Goal: Task Accomplishment & Management: Use online tool/utility

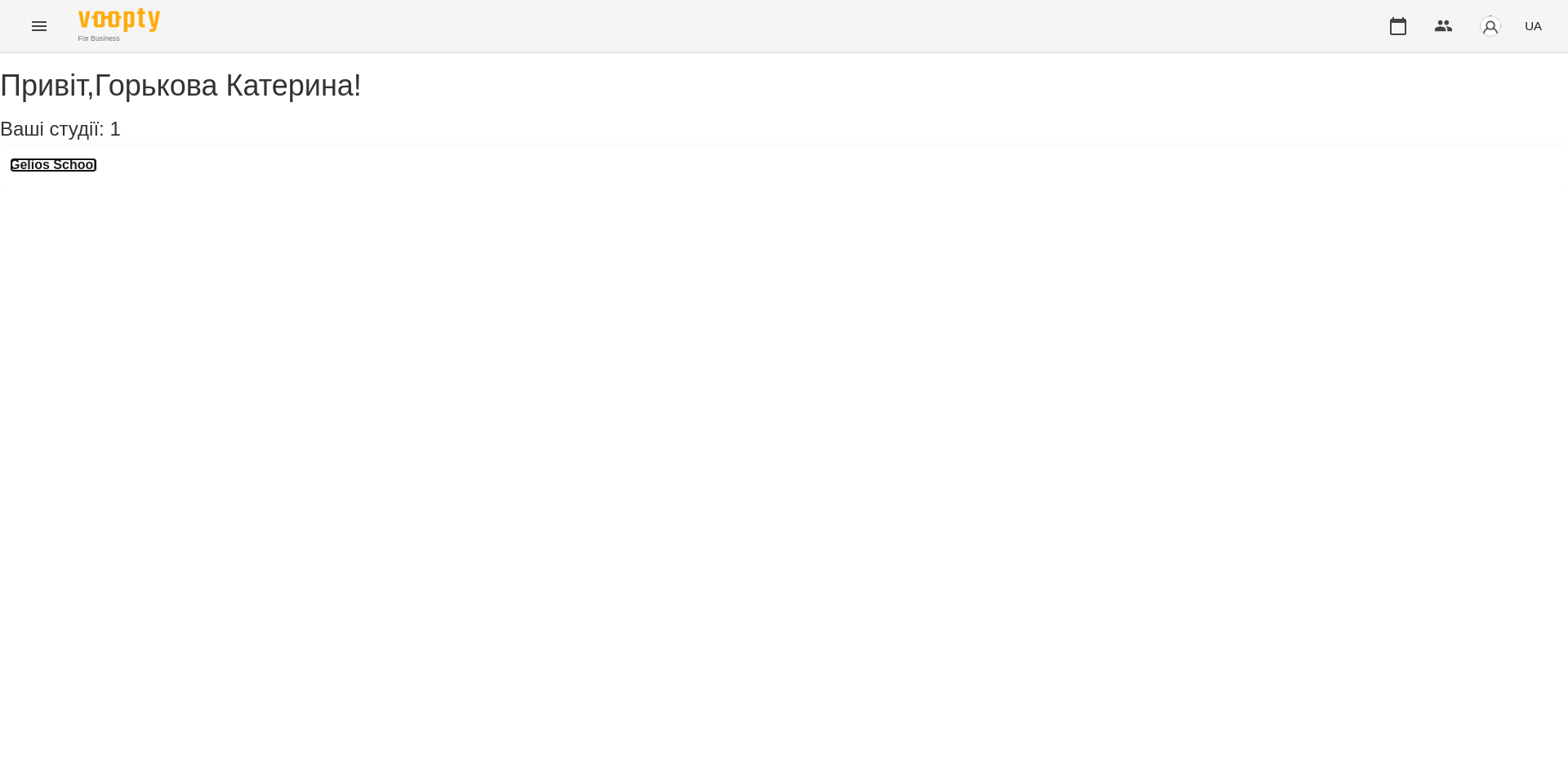
click at [90, 172] on h3 "Gelios School" at bounding box center [54, 165] width 88 height 15
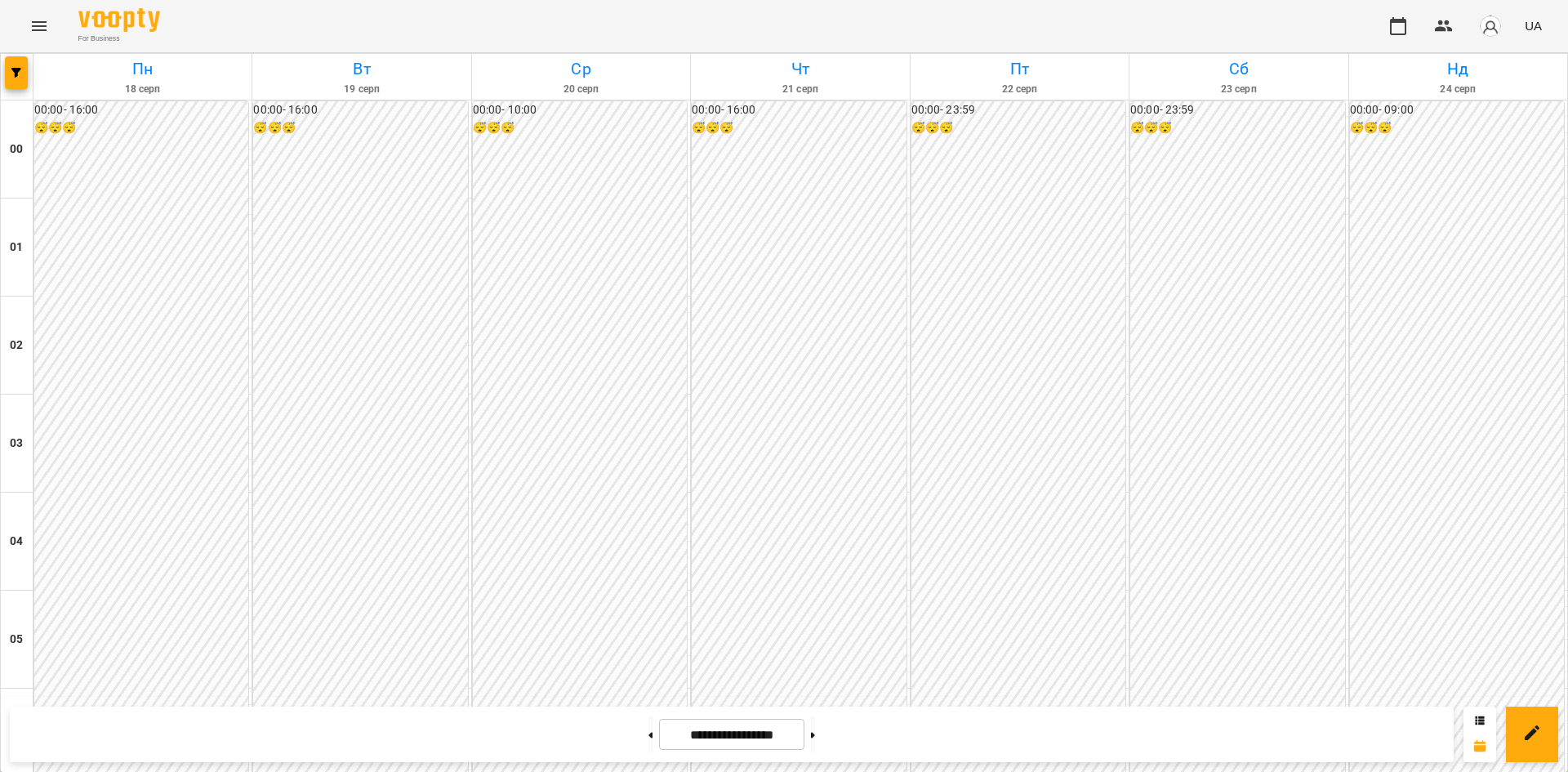
scroll to position [1512, 0]
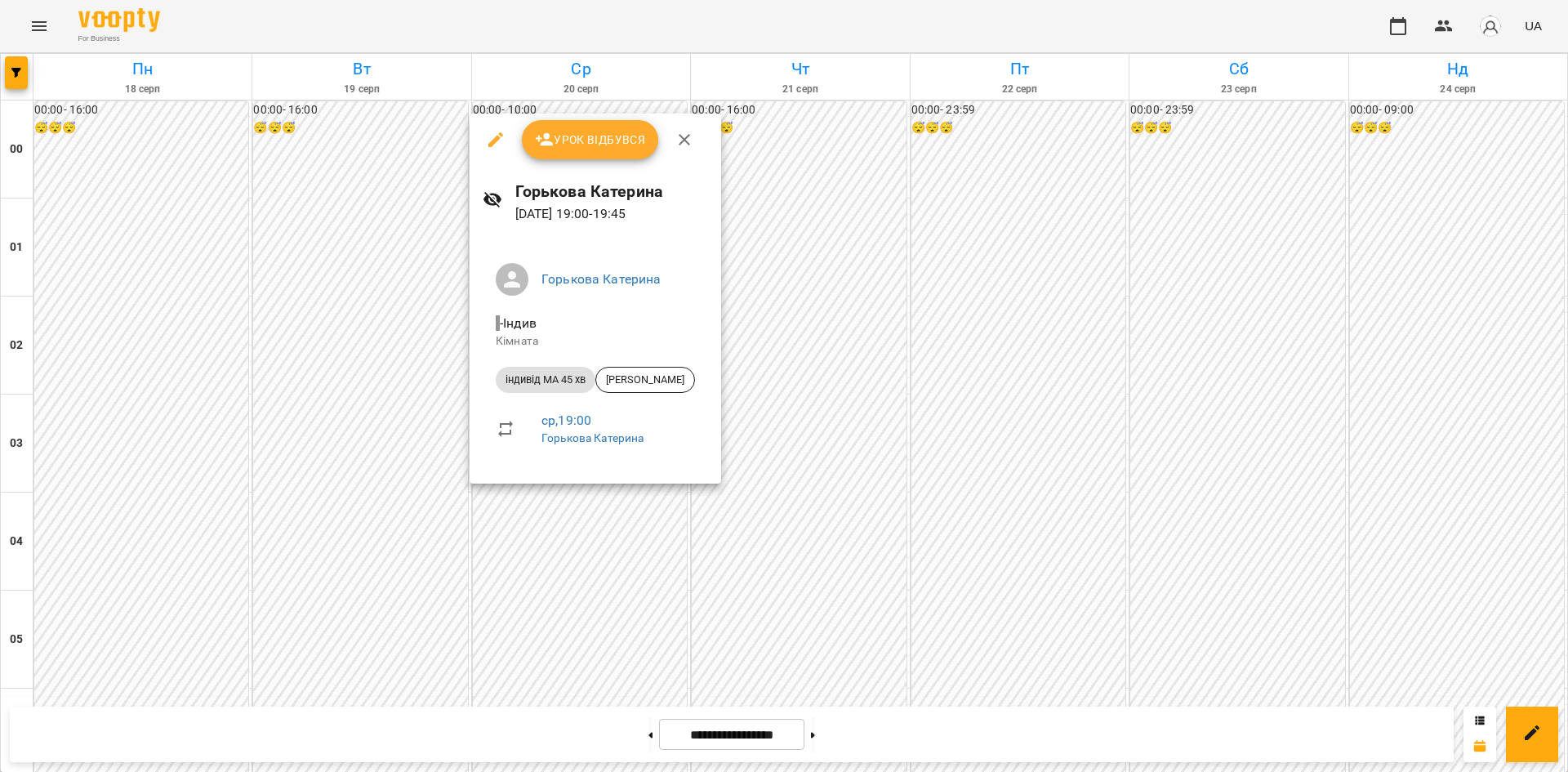
click at [785, 476] on div at bounding box center [784, 386] width 1568 height 772
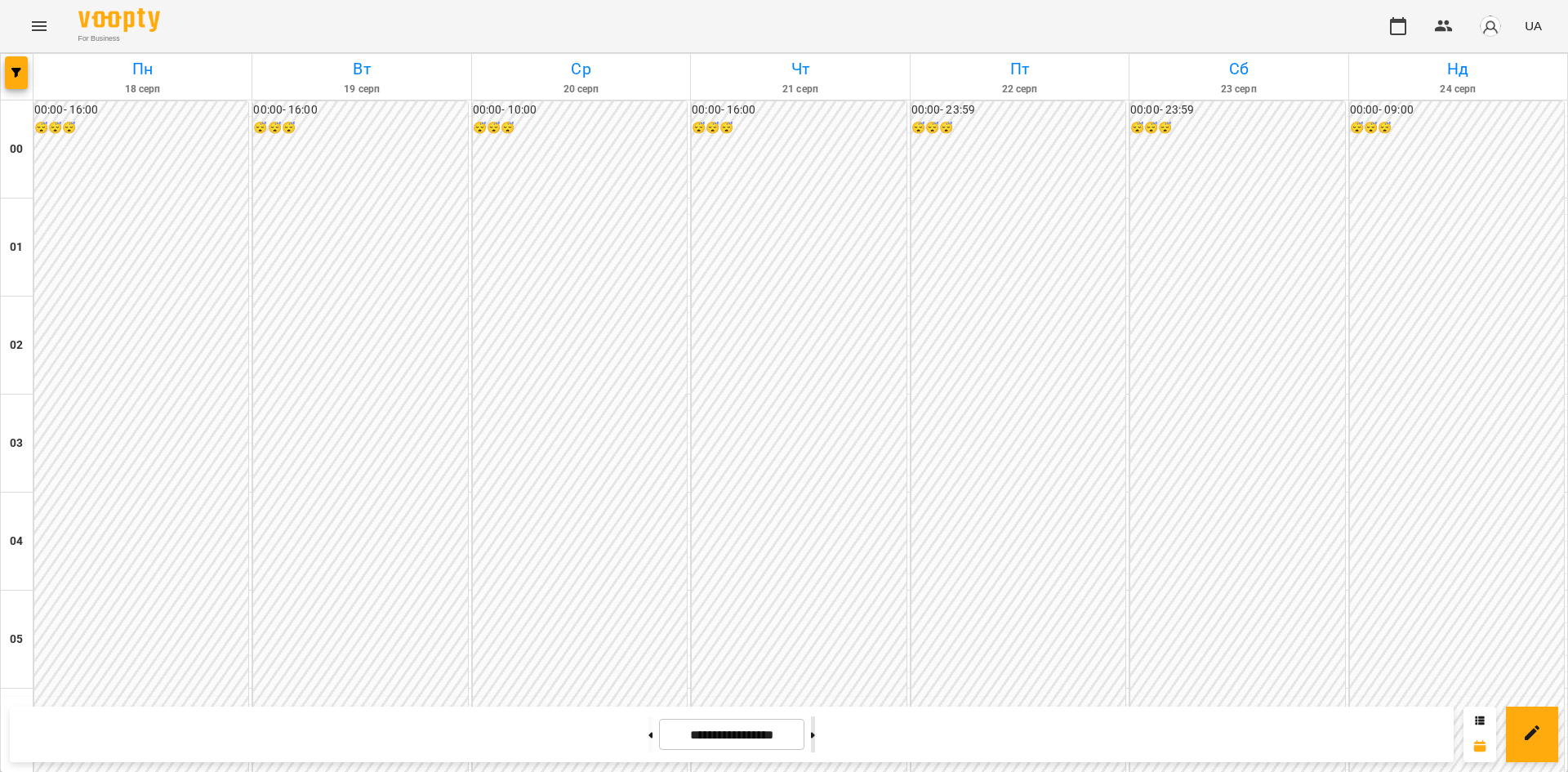
click at [816, 738] on button at bounding box center [813, 734] width 4 height 36
click at [816, 730] on button at bounding box center [813, 734] width 4 height 36
click at [649, 738] on button at bounding box center [651, 734] width 4 height 36
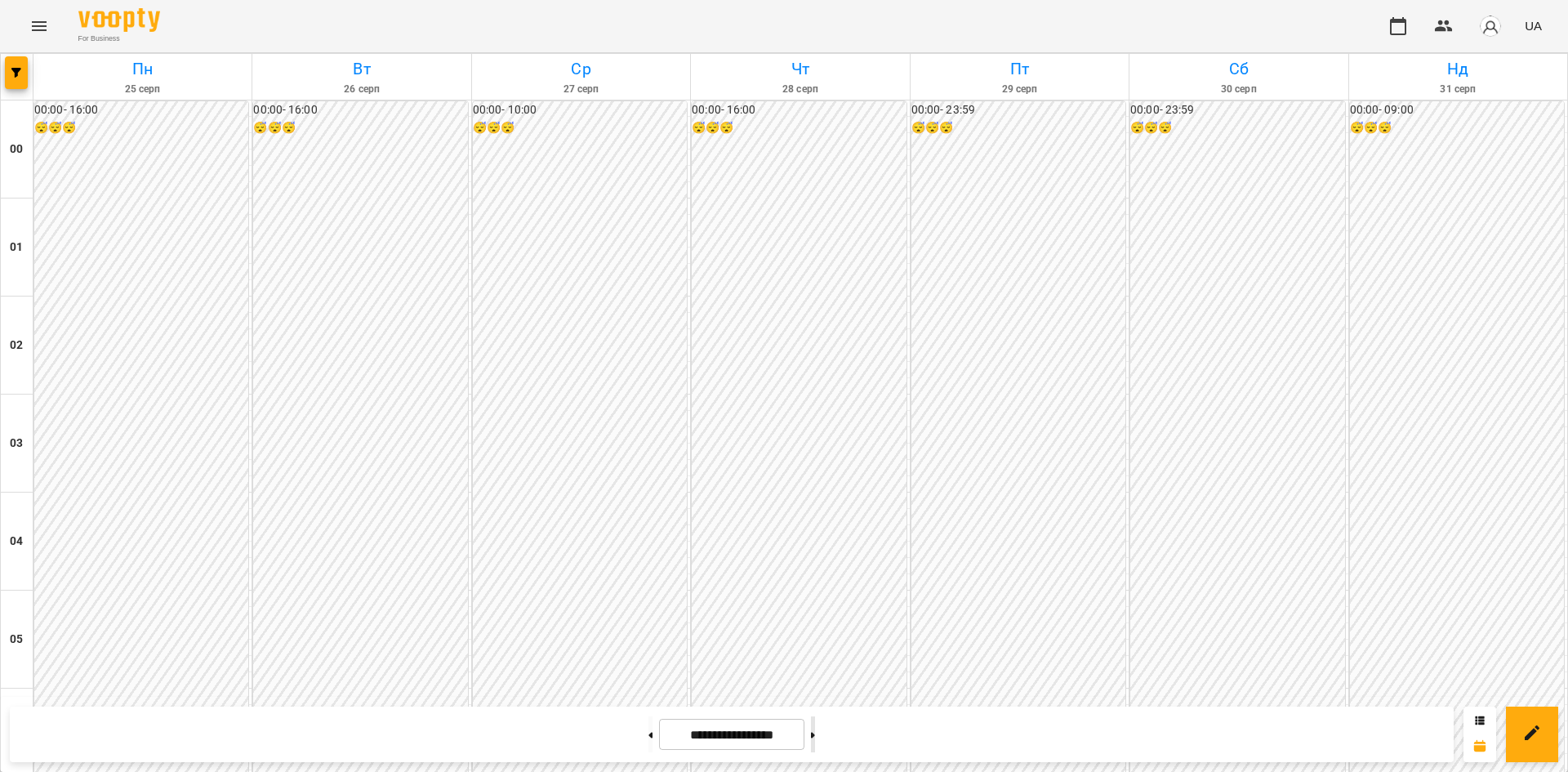
click at [816, 738] on icon at bounding box center [813, 735] width 4 height 7
click at [649, 729] on button at bounding box center [651, 734] width 4 height 36
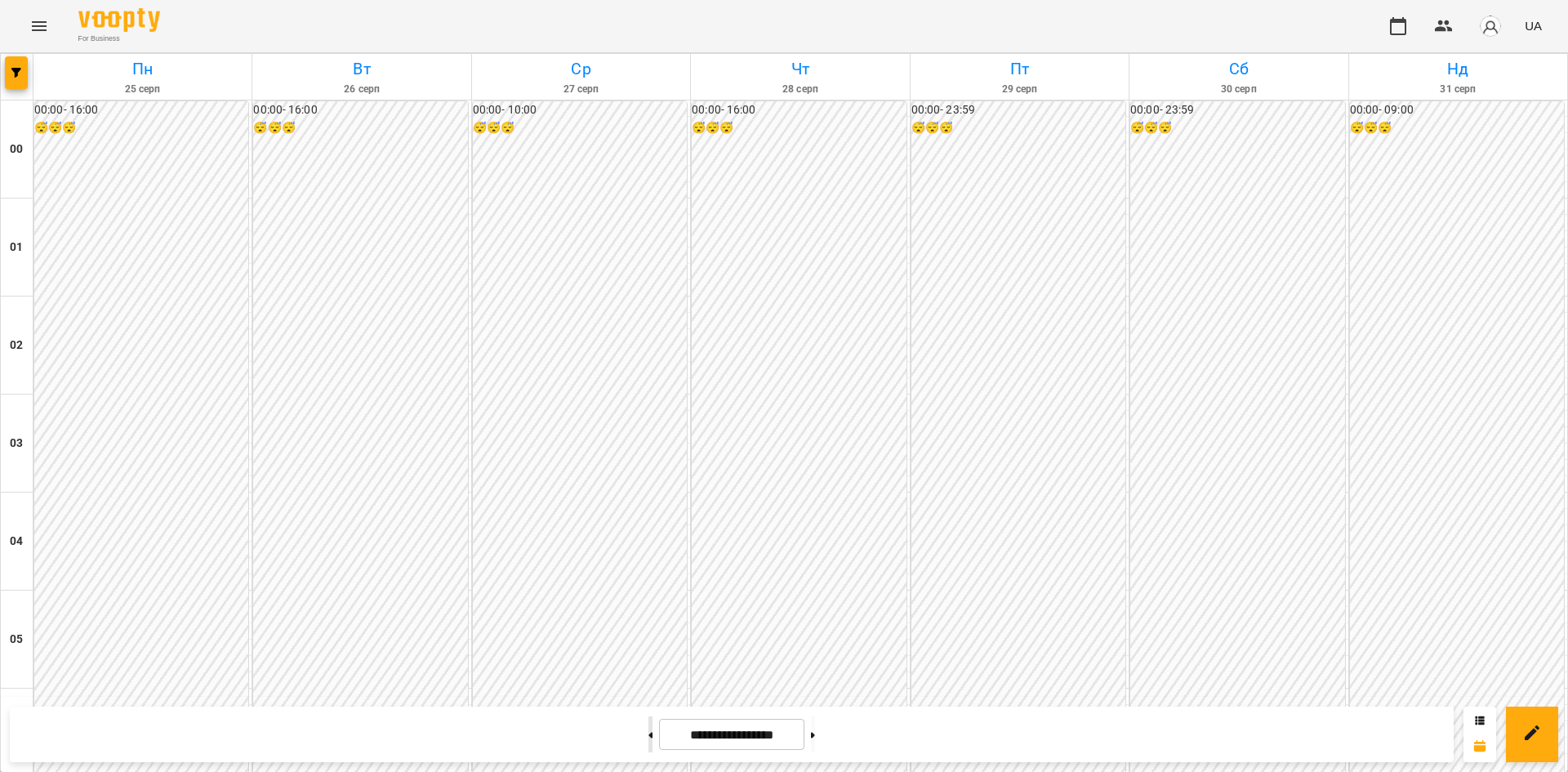
type input "**********"
click at [46, 27] on icon "Menu" at bounding box center [39, 26] width 20 height 20
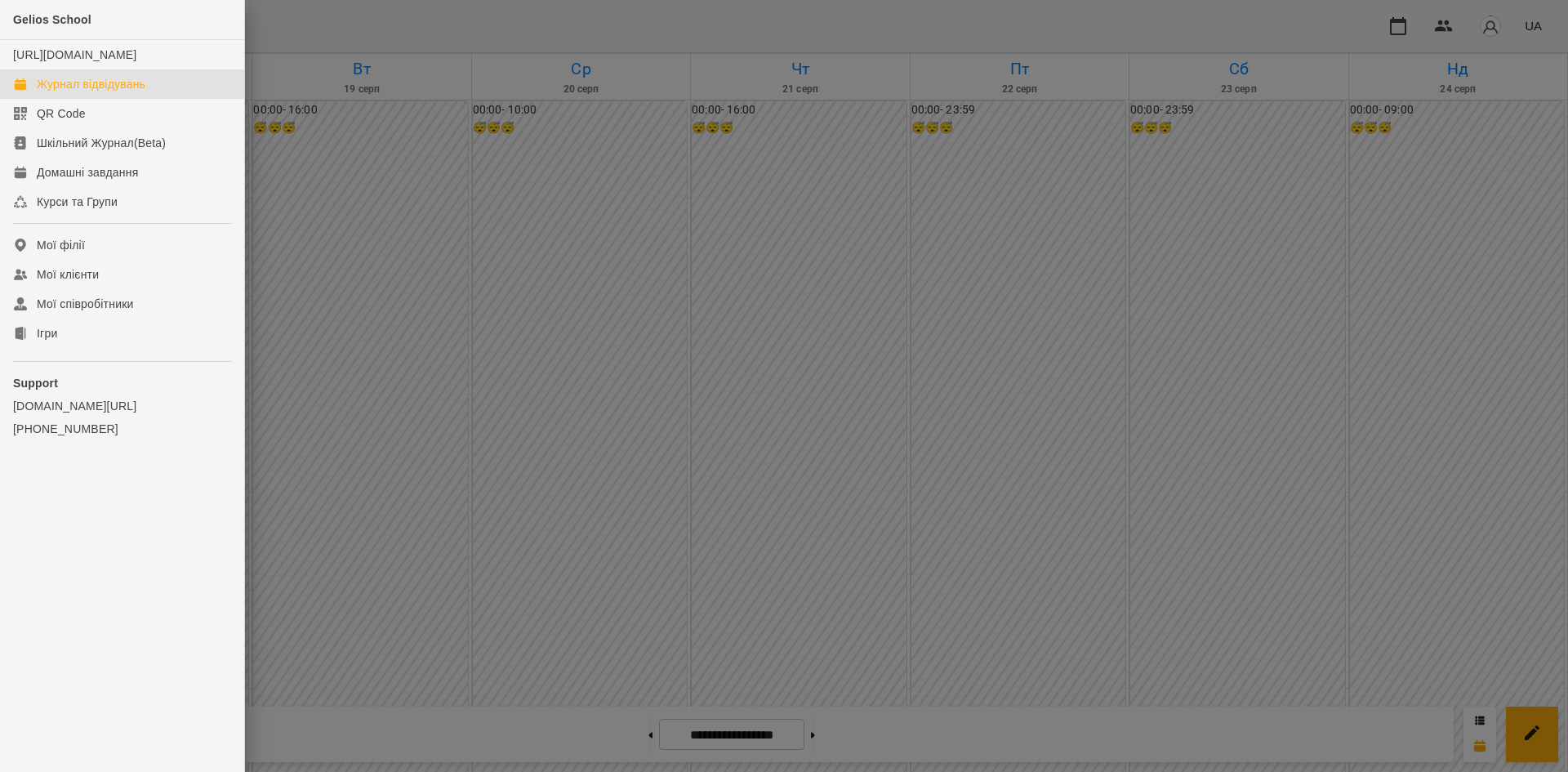
click at [410, 672] on div at bounding box center [784, 386] width 1568 height 772
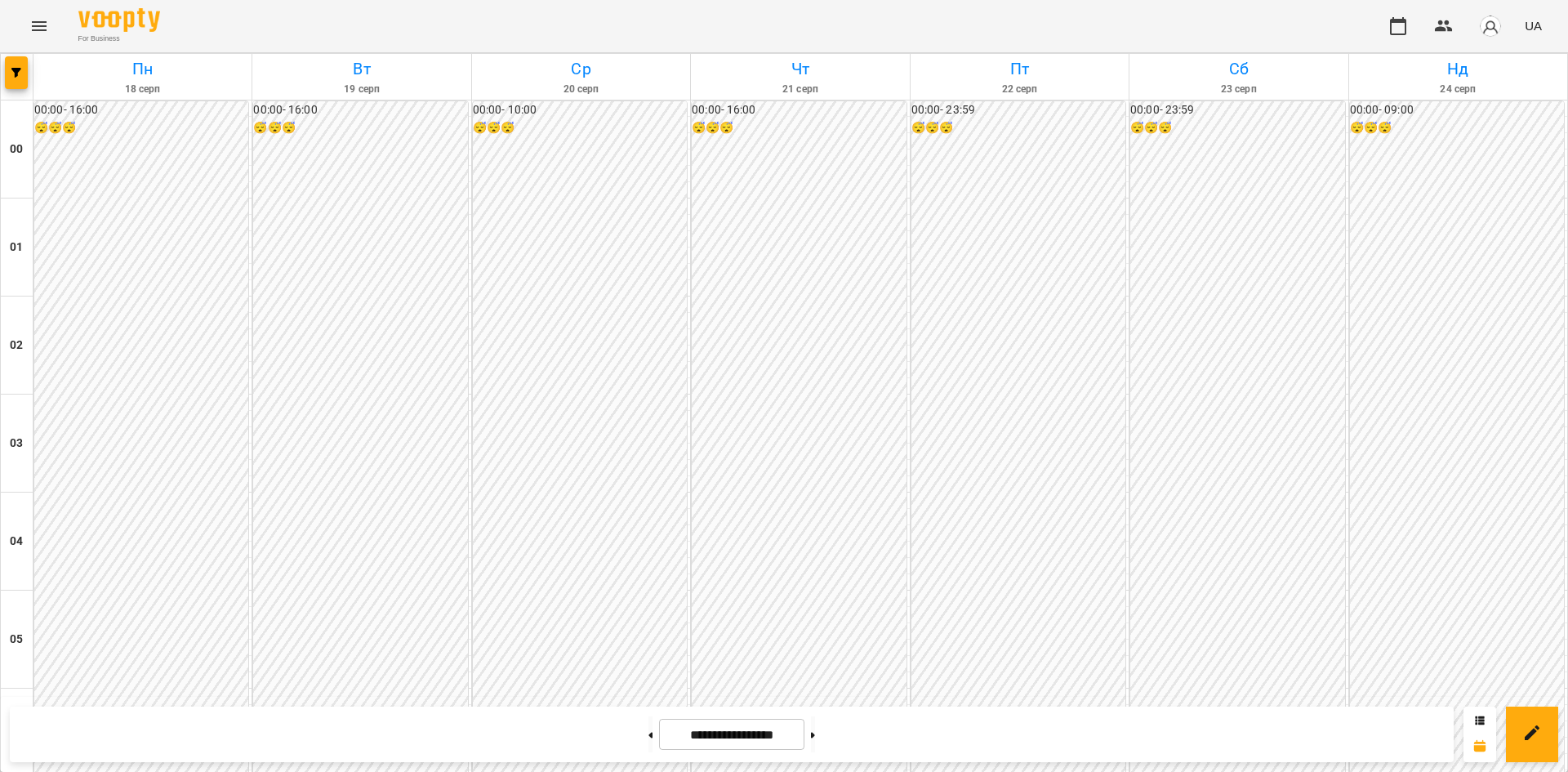
scroll to position [1754, 0]
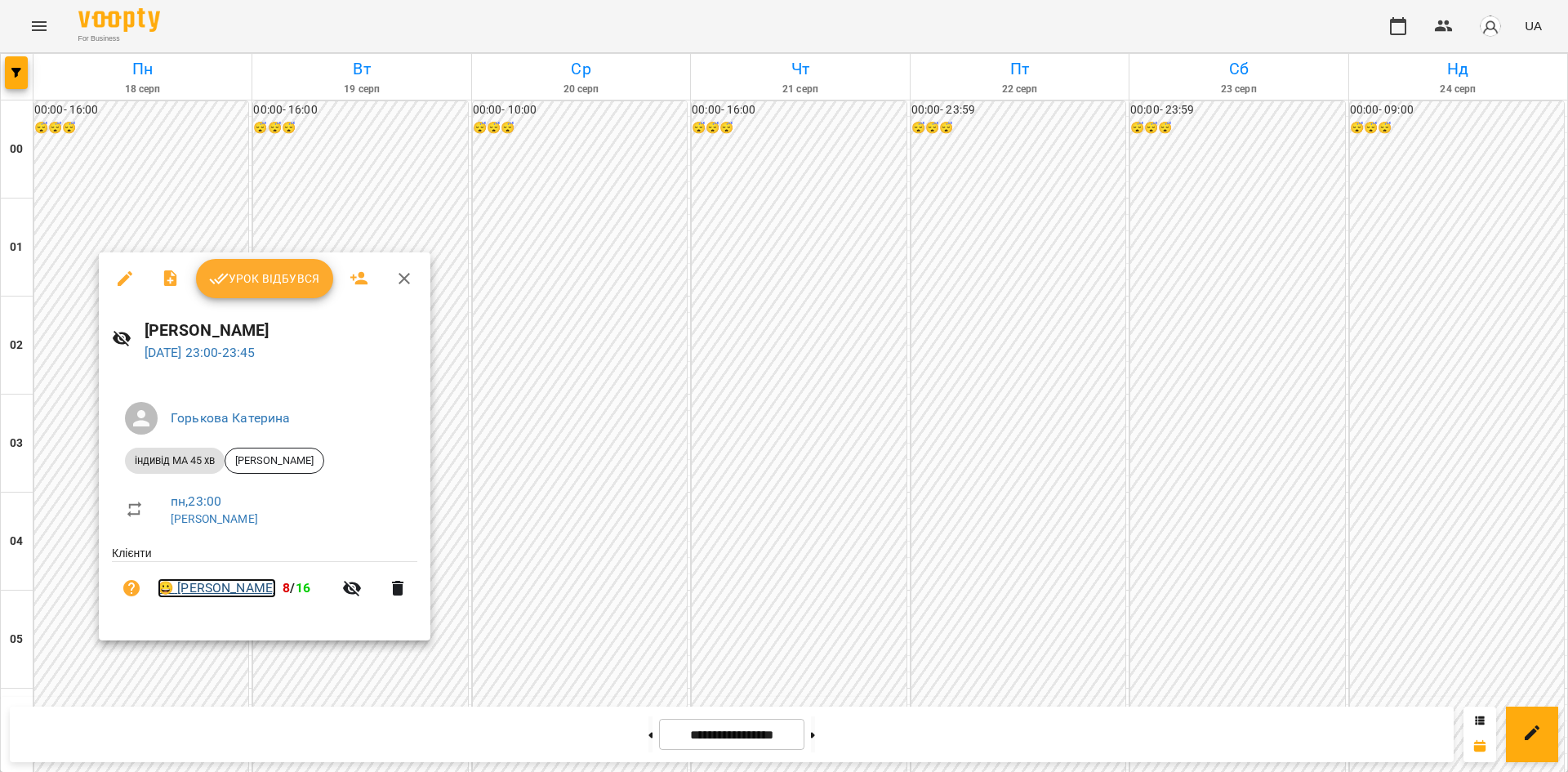
click at [234, 589] on link "😀 Сагадіна Моніка" at bounding box center [216, 588] width 118 height 20
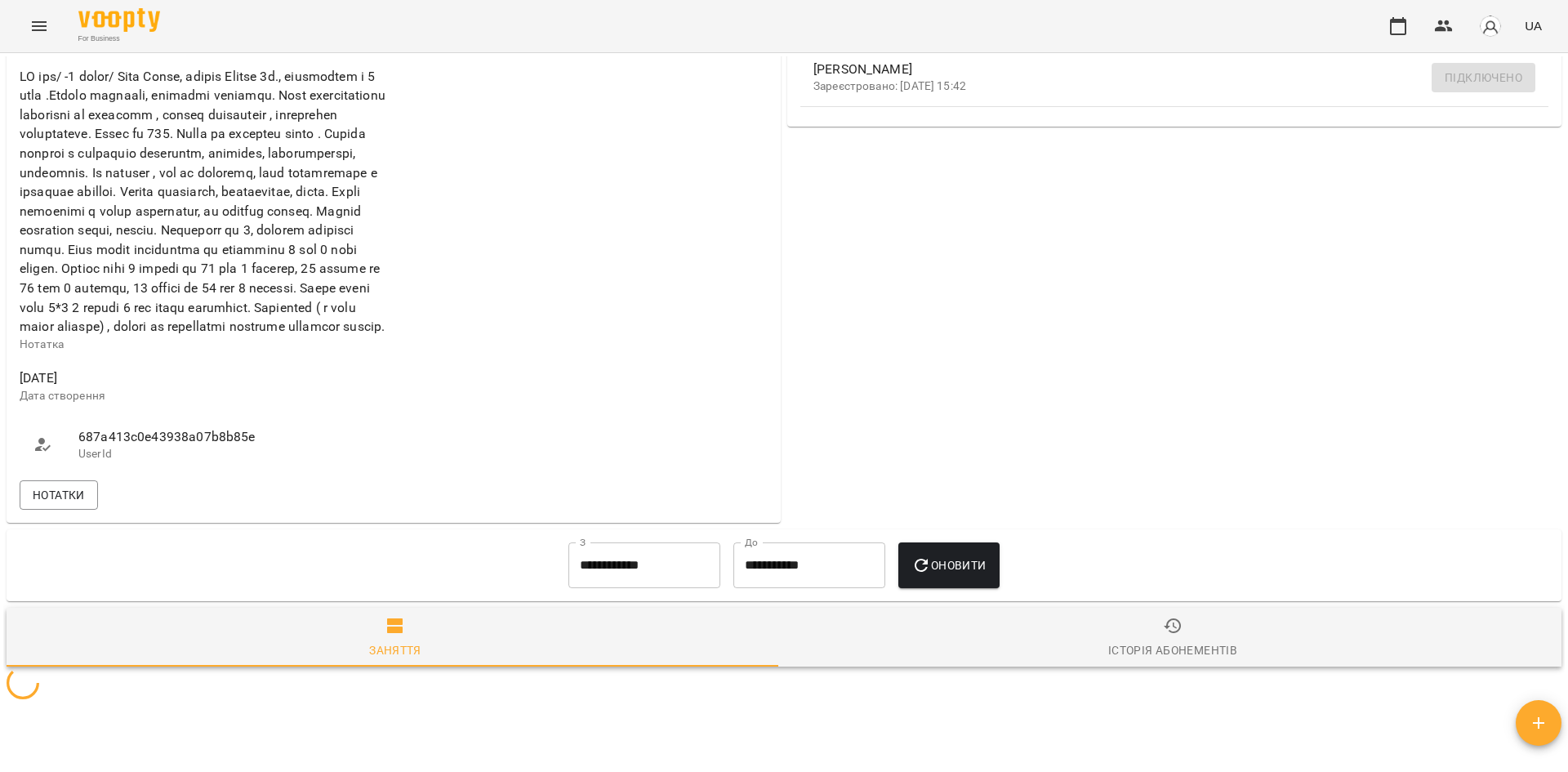
scroll to position [571, 0]
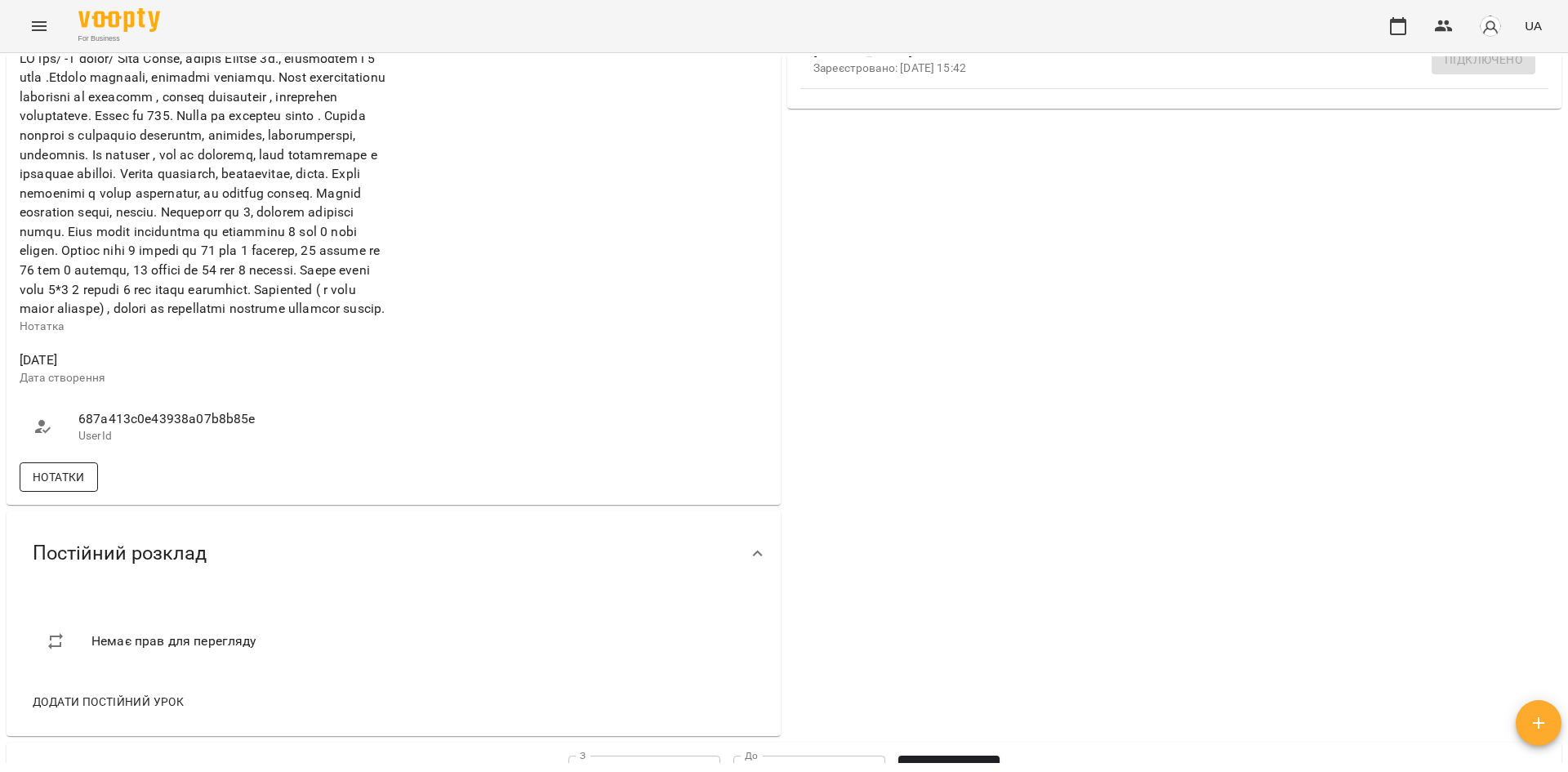
click at [50, 487] on span "Нотатки" at bounding box center [59, 477] width 52 height 20
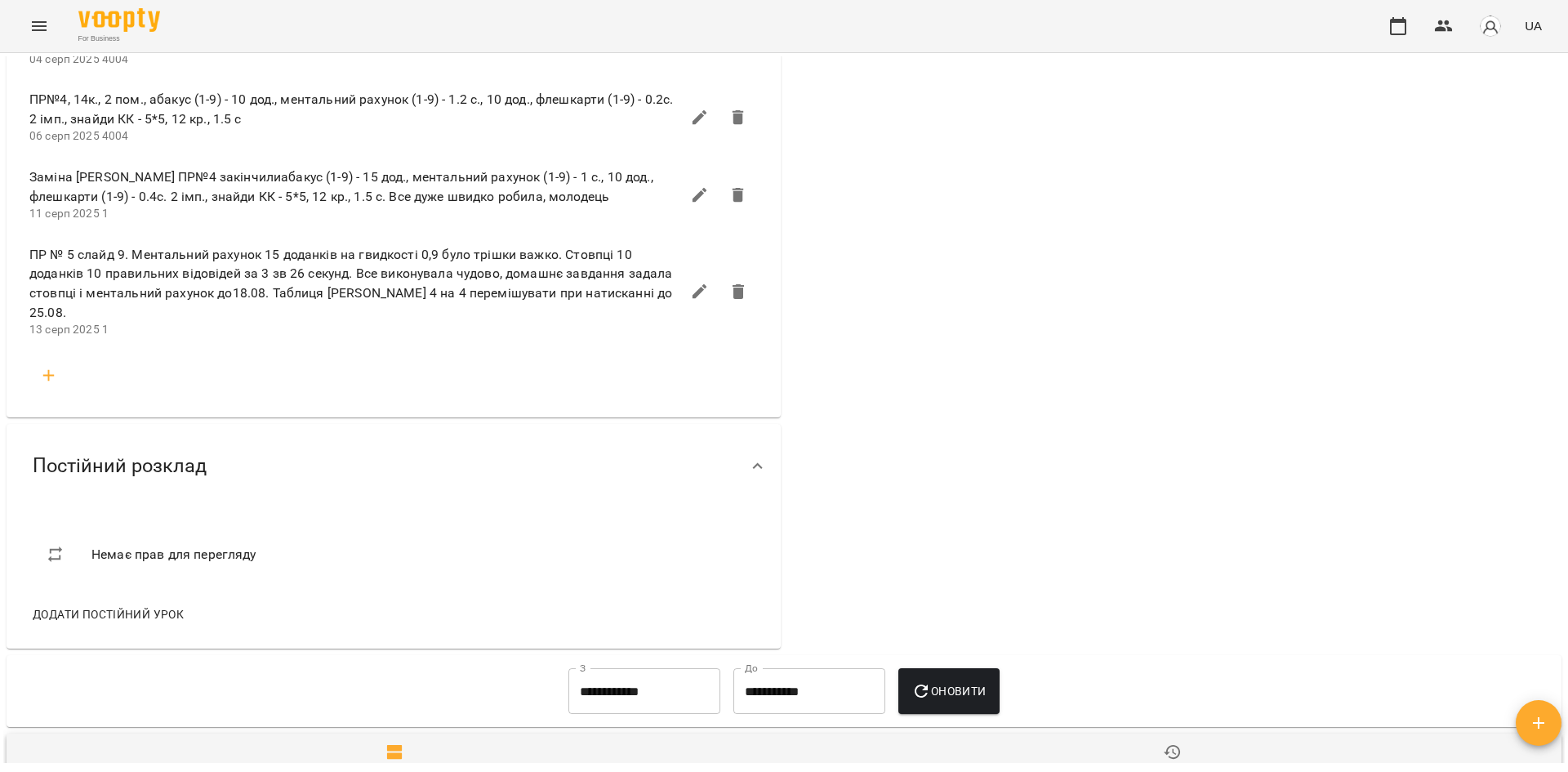
scroll to position [1303, 0]
click at [30, 39] on button "Menu" at bounding box center [39, 26] width 39 height 39
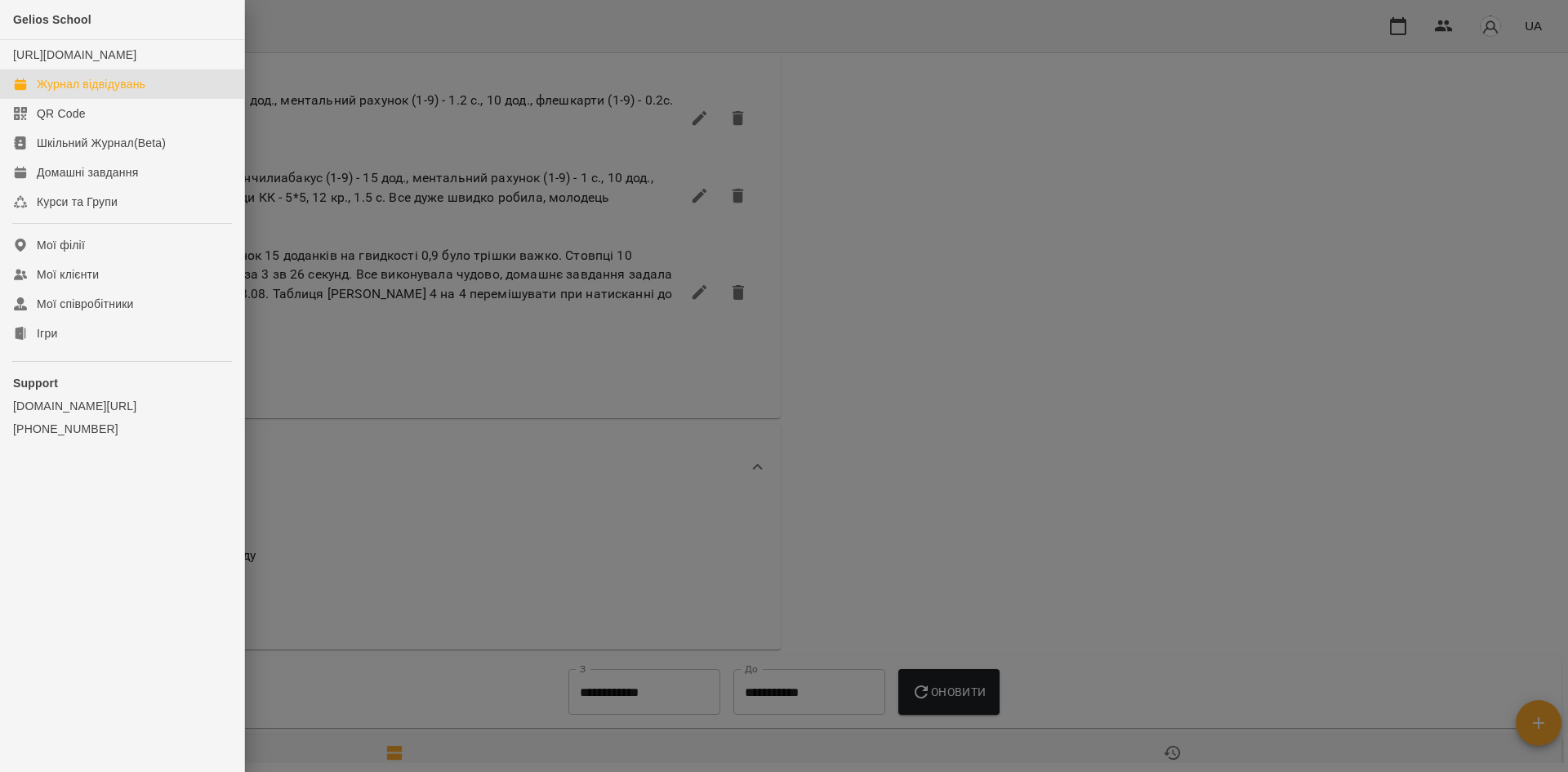
click at [82, 92] on div "Журнал відвідувань" at bounding box center [90, 85] width 109 height 17
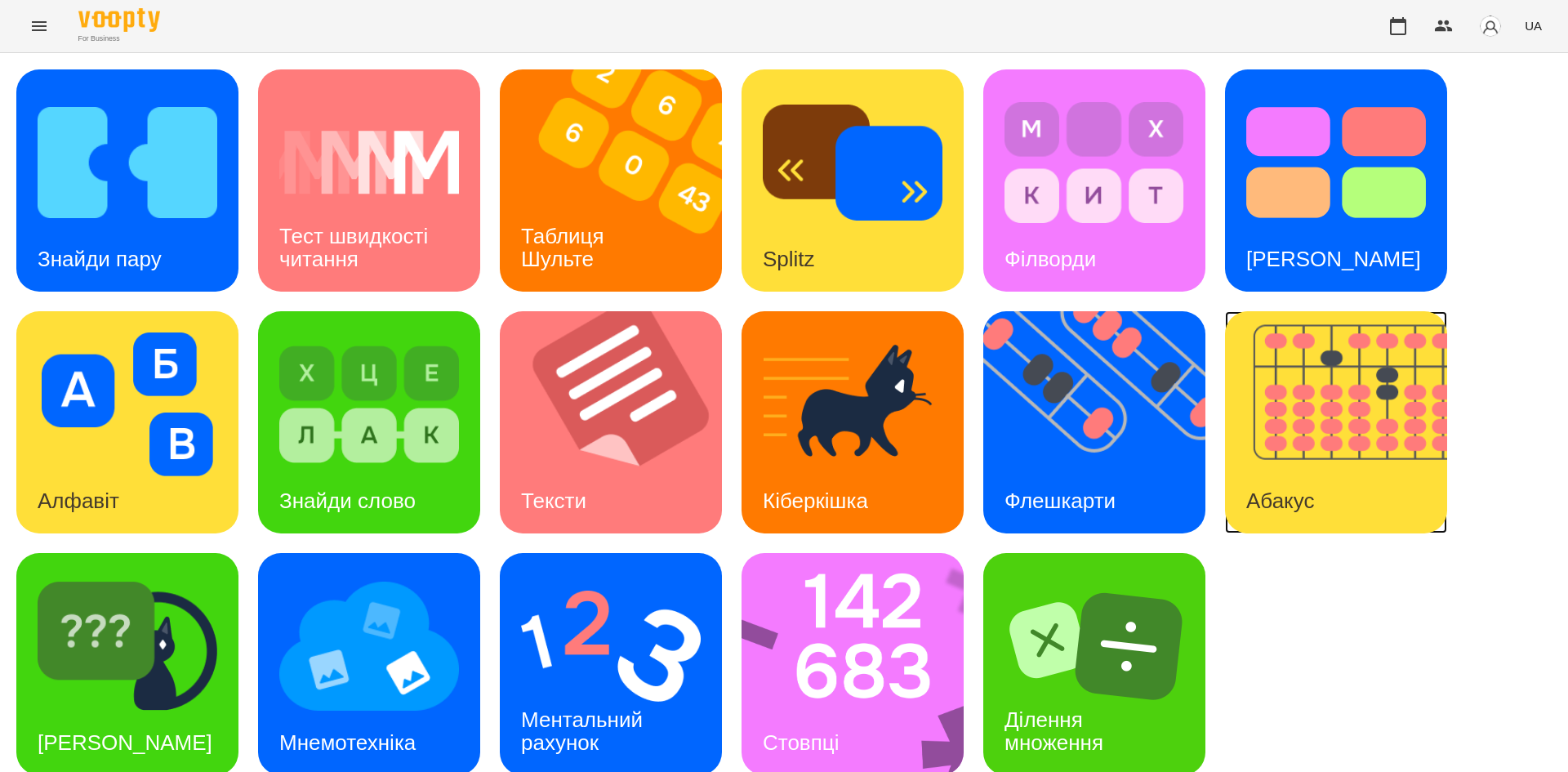
click at [1375, 436] on img at bounding box center [1346, 422] width 243 height 223
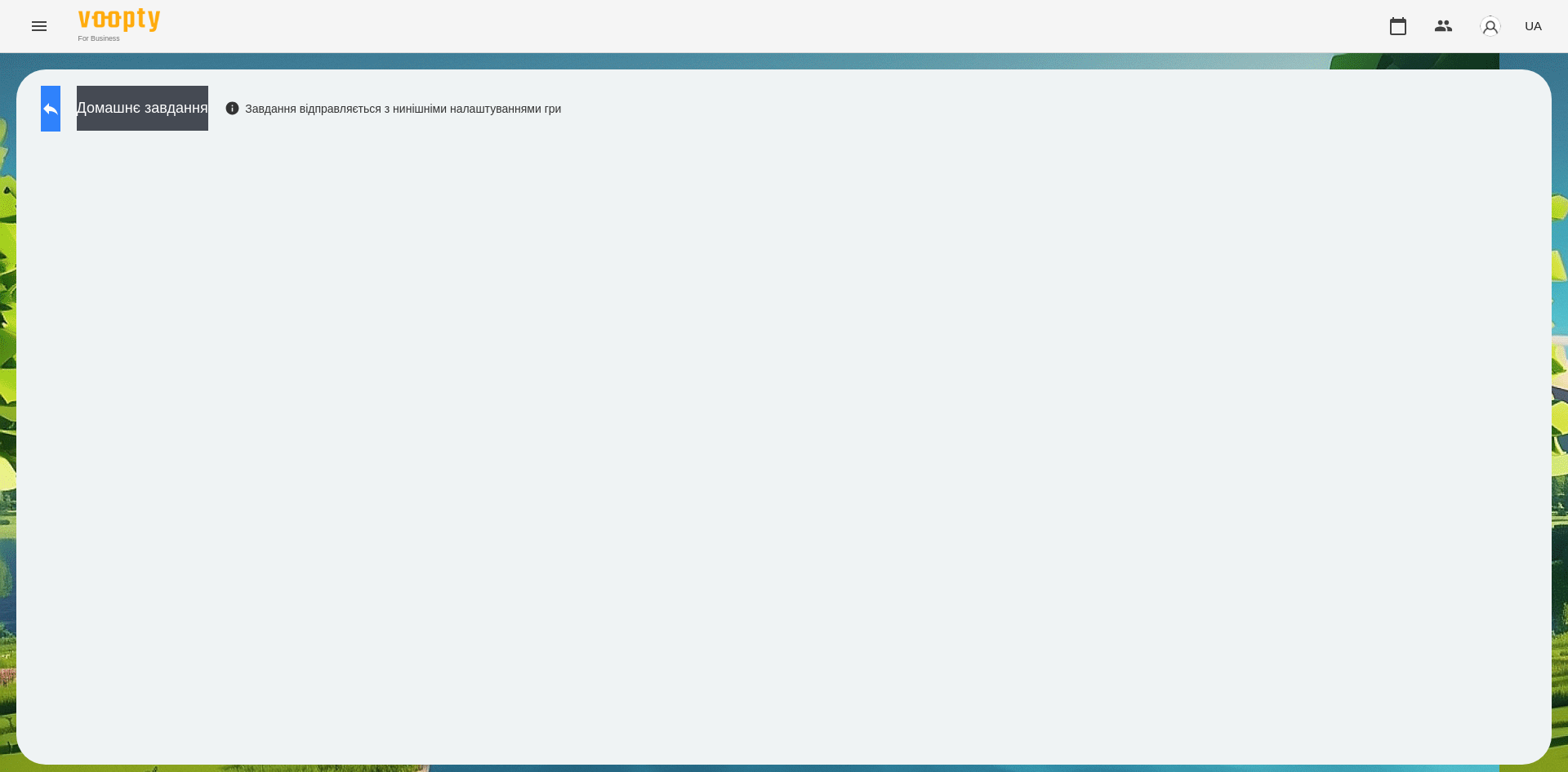
click at [59, 107] on icon at bounding box center [50, 108] width 20 height 20
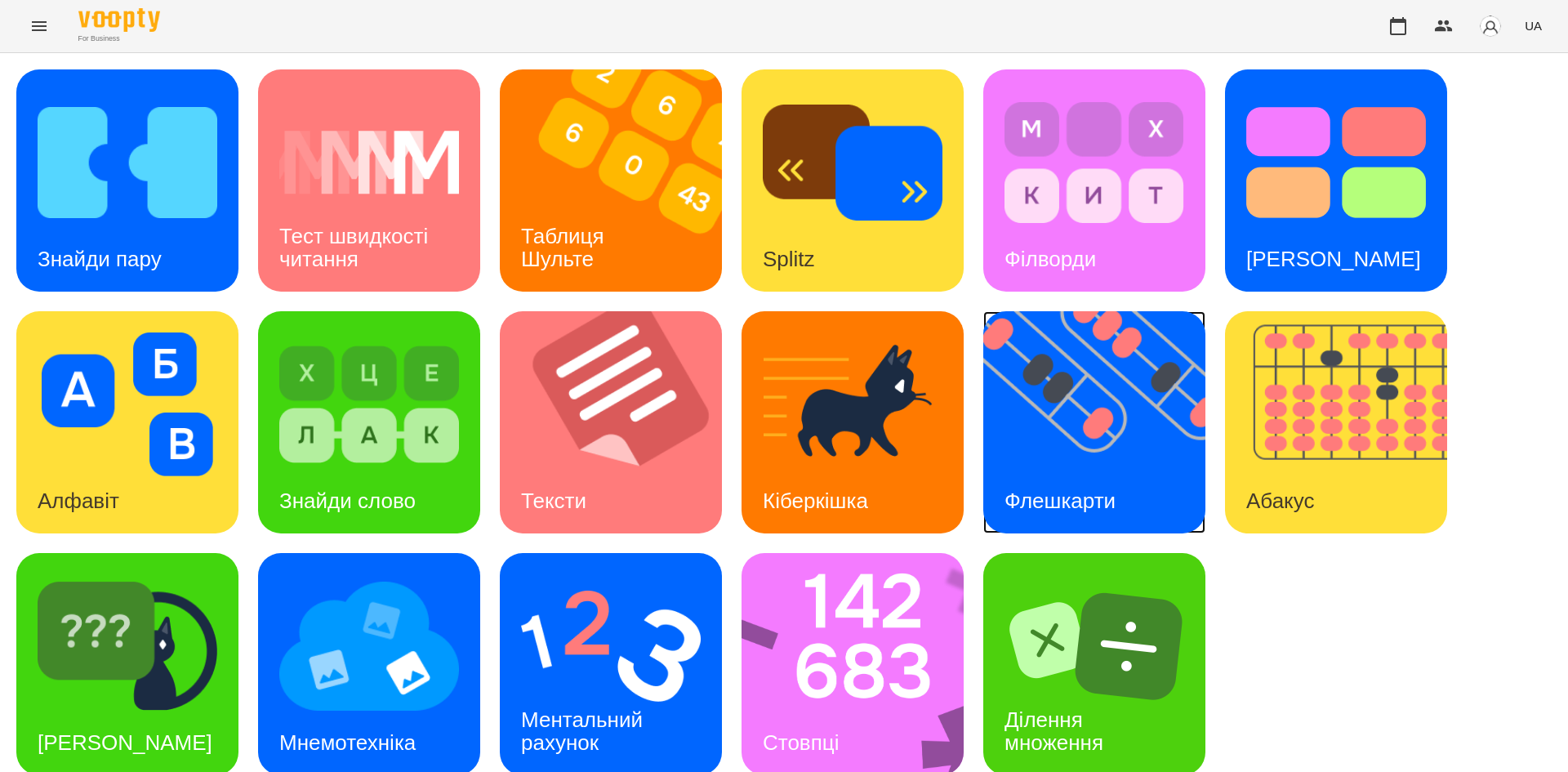
click at [1088, 464] on img at bounding box center [1104, 422] width 243 height 223
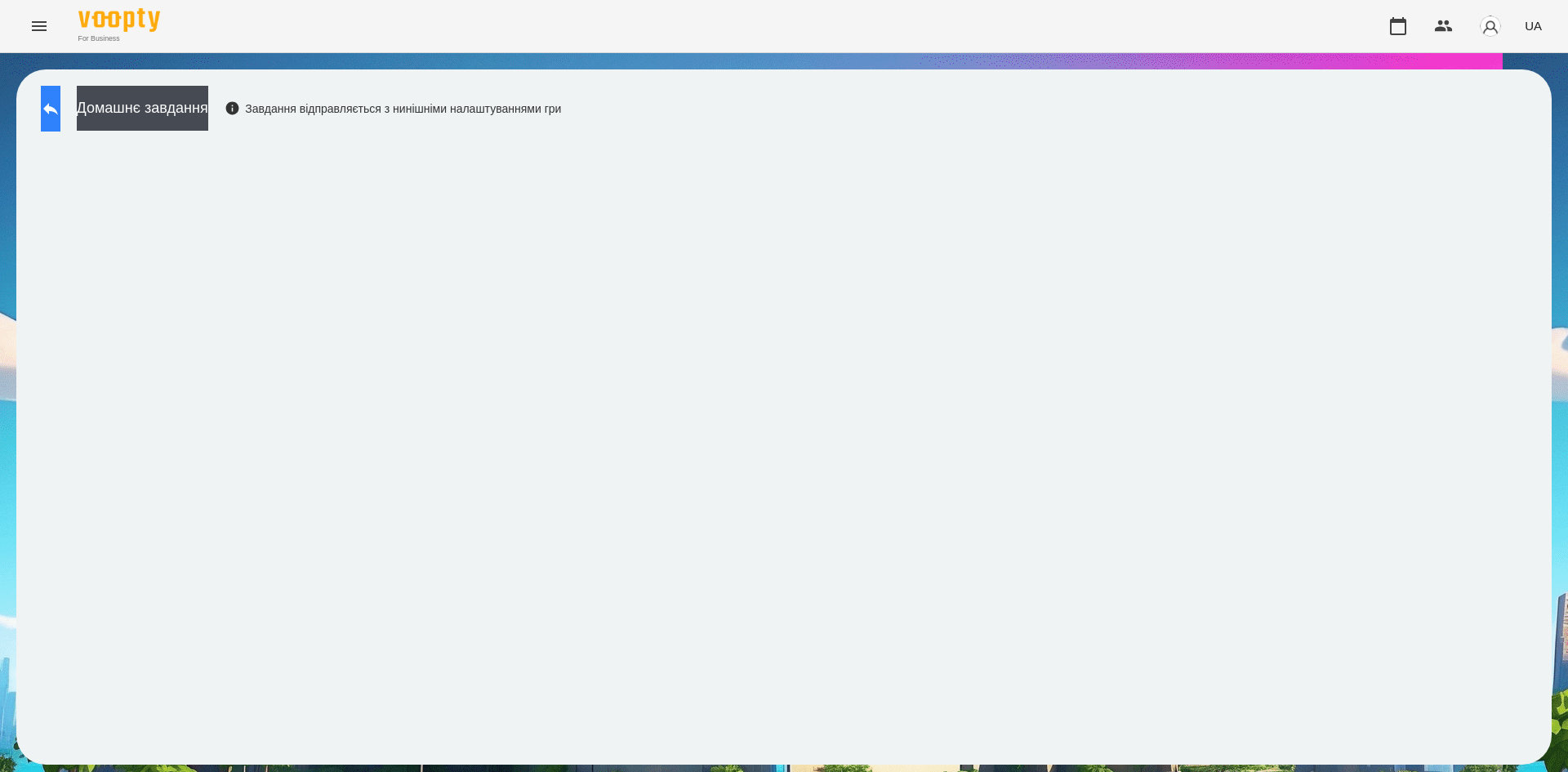
click at [61, 115] on icon at bounding box center [50, 108] width 20 height 20
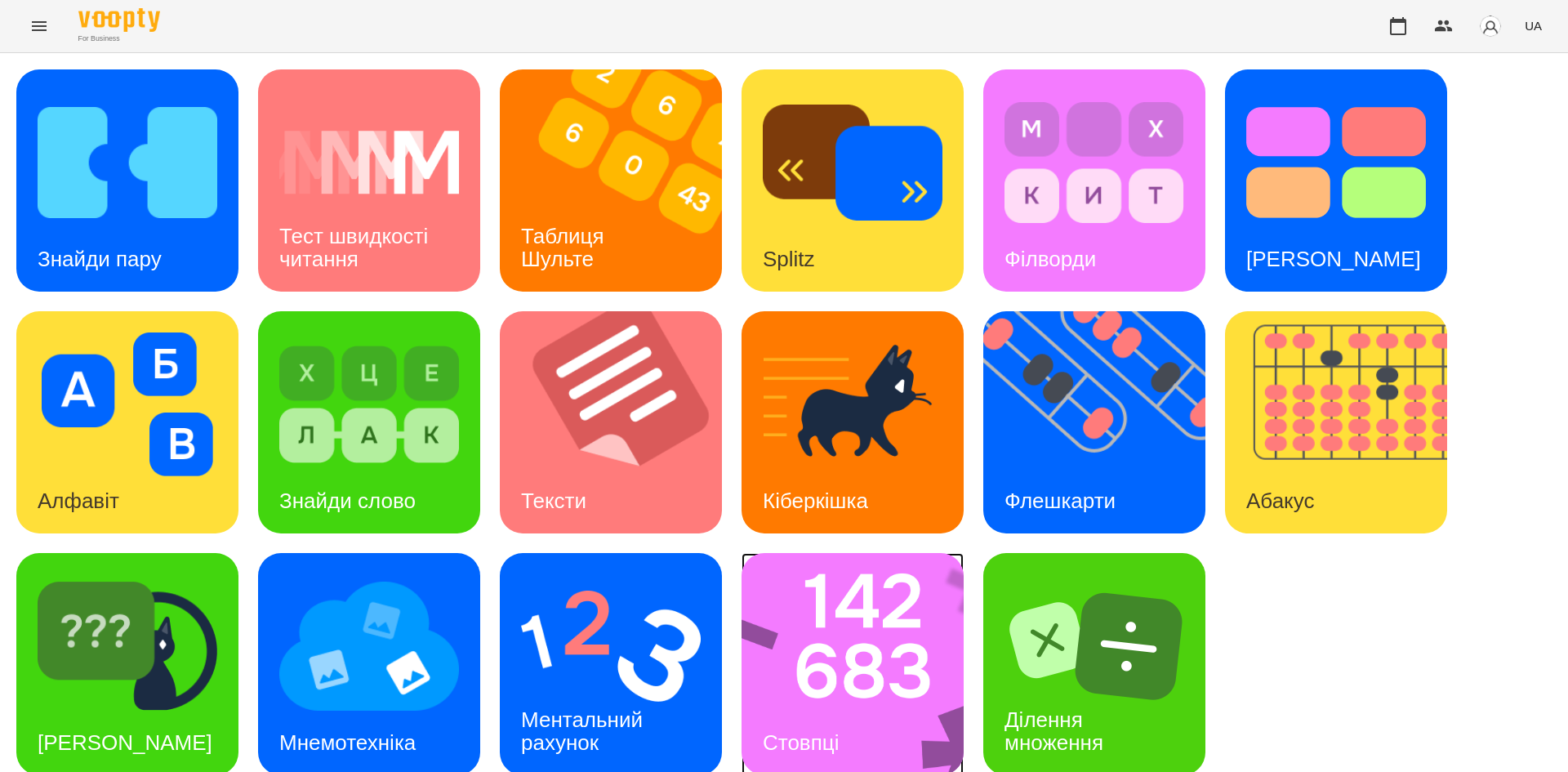
click at [835, 683] on img at bounding box center [863, 664] width 243 height 223
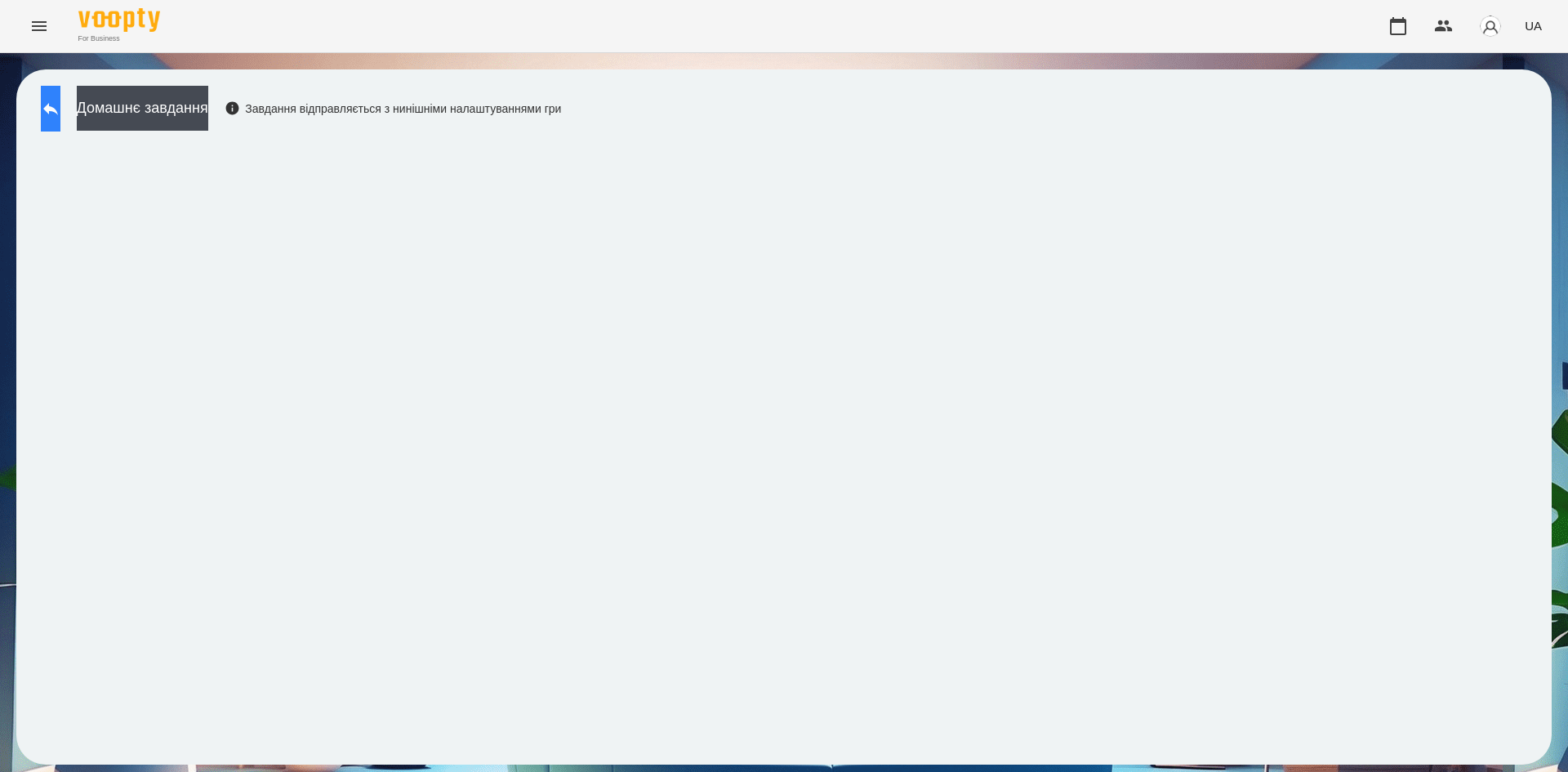
click at [61, 106] on button at bounding box center [50, 108] width 20 height 46
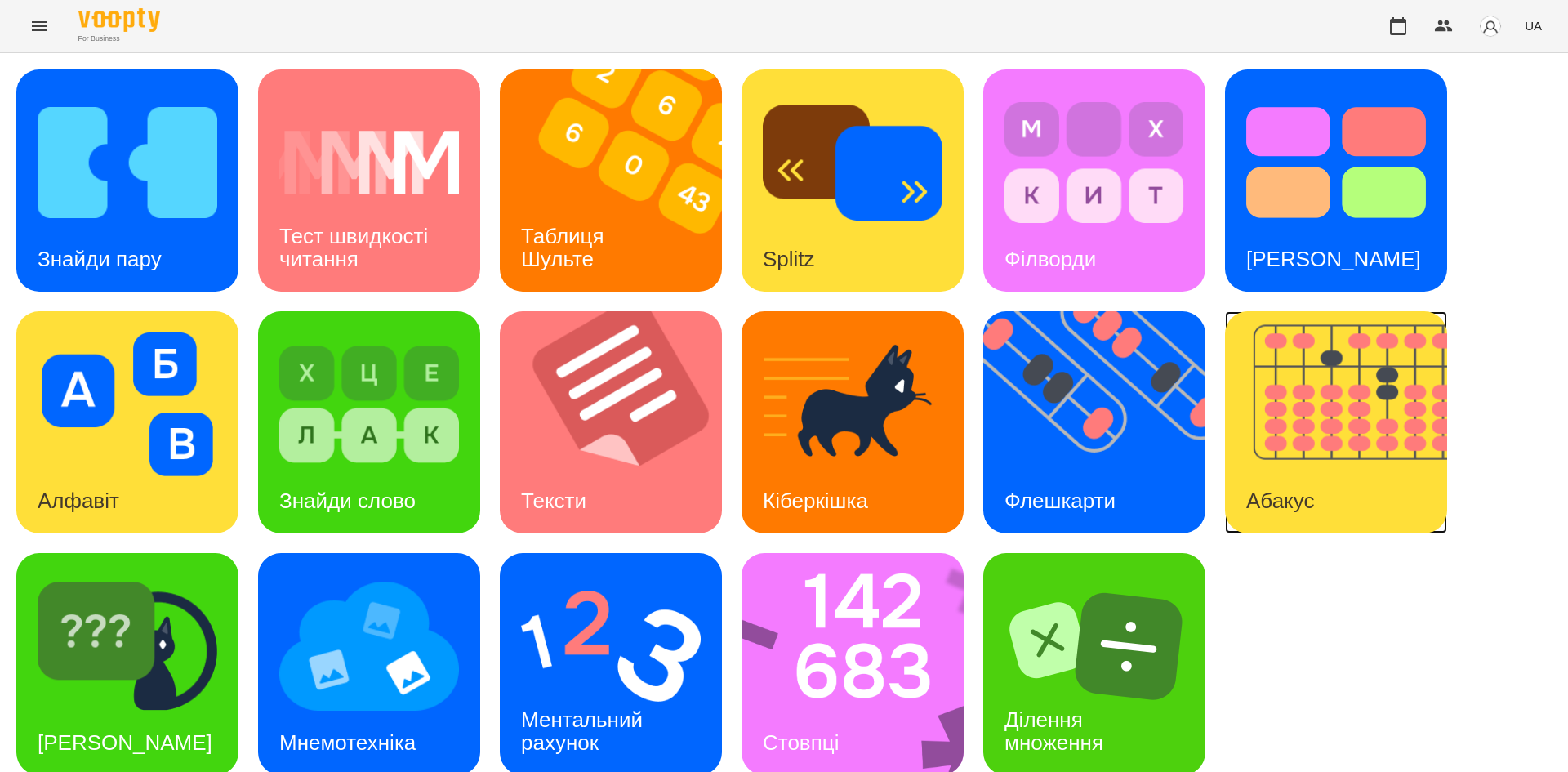
click at [1281, 469] on div "Абакус" at bounding box center [1280, 501] width 110 height 64
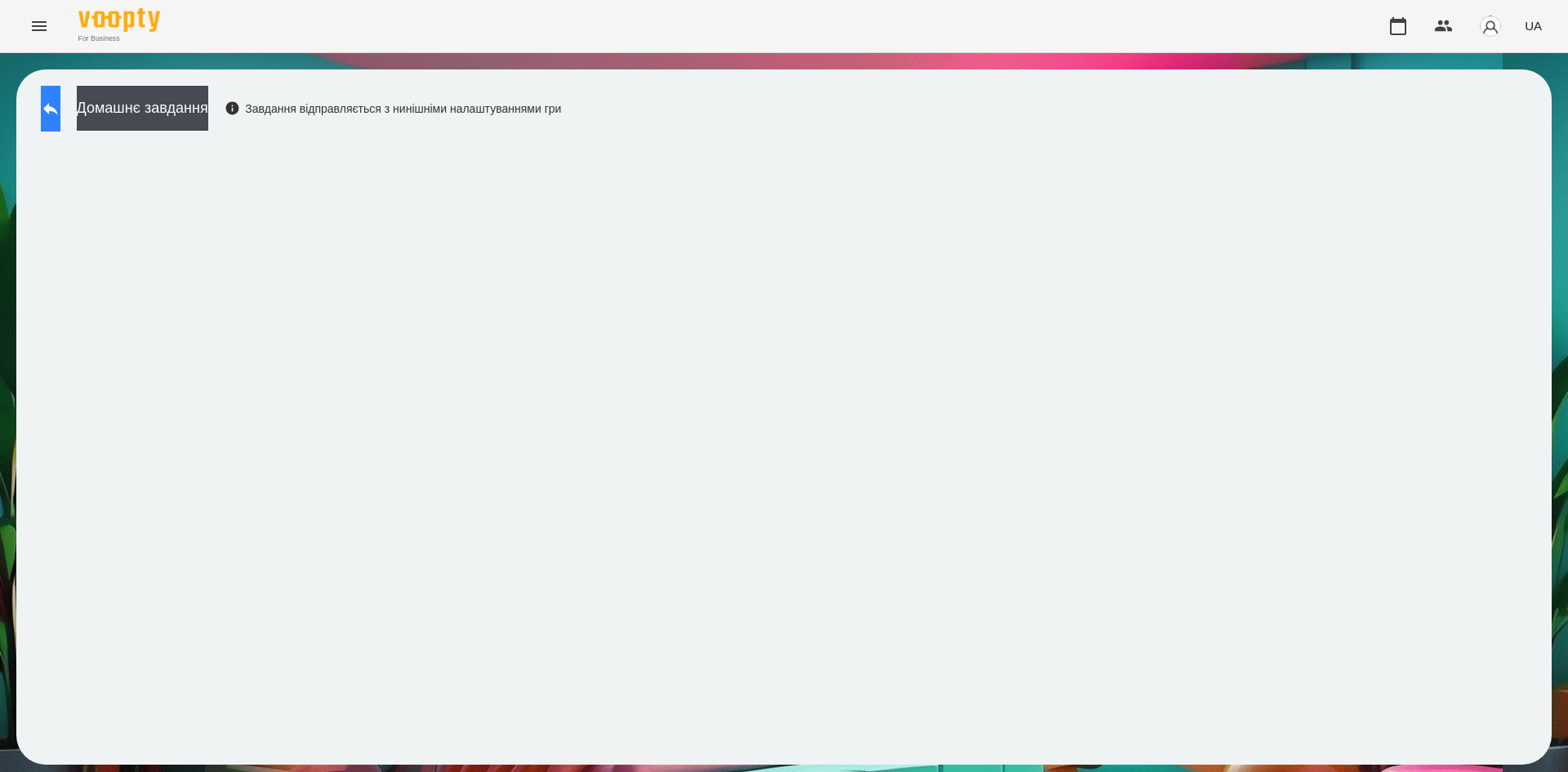
click at [59, 125] on button at bounding box center [50, 108] width 20 height 46
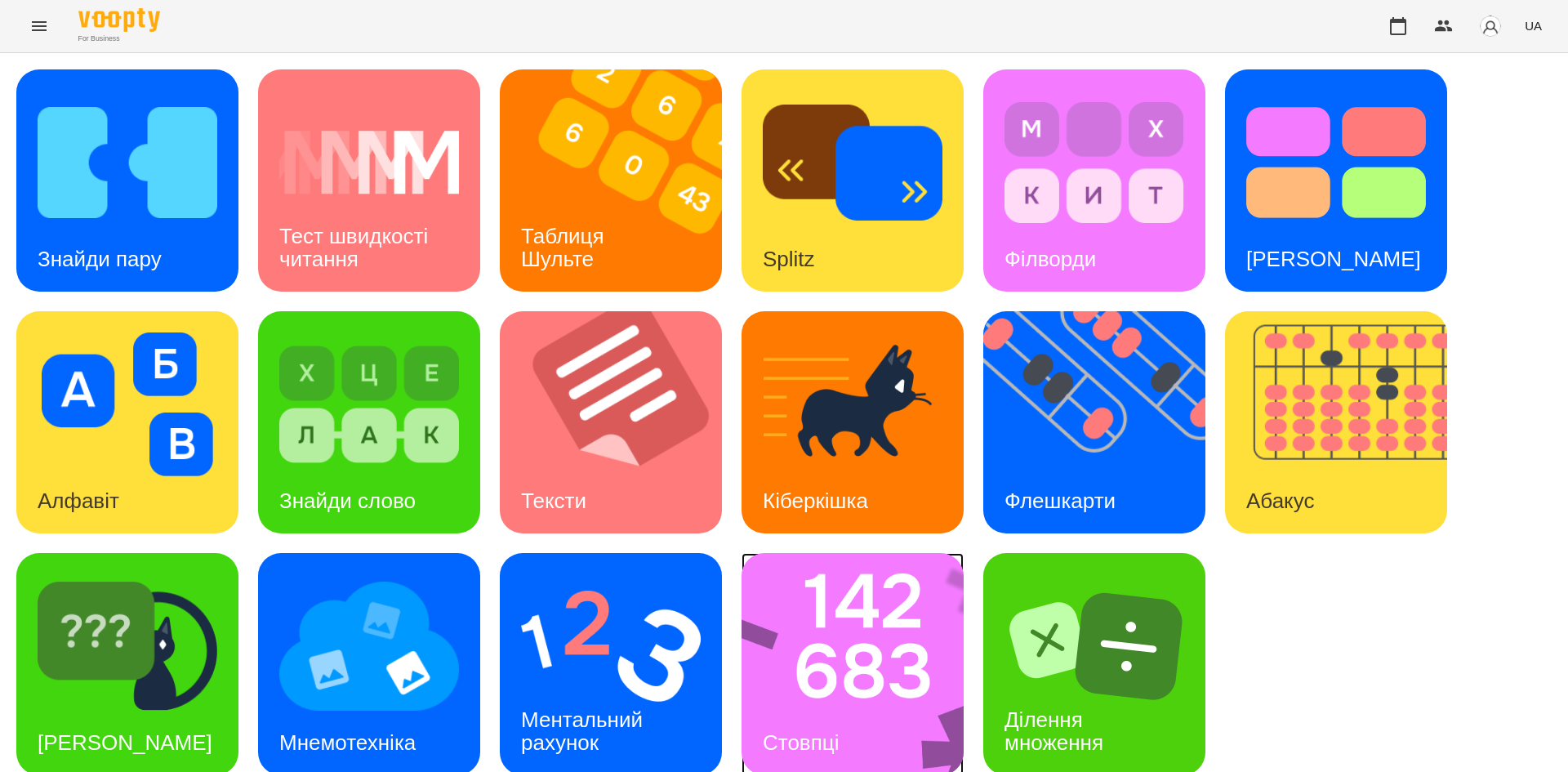
click at [847, 606] on img at bounding box center [863, 664] width 243 height 223
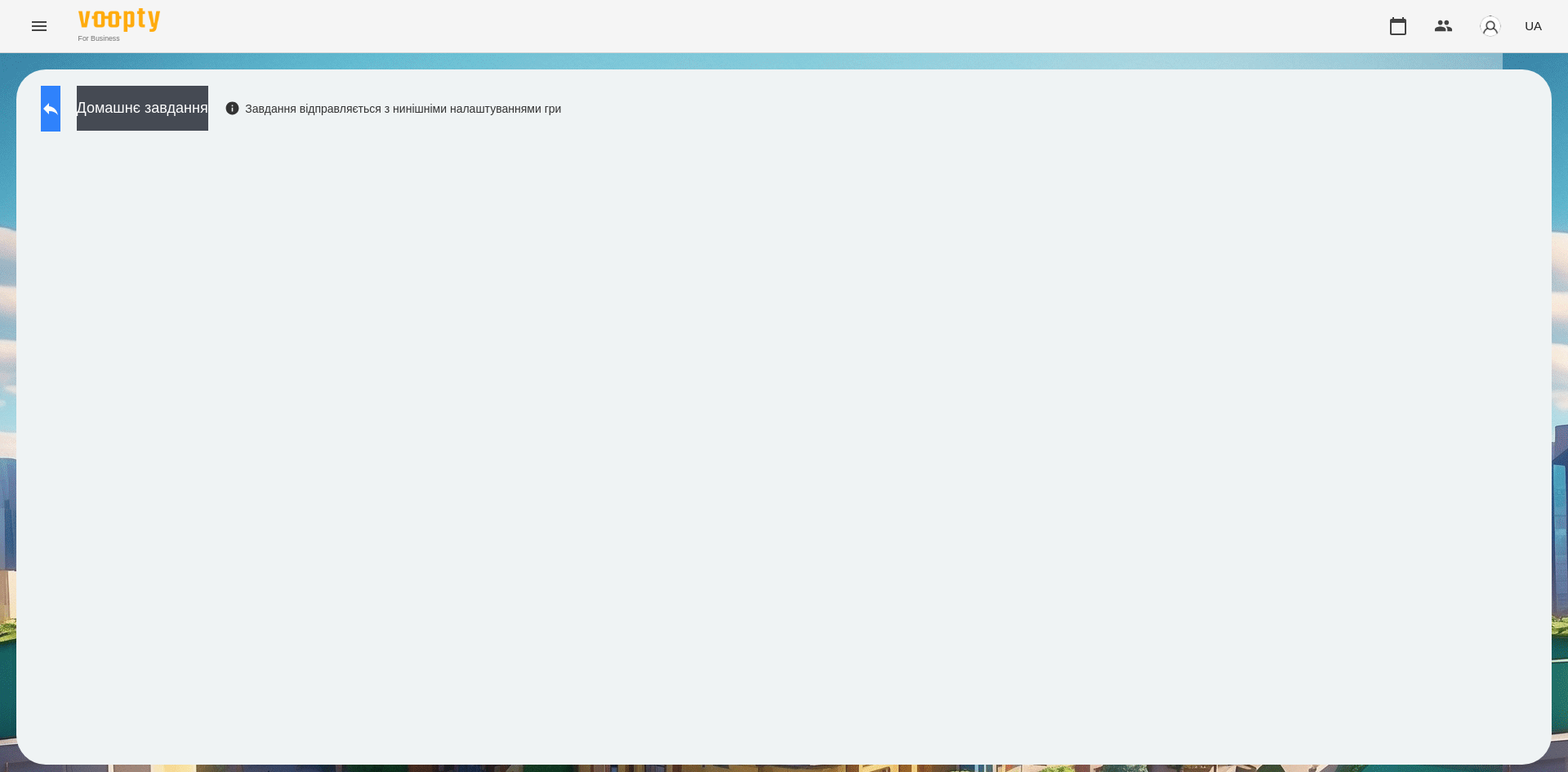
click at [57, 104] on button at bounding box center [50, 108] width 20 height 46
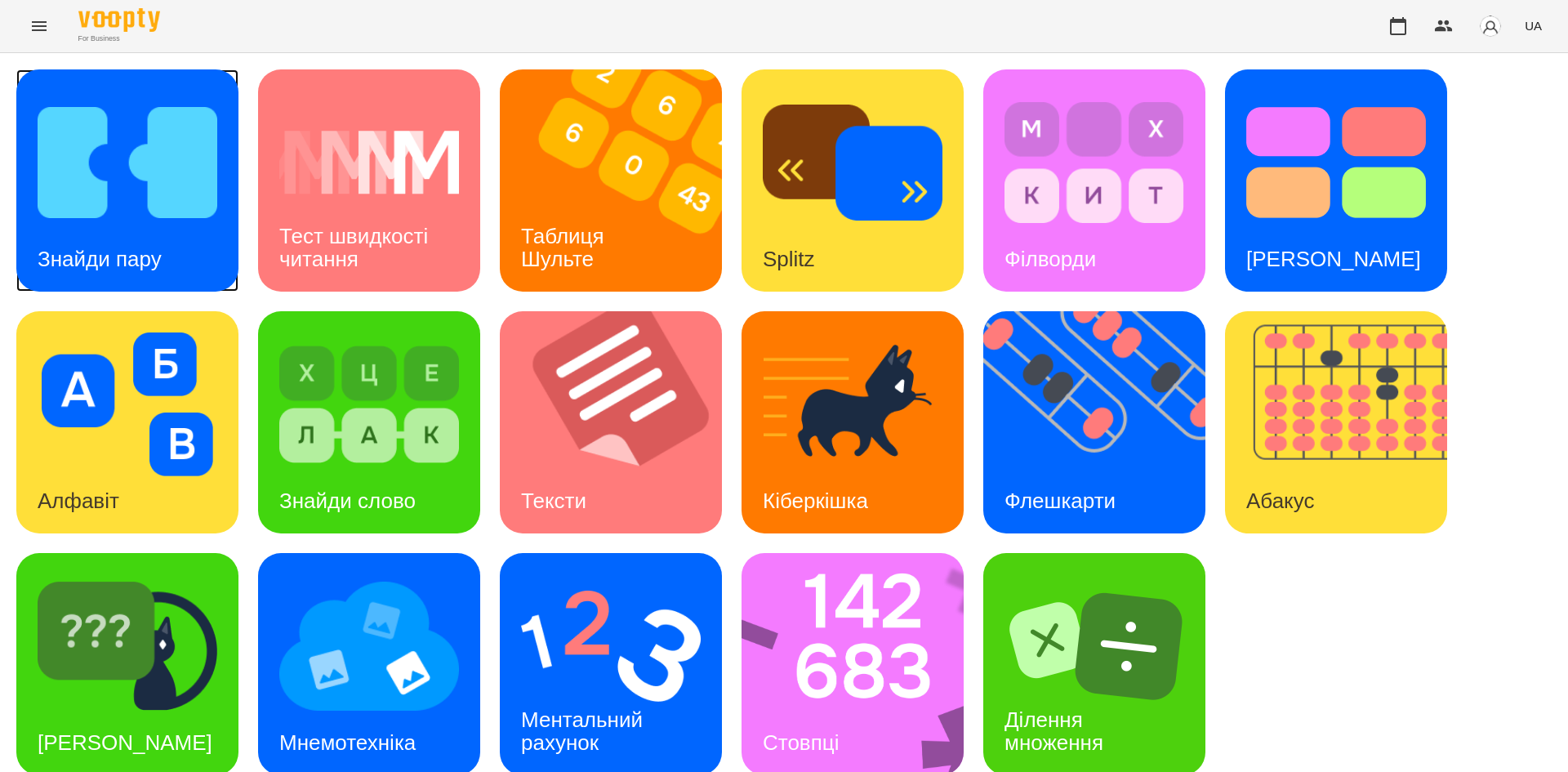
click at [124, 230] on div "Знайди пару" at bounding box center [100, 259] width 167 height 64
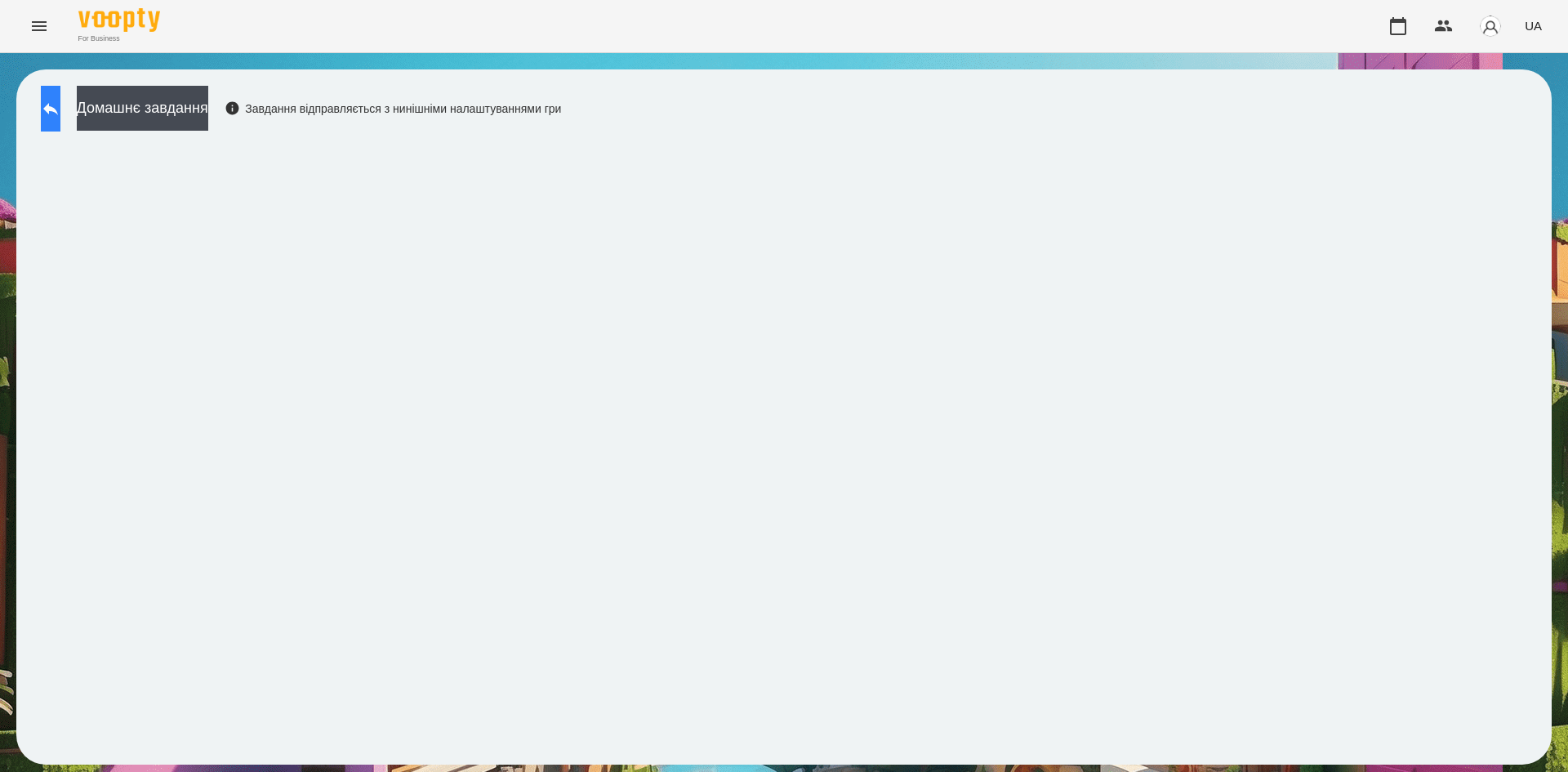
click at [61, 114] on button at bounding box center [50, 108] width 20 height 46
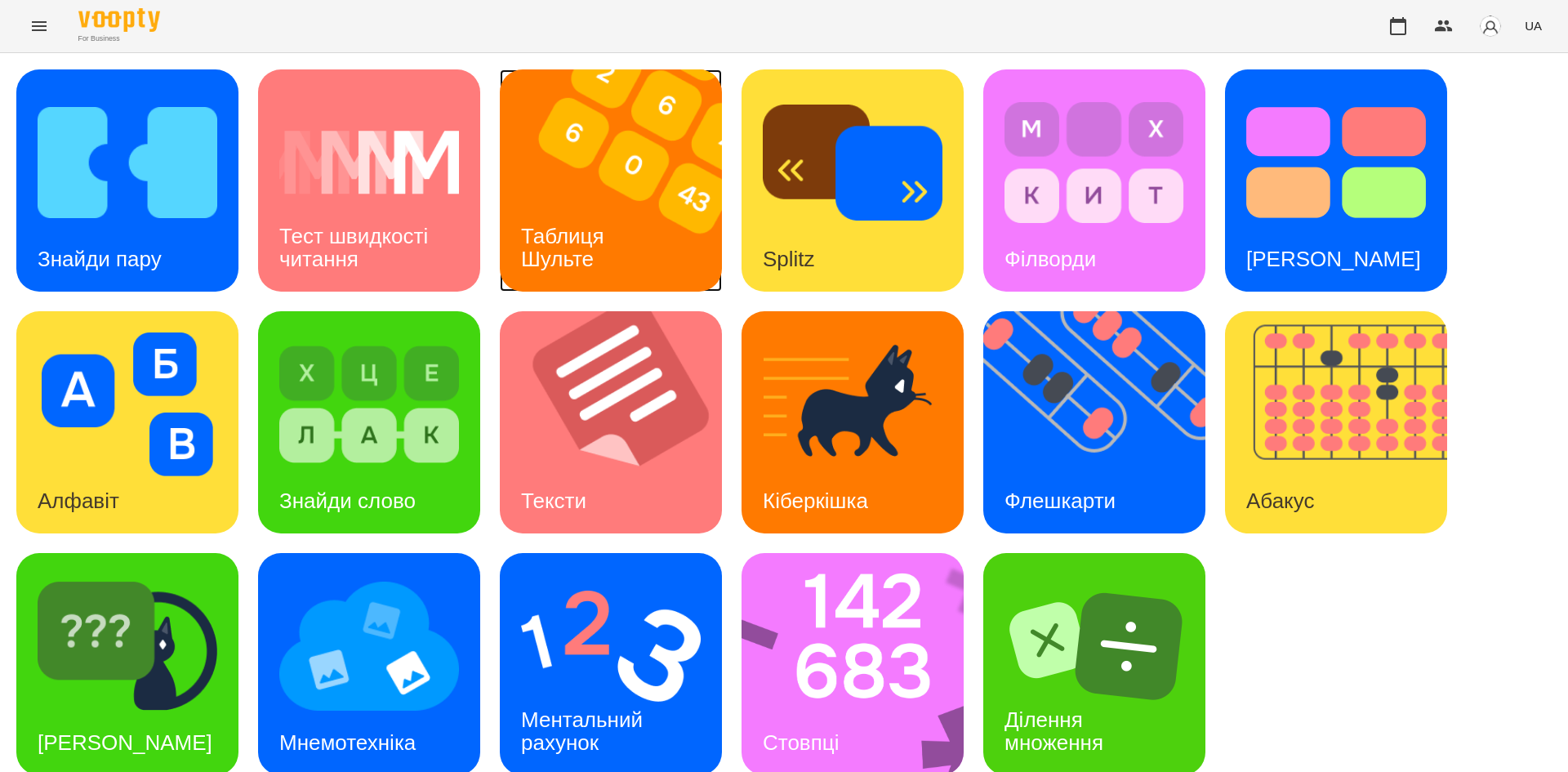
click at [534, 258] on h3 "Таблиця Шульте" at bounding box center [566, 247] width 89 height 47
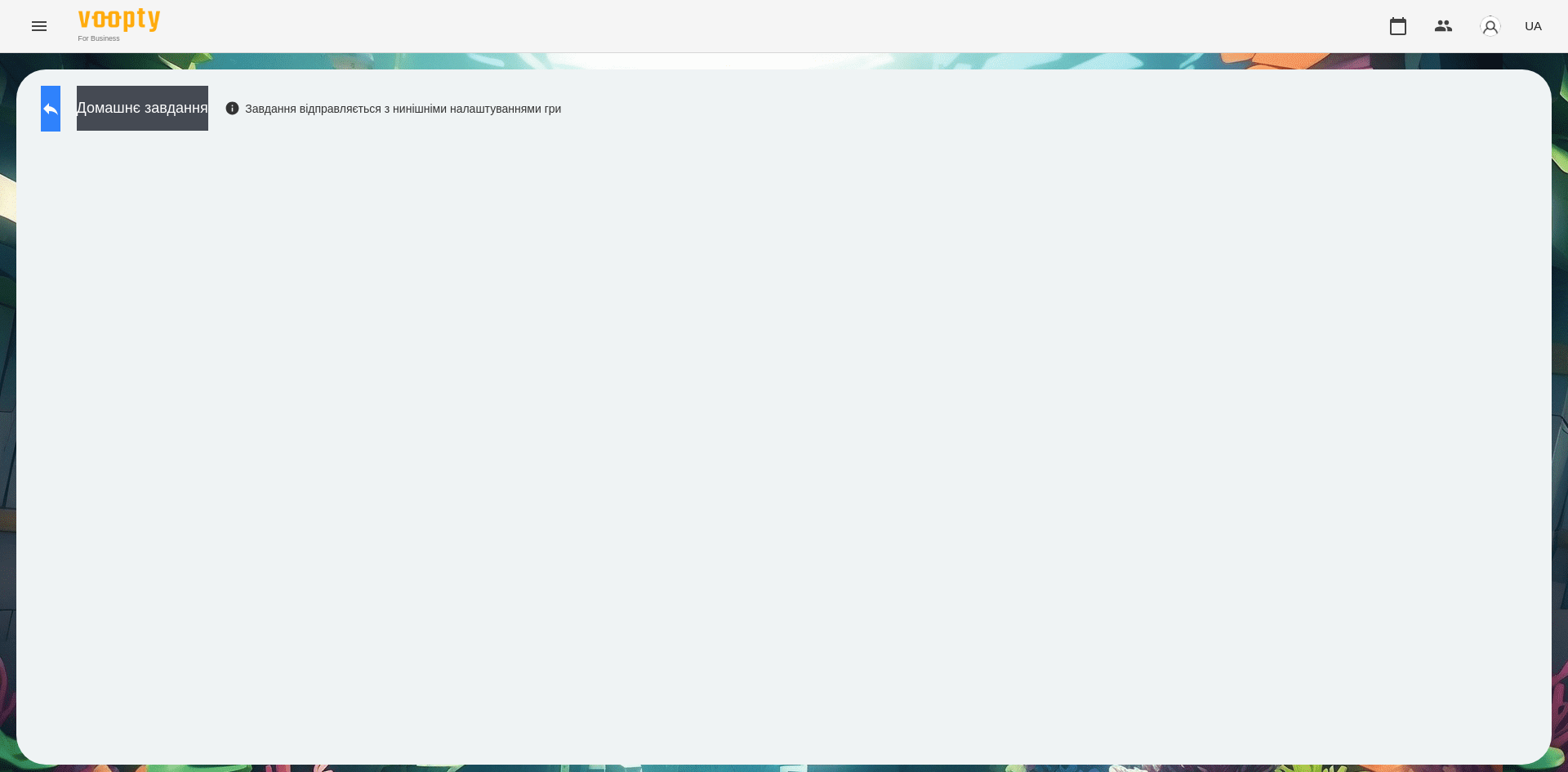
click at [61, 120] on button at bounding box center [50, 108] width 20 height 46
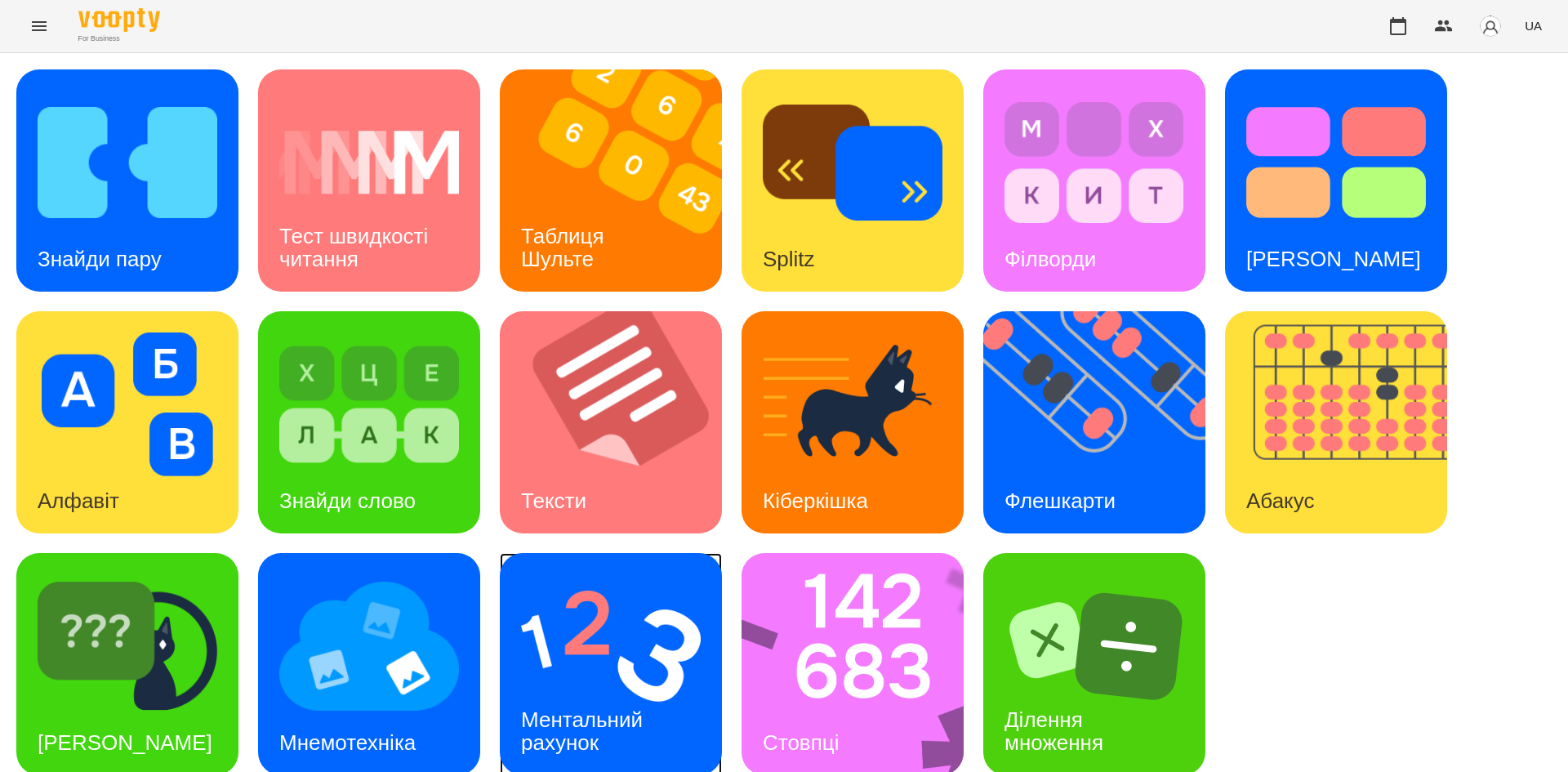
click at [569, 675] on img at bounding box center [611, 646] width 180 height 143
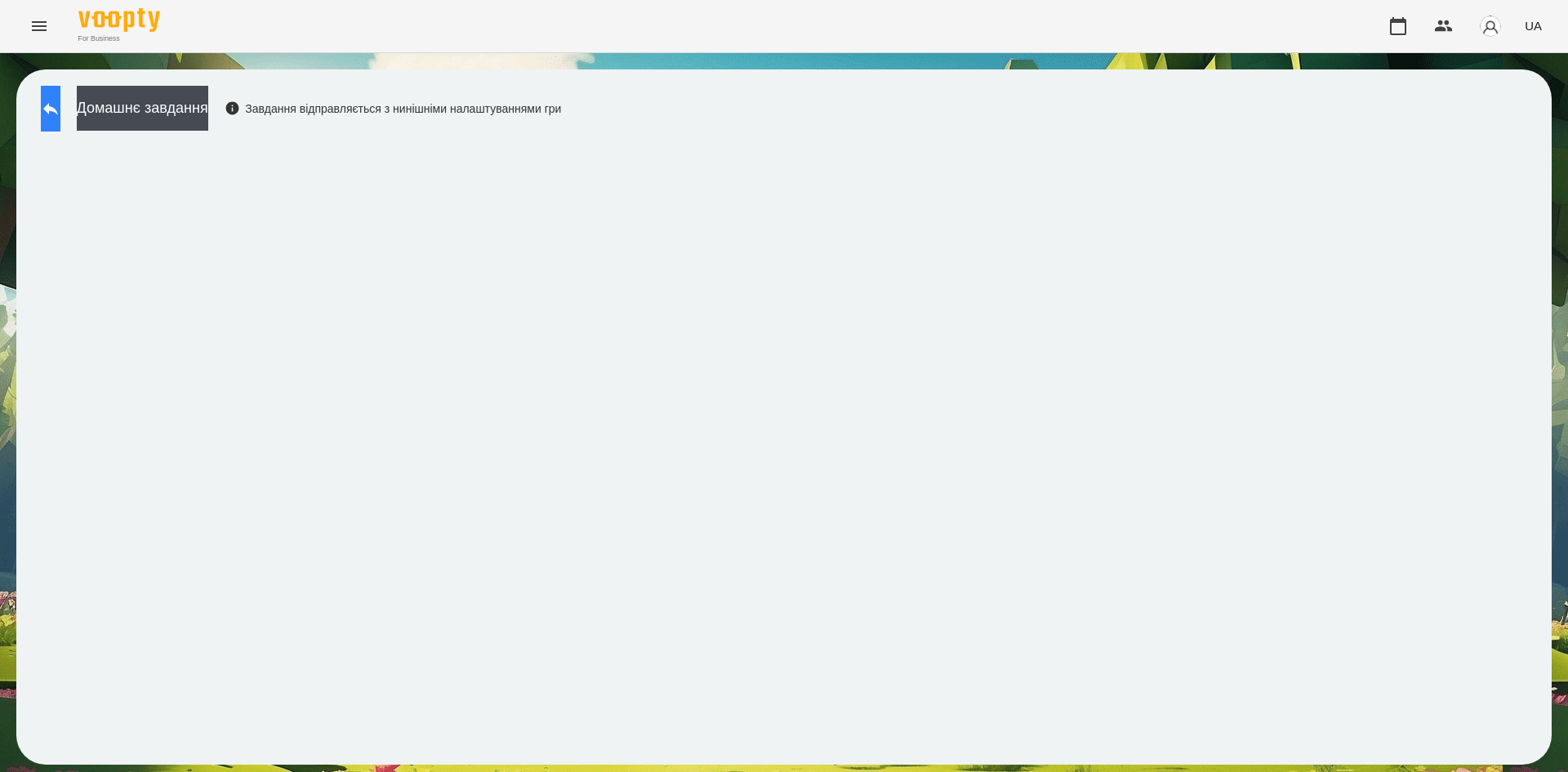
click at [61, 118] on button at bounding box center [50, 108] width 20 height 46
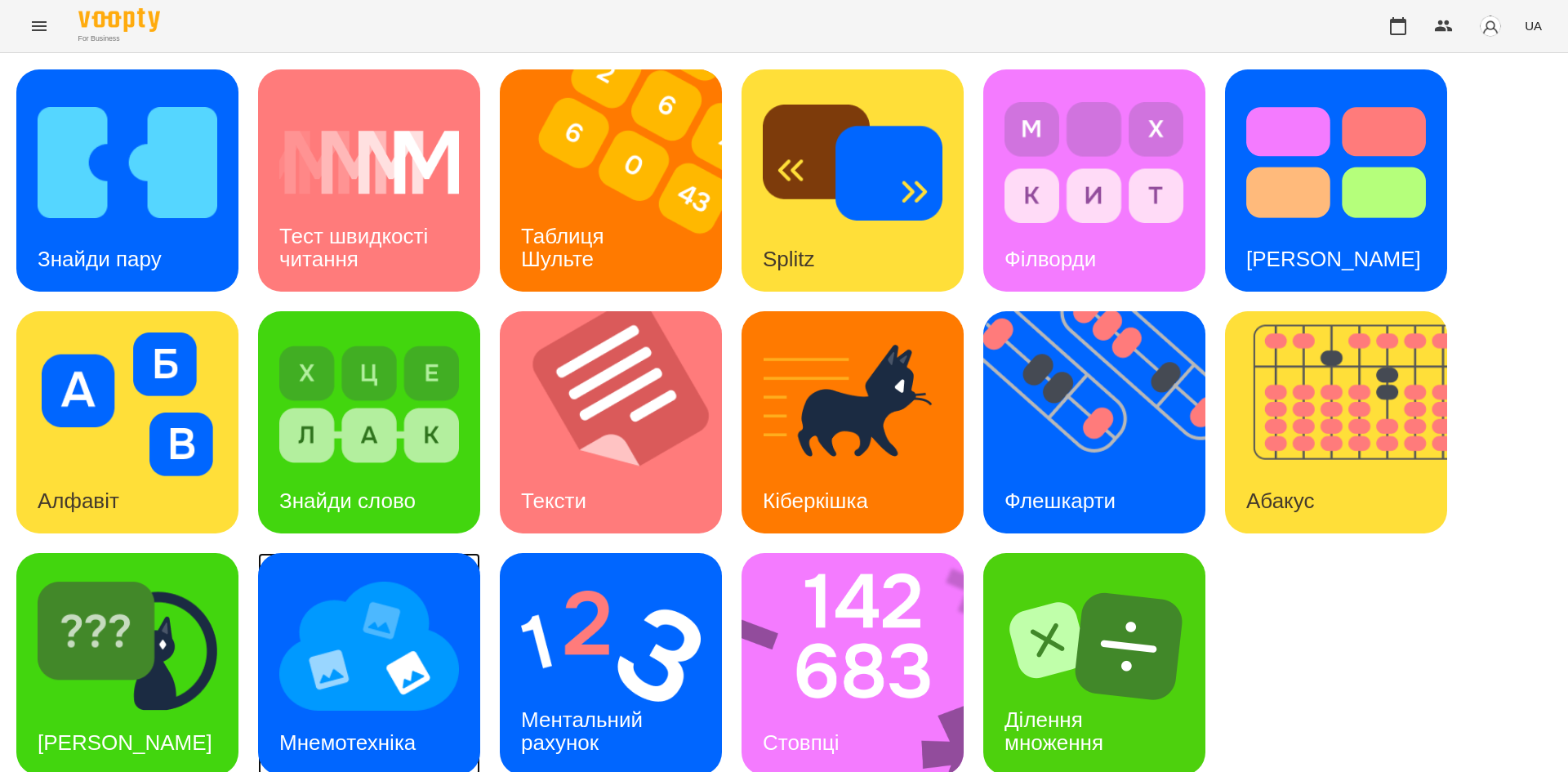
click at [434, 660] on img at bounding box center [369, 646] width 180 height 143
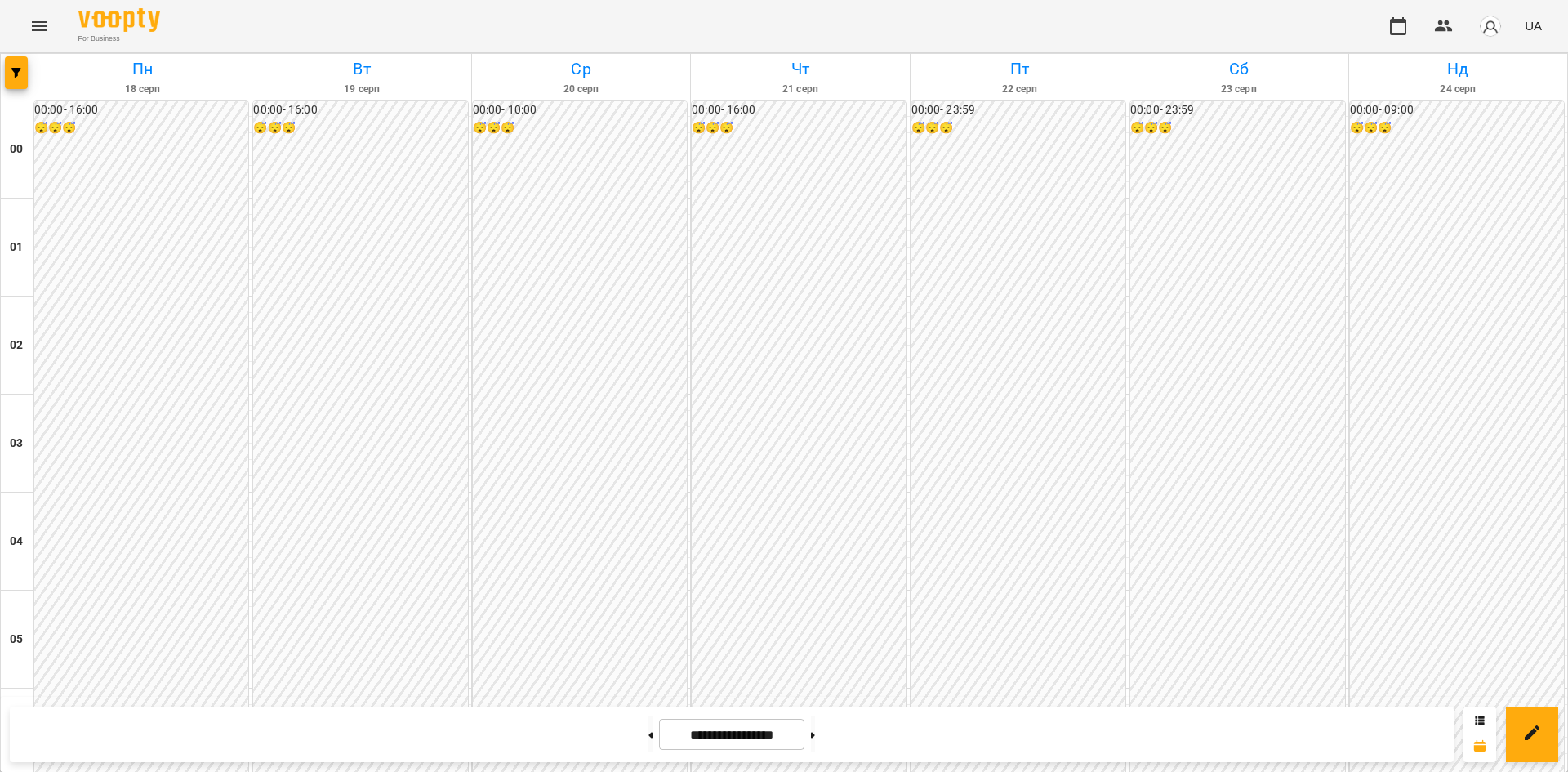
scroll to position [1754, 0]
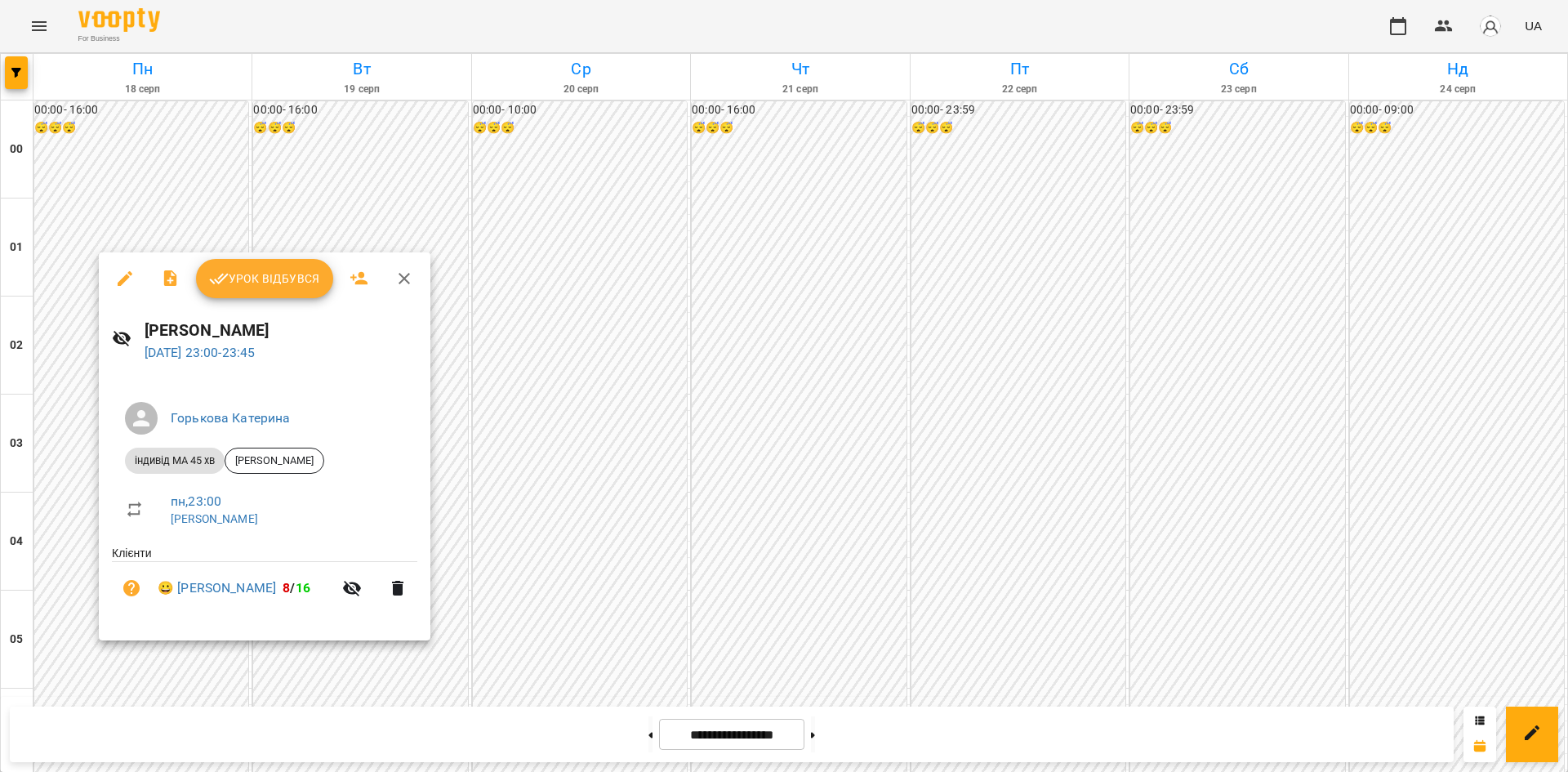
click at [112, 279] on button "button" at bounding box center [125, 278] width 39 height 39
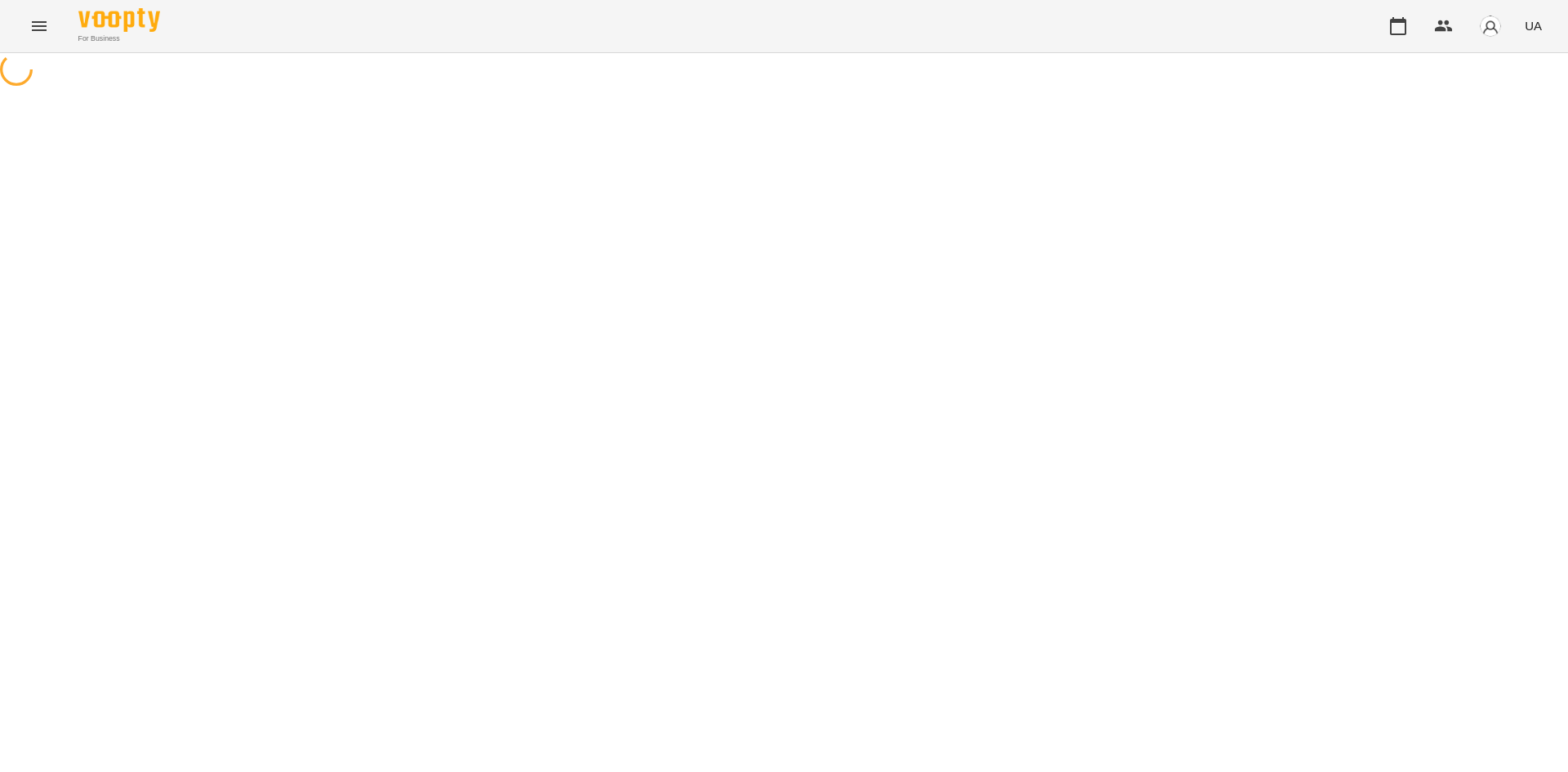
select select "**********"
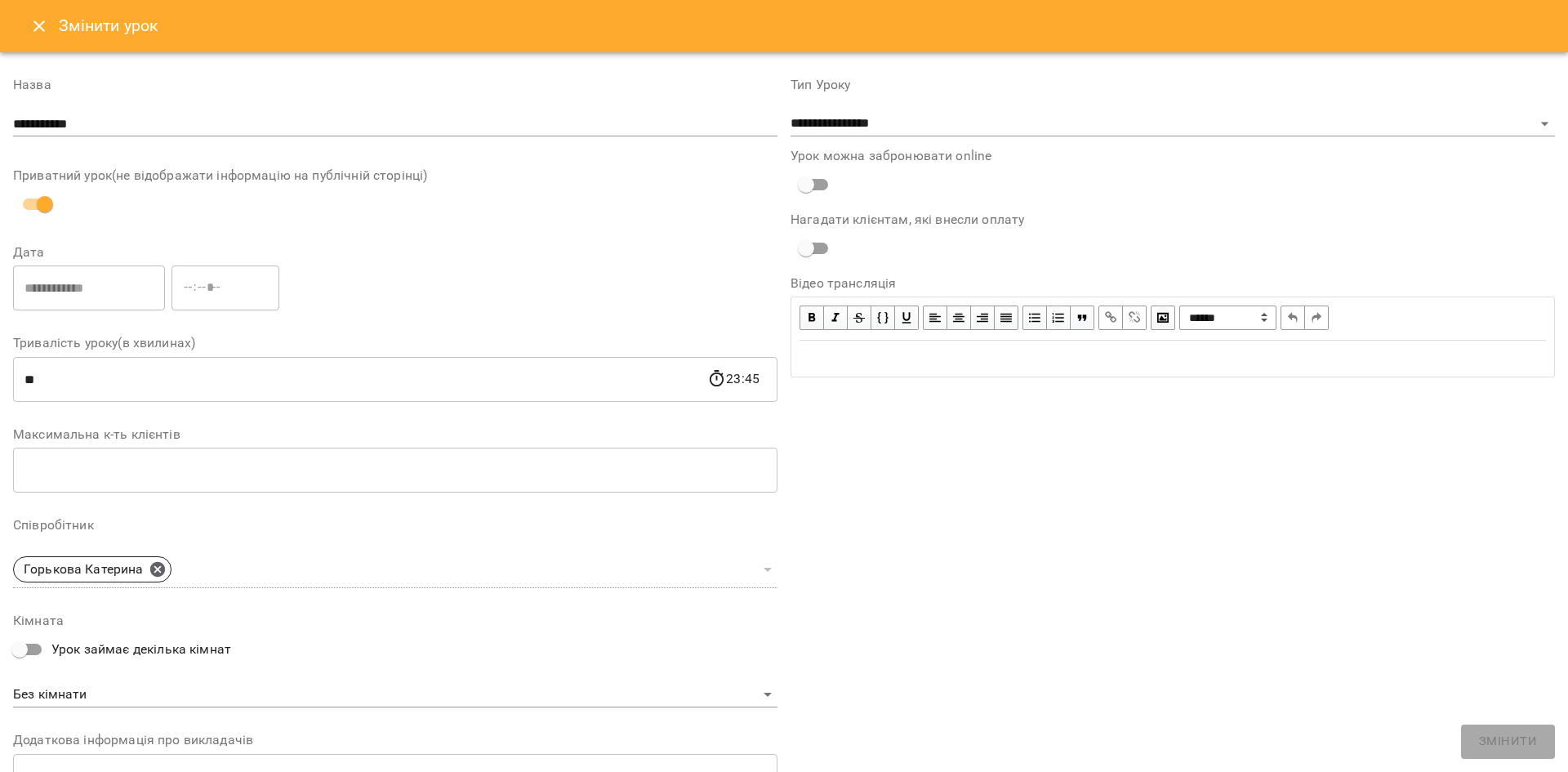
drag, startPoint x: 46, startPoint y: 46, endPoint x: 38, endPoint y: 30, distance: 17.9
click at [38, 30] on div "Змінити урок" at bounding box center [784, 26] width 1568 height 52
click at [38, 30] on icon "Close" at bounding box center [39, 26] width 20 height 20
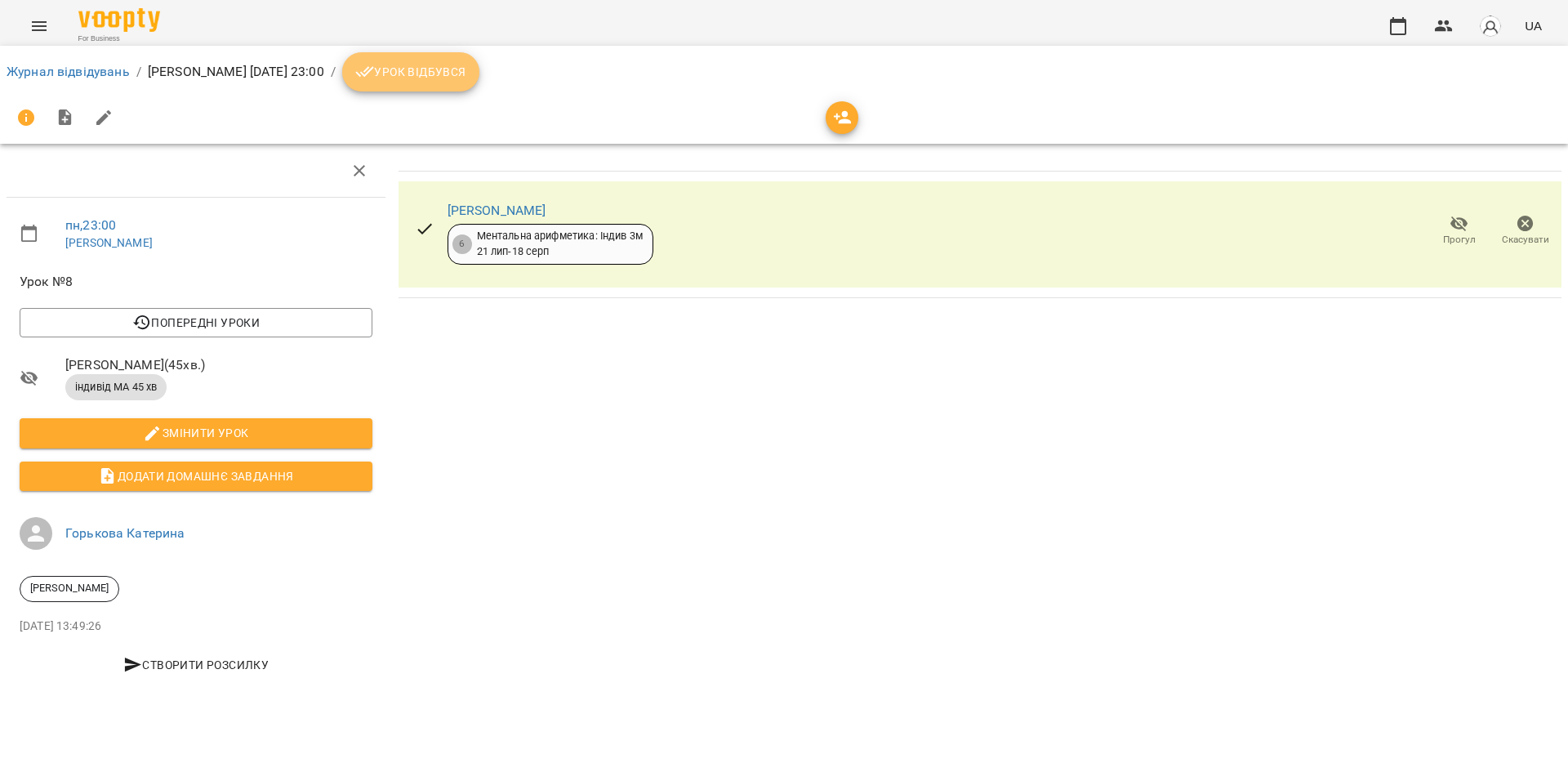
click at [457, 77] on span "Урок відбувся" at bounding box center [411, 72] width 111 height 20
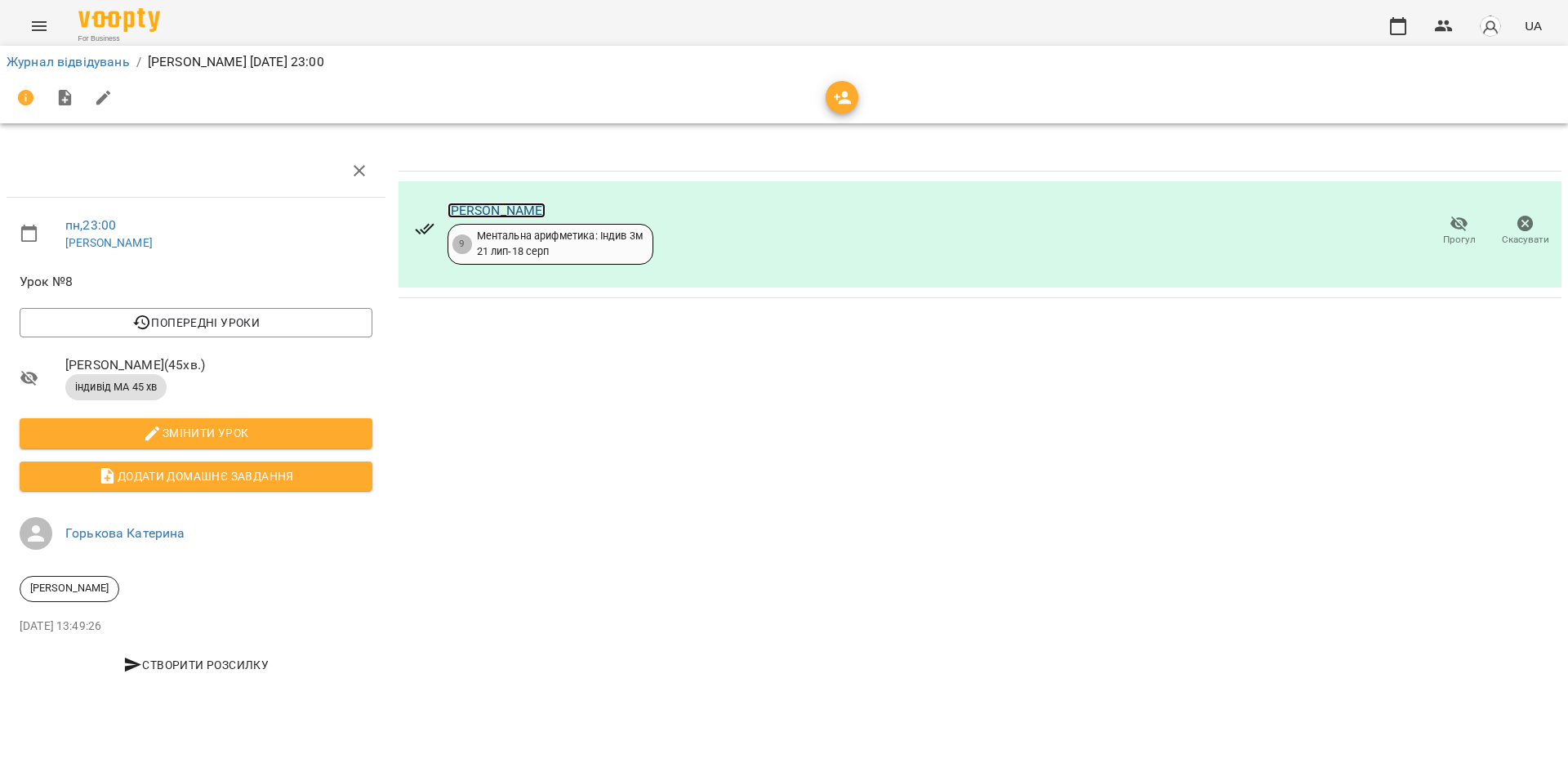
click at [495, 215] on link "[PERSON_NAME]" at bounding box center [497, 210] width 99 height 16
click at [47, 33] on icon "Menu" at bounding box center [39, 26] width 20 height 20
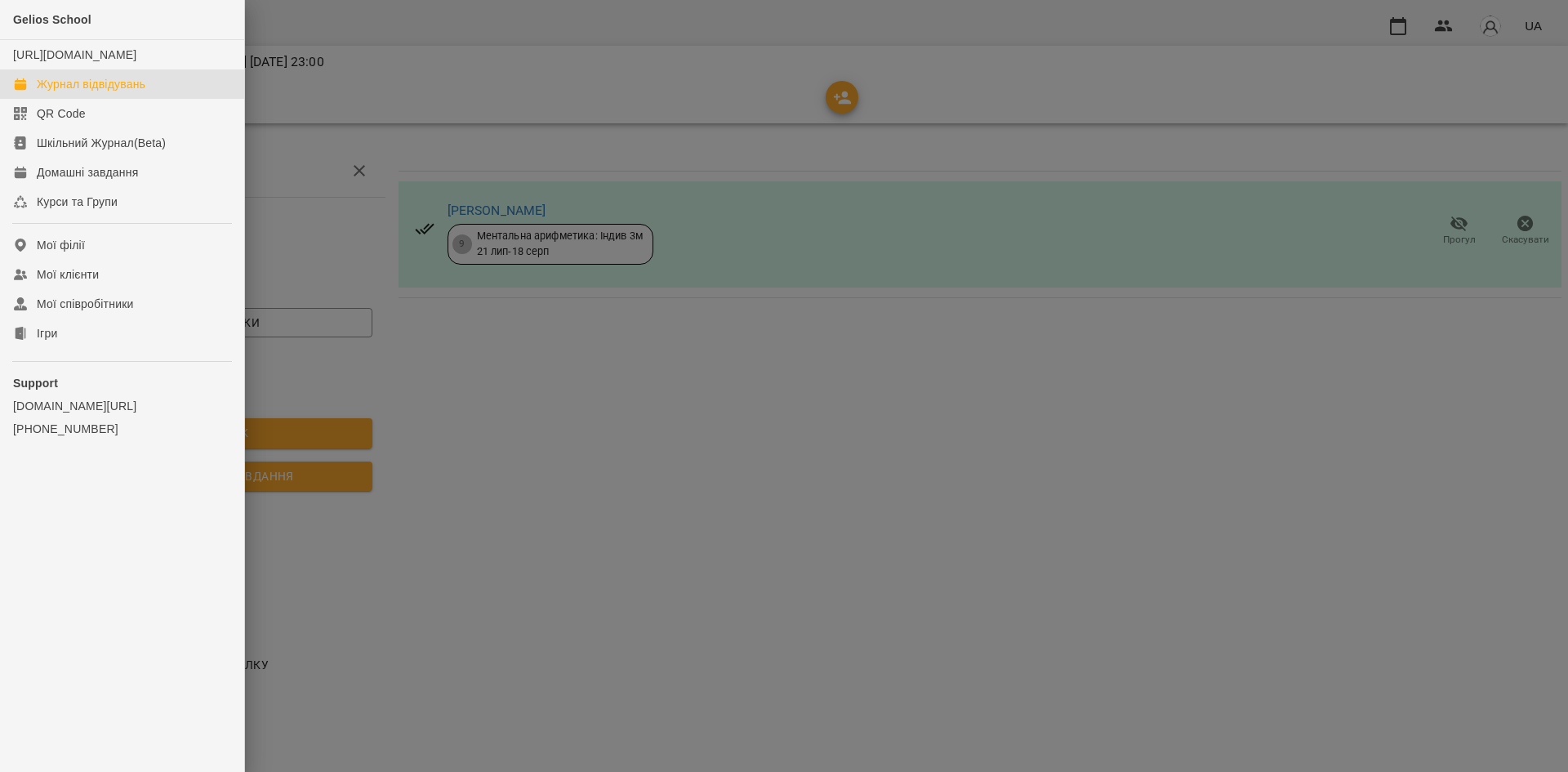
click at [111, 92] on div "Журнал відвідувань" at bounding box center [90, 85] width 109 height 17
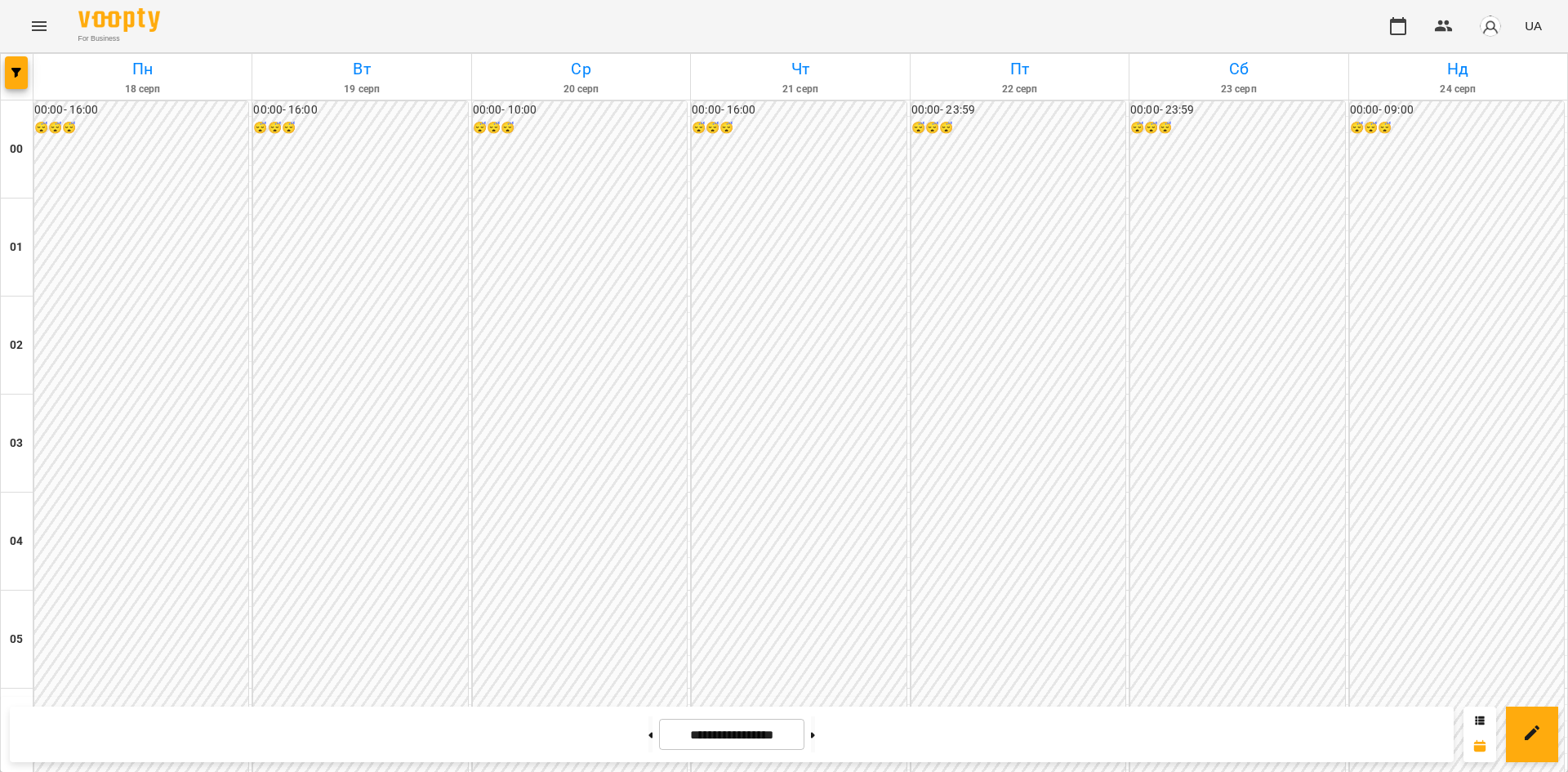
scroll to position [1754, 0]
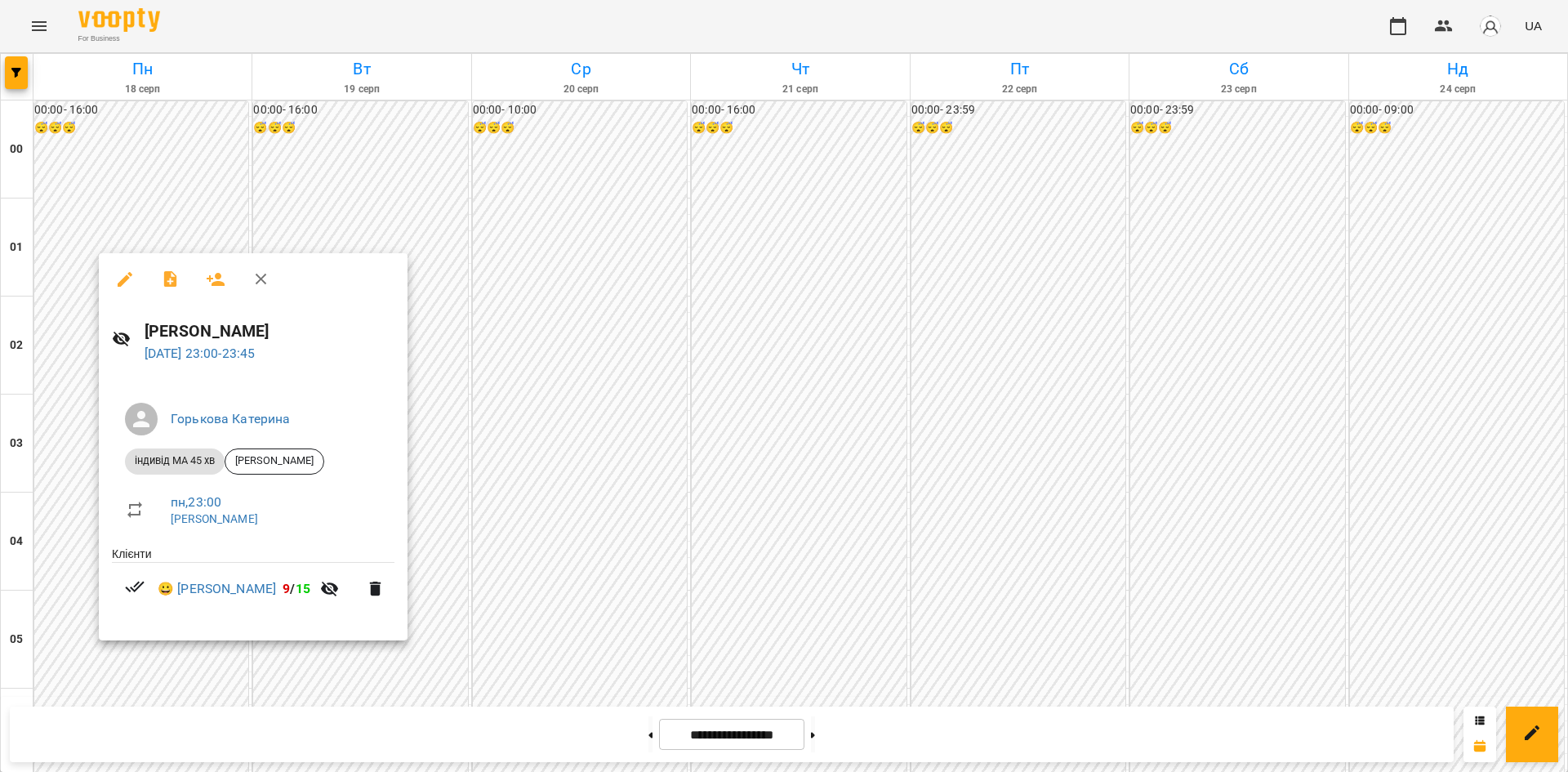
click at [645, 571] on div at bounding box center [784, 386] width 1568 height 772
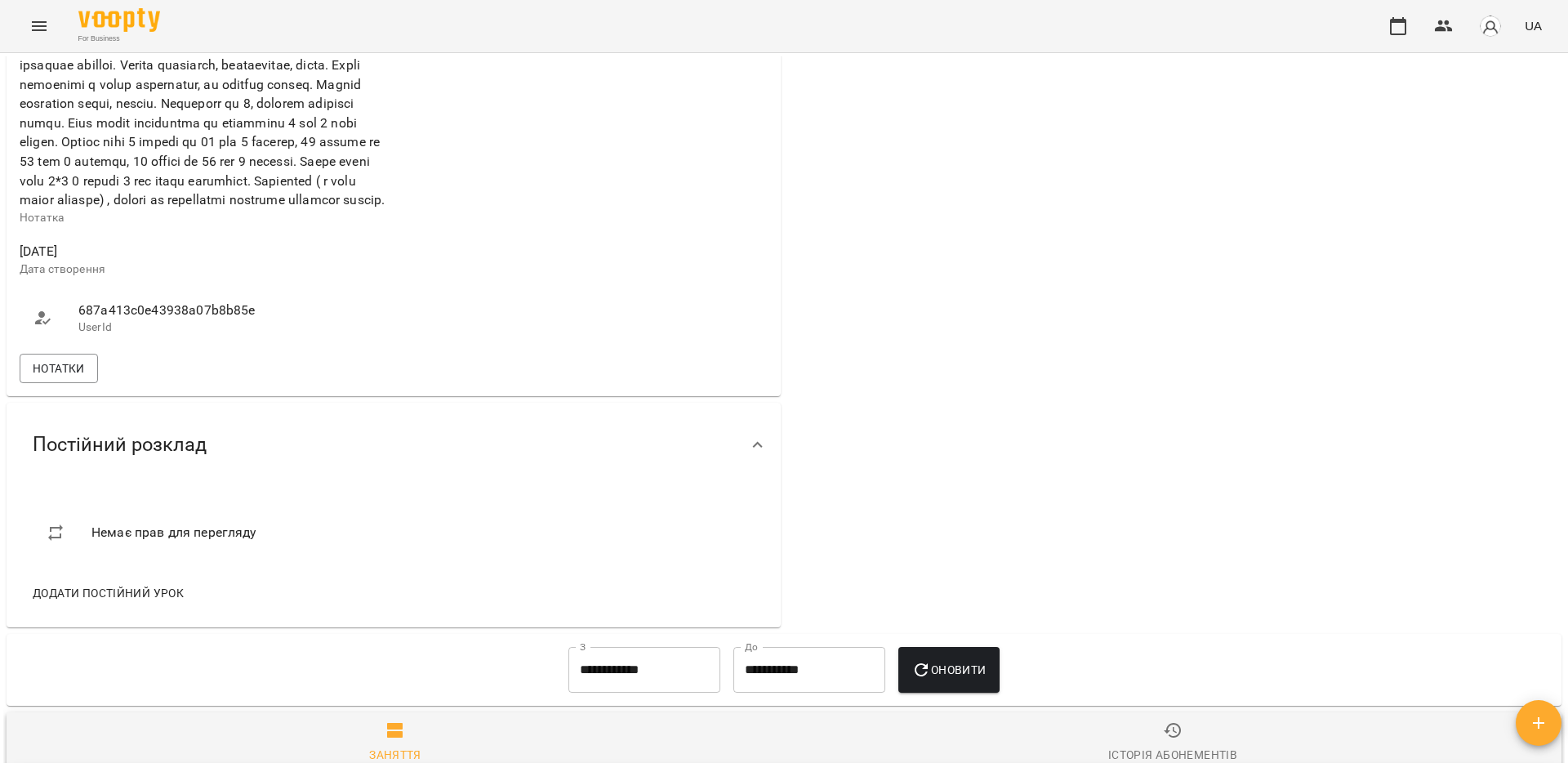
scroll to position [686, 0]
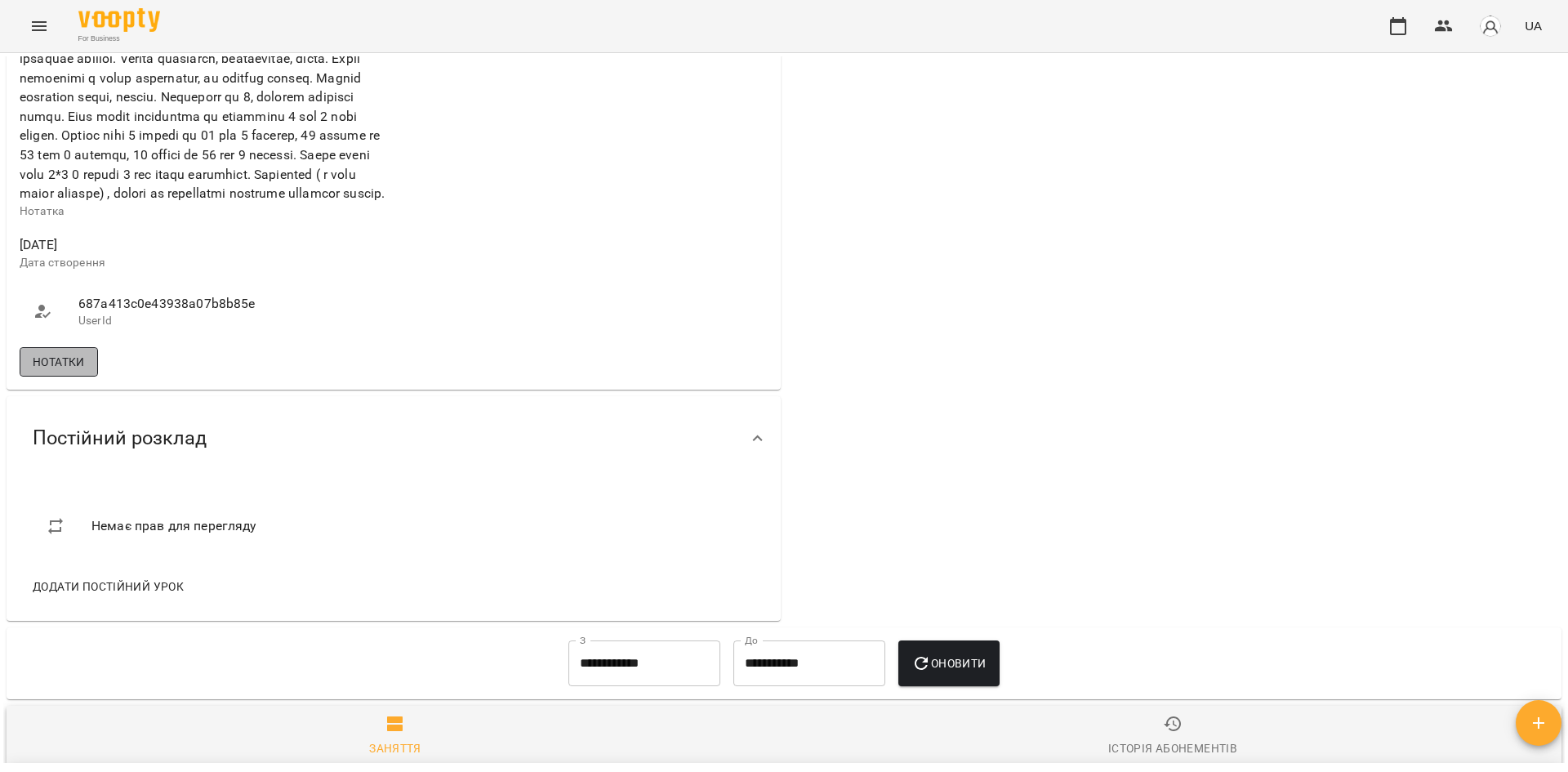
click at [34, 372] on span "Нотатки" at bounding box center [59, 361] width 52 height 20
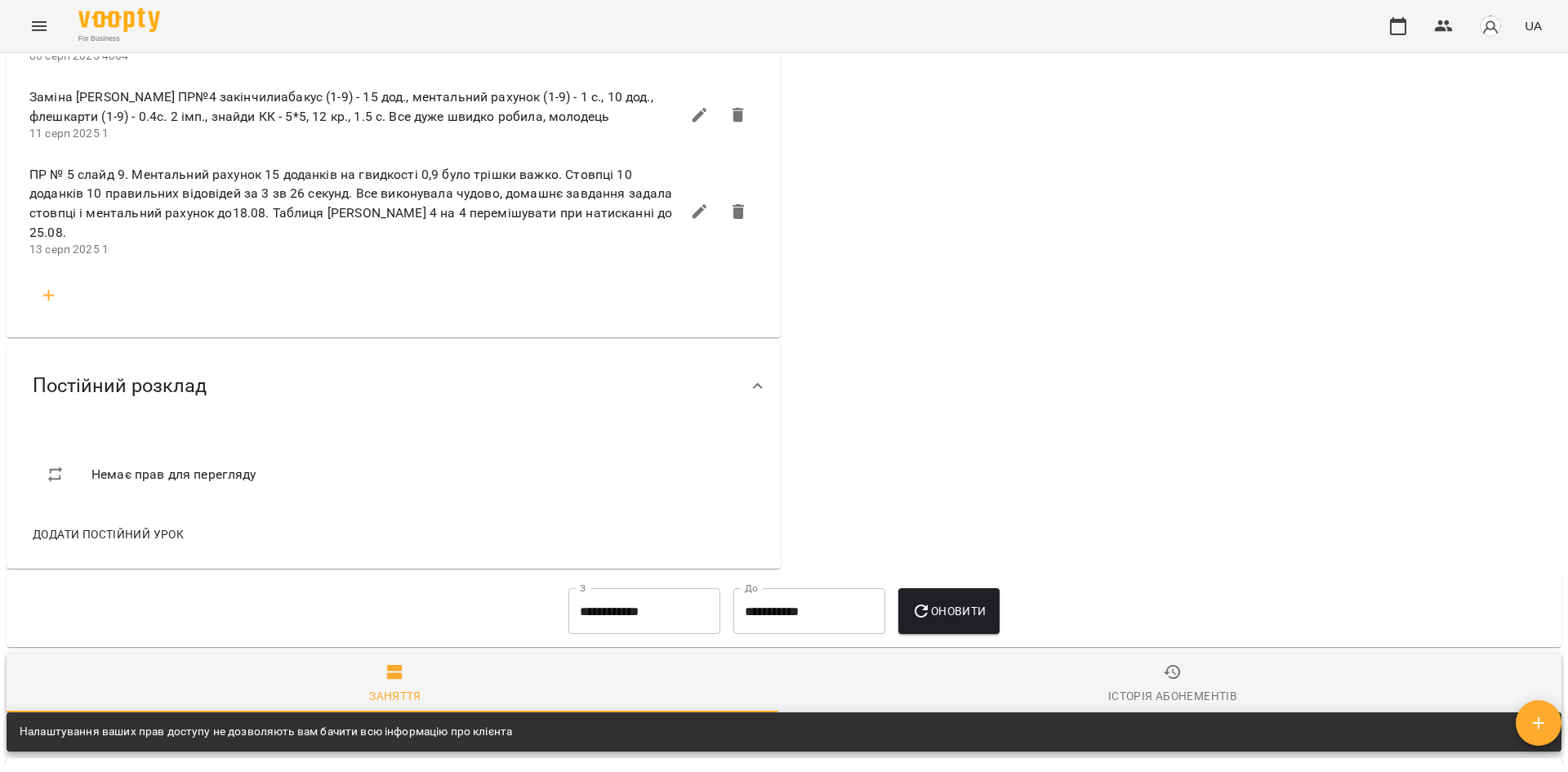
scroll to position [1389, 0]
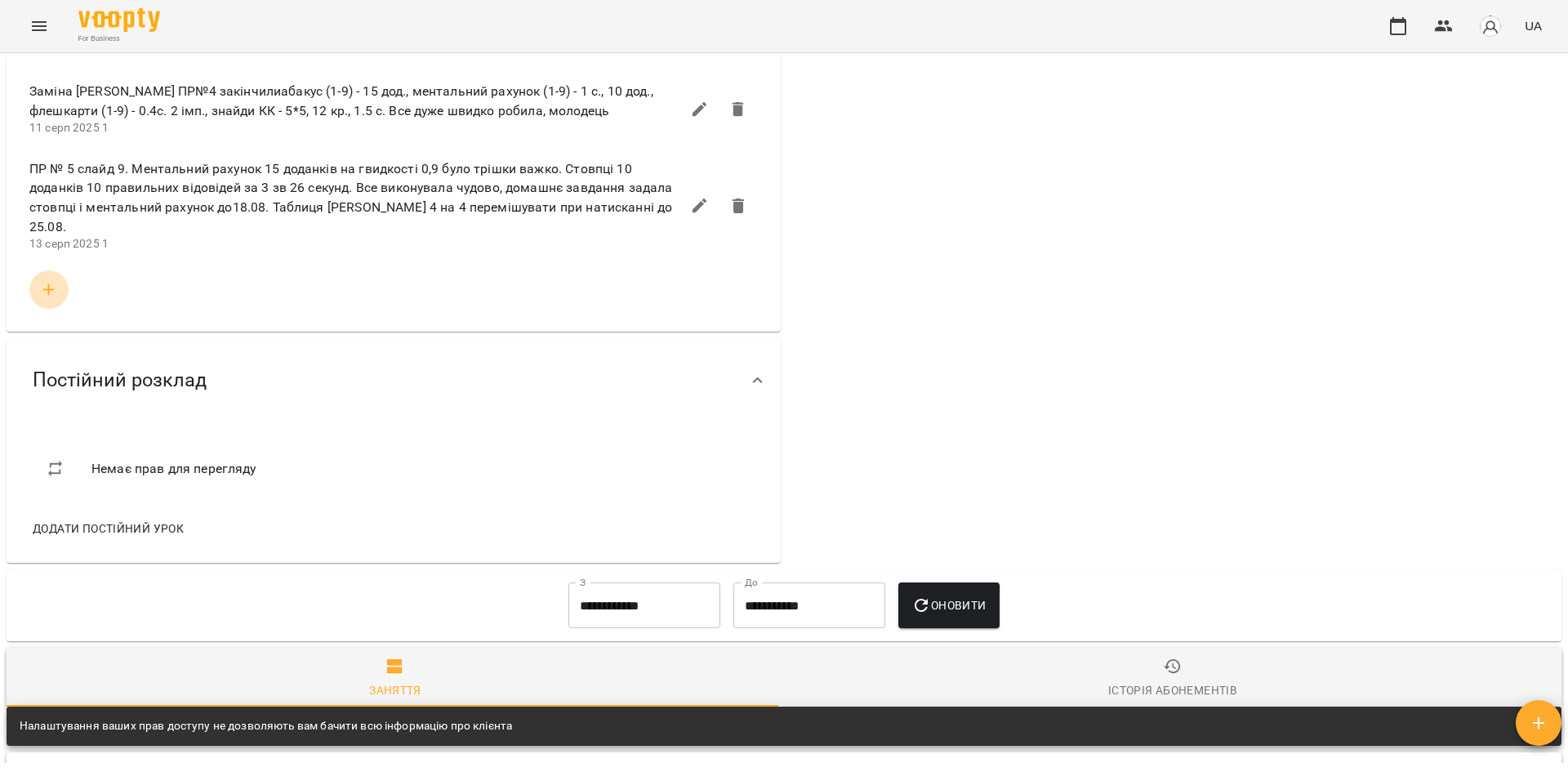
click at [48, 296] on icon "button" at bounding box center [48, 290] width 11 height 11
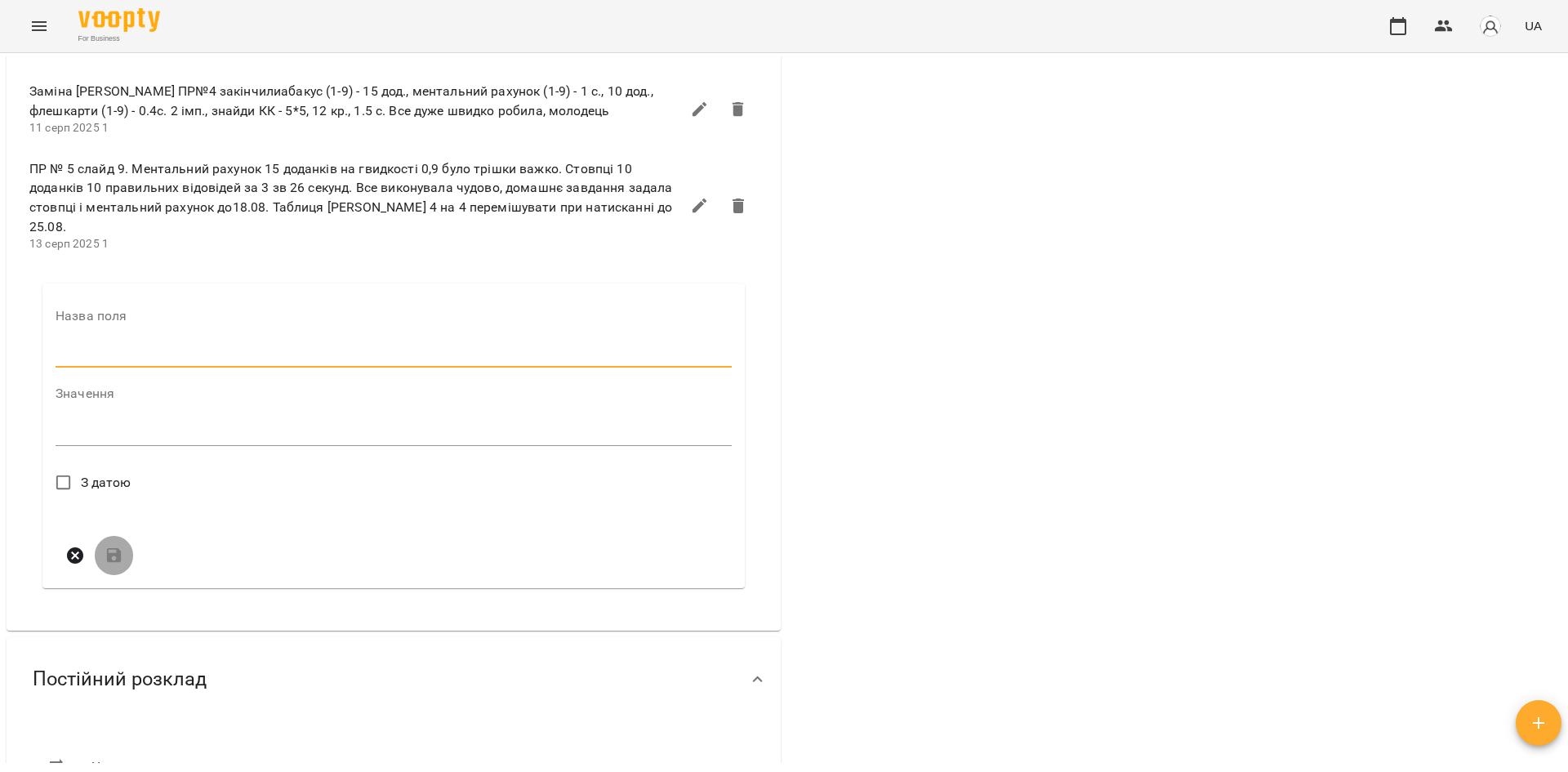
click at [72, 368] on input "text" at bounding box center [394, 355] width 676 height 26
type input "*"
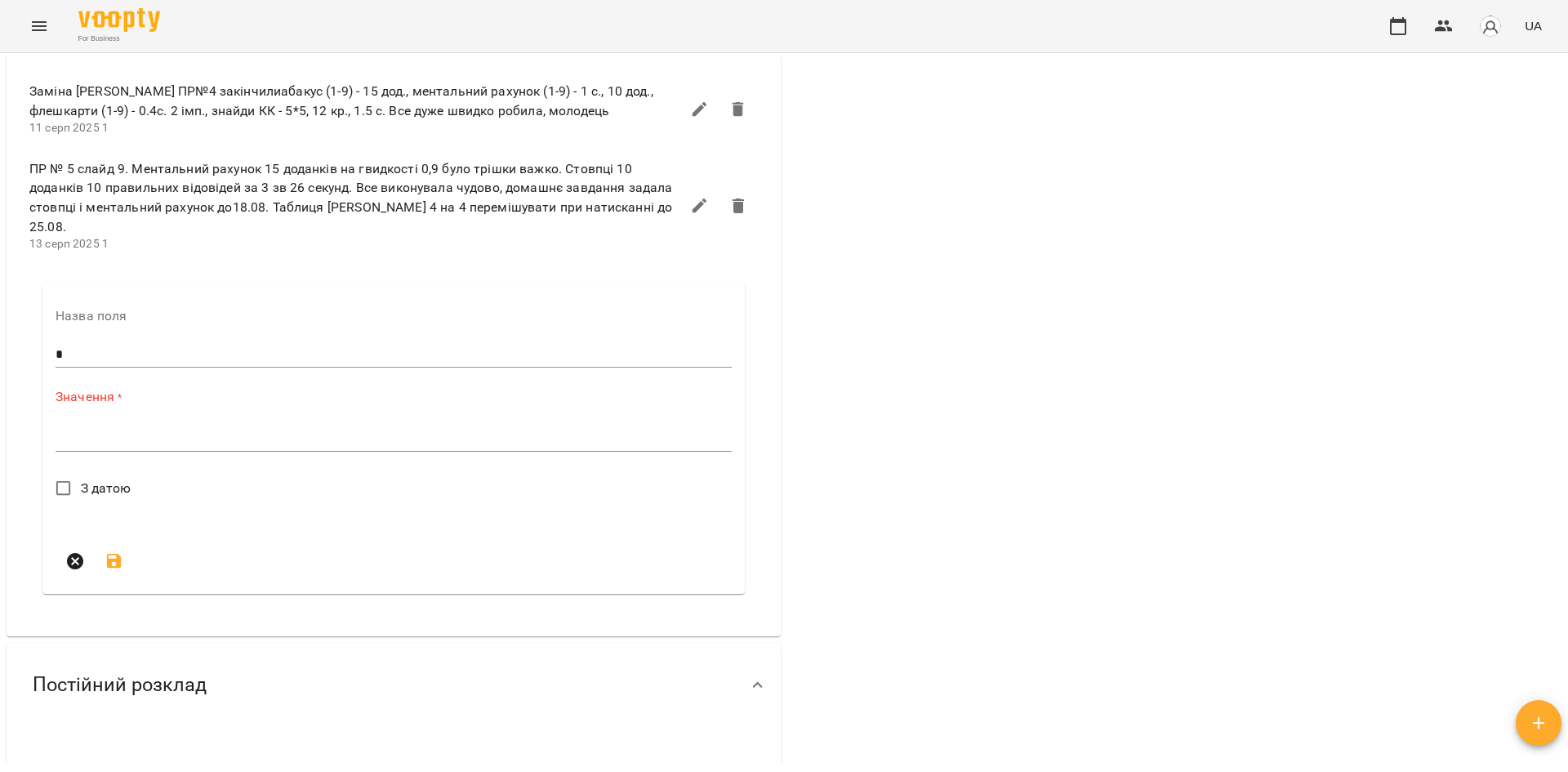
click at [120, 452] on div "*" at bounding box center [394, 439] width 676 height 26
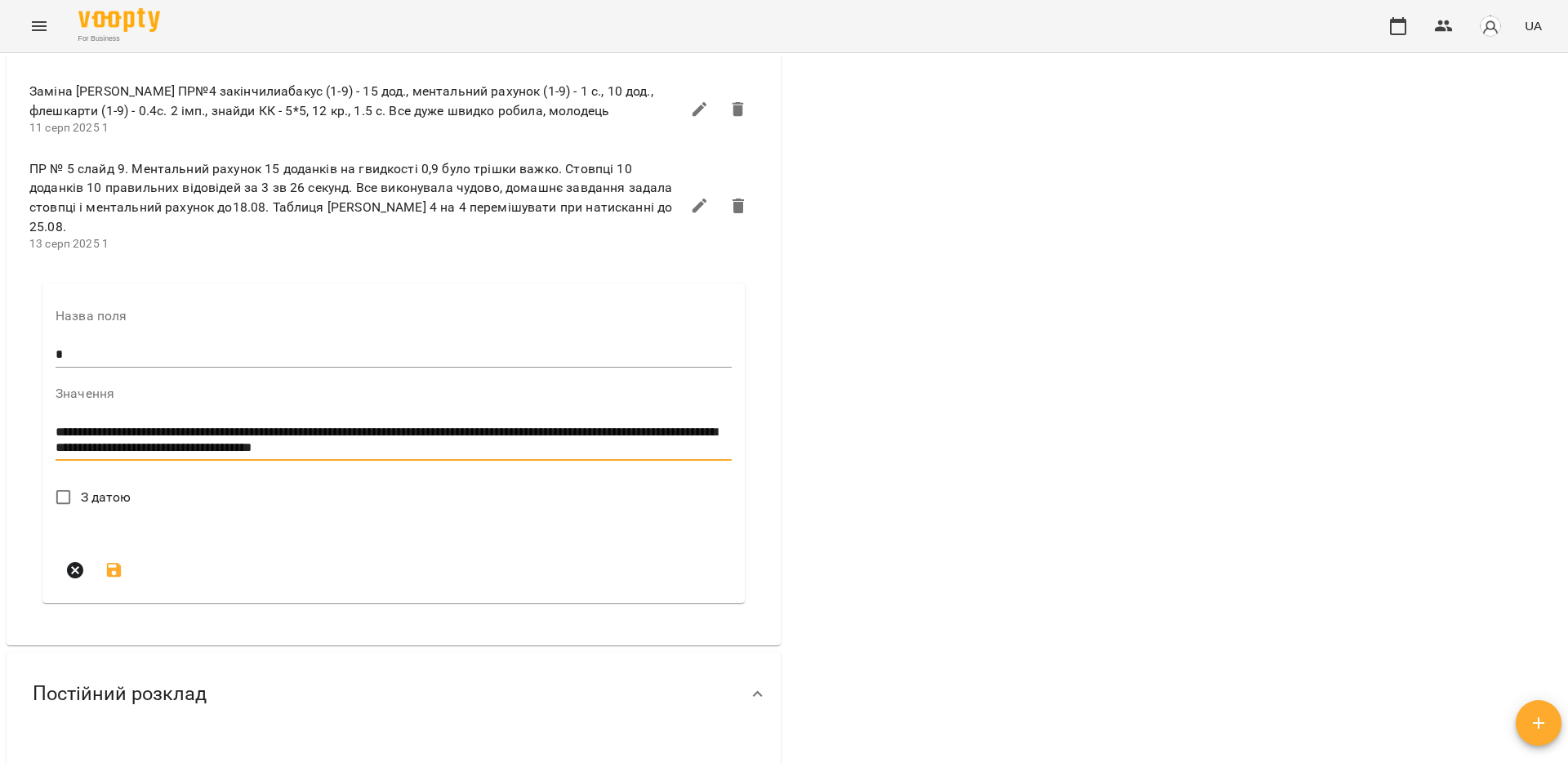
click at [143, 455] on textarea "**********" at bounding box center [391, 440] width 670 height 30
type textarea "**********"
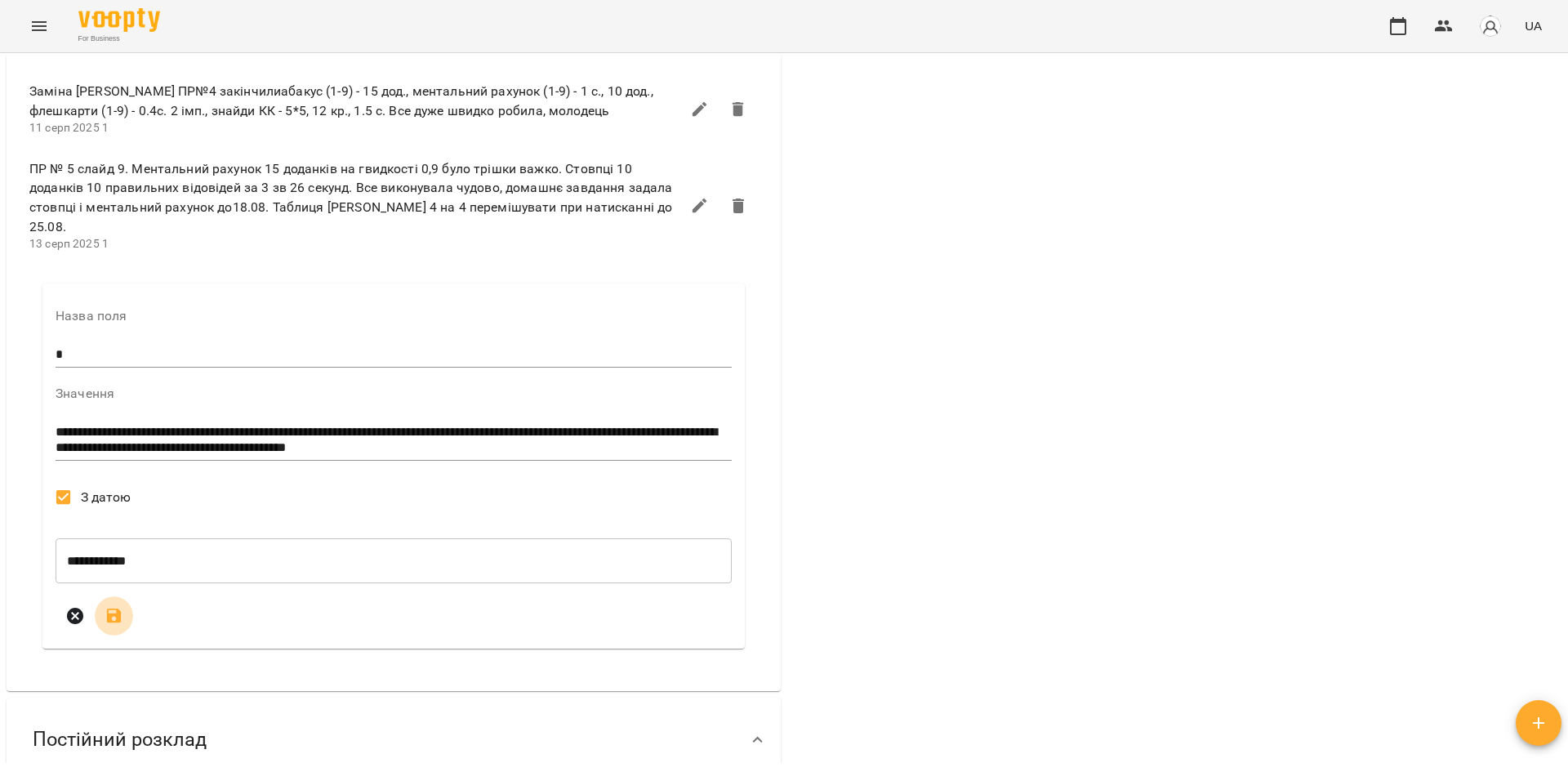
click at [116, 623] on icon "submit" at bounding box center [115, 616] width 15 height 15
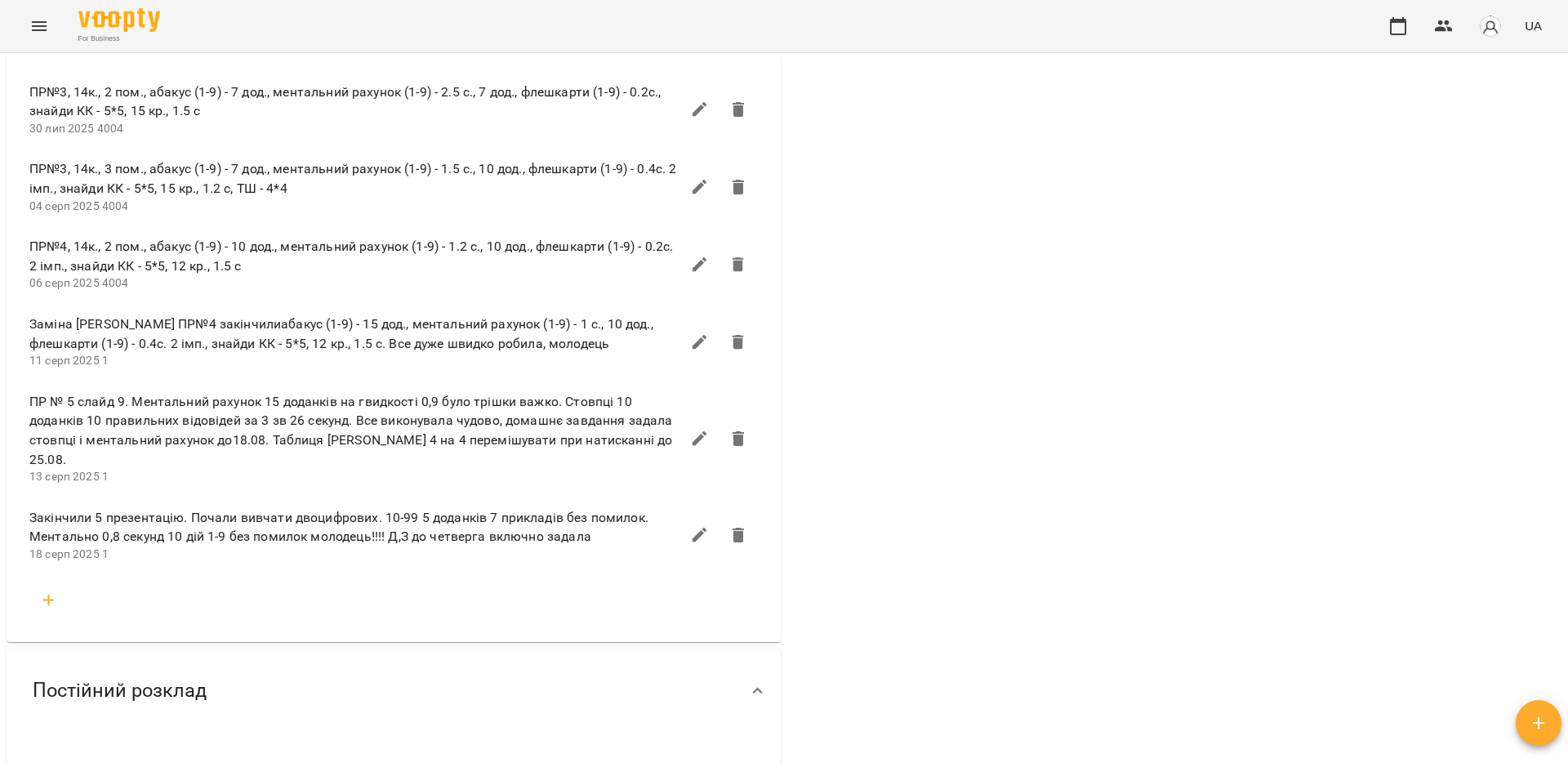
scroll to position [1156, 0]
click at [29, 12] on button "Menu" at bounding box center [39, 26] width 39 height 39
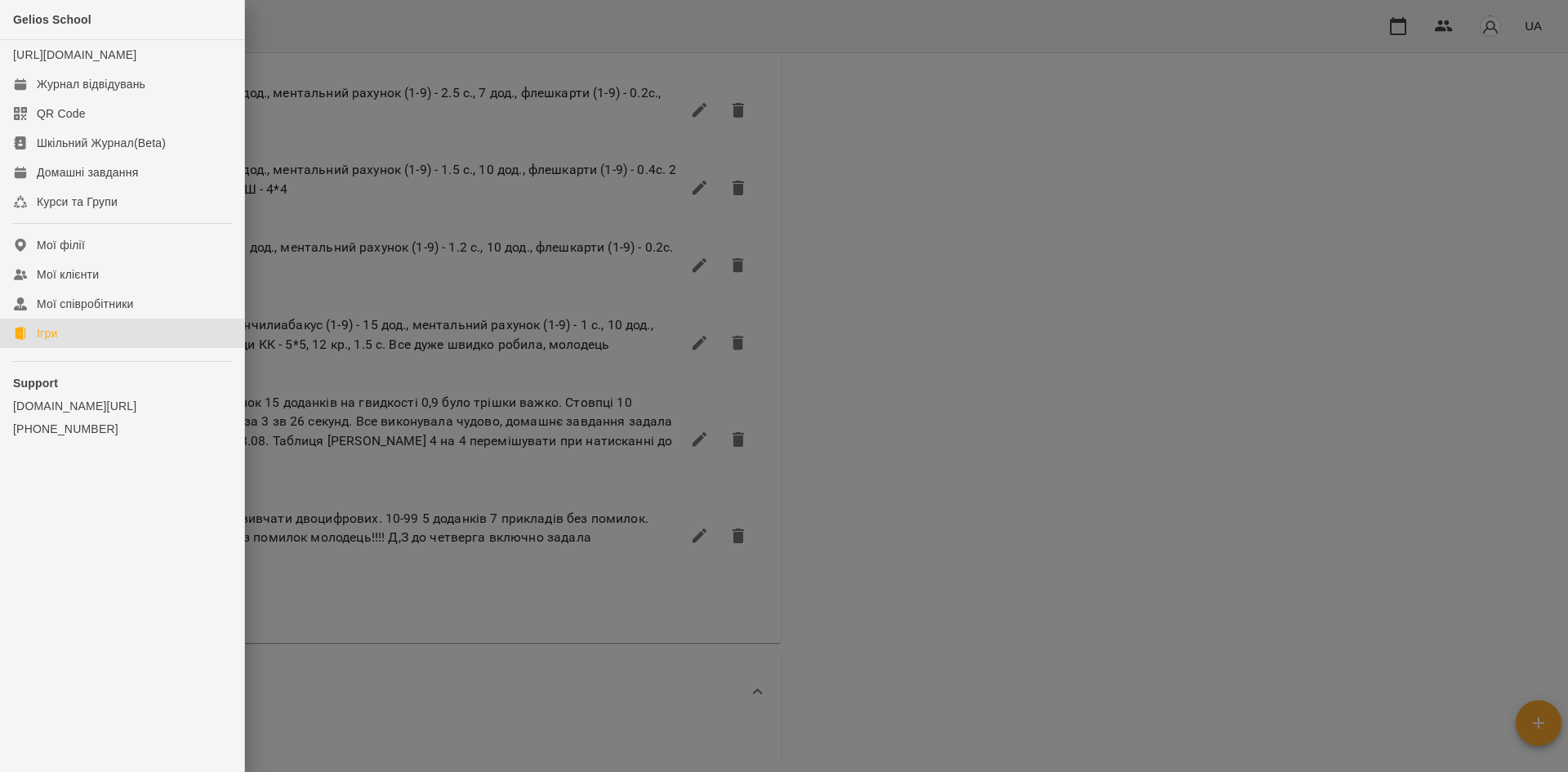
click at [76, 348] on link "Ігри" at bounding box center [122, 333] width 244 height 30
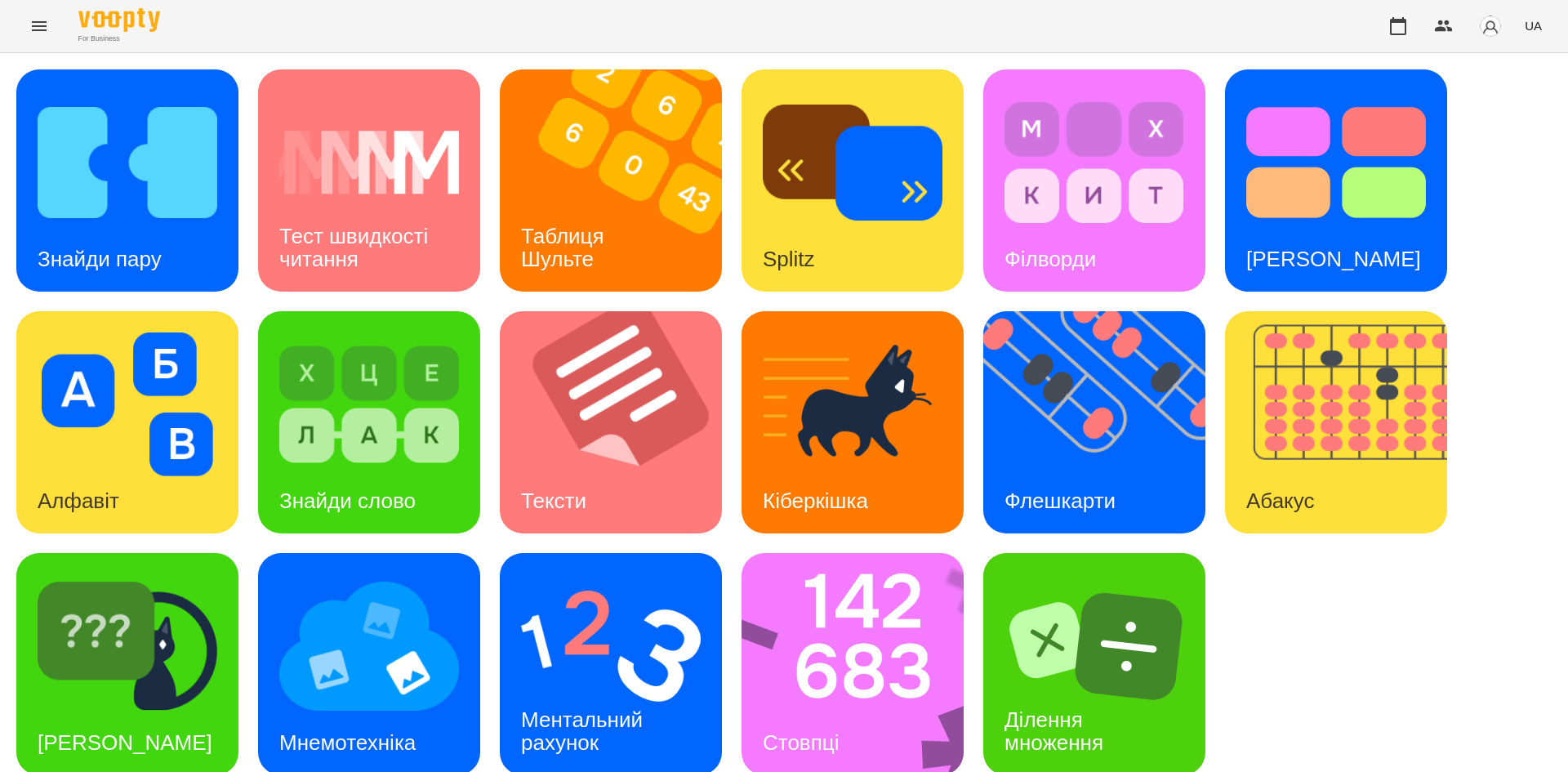
scroll to position [20, 0]
click at [560, 708] on h3 "Ментальний рахунок" at bounding box center [585, 731] width 128 height 47
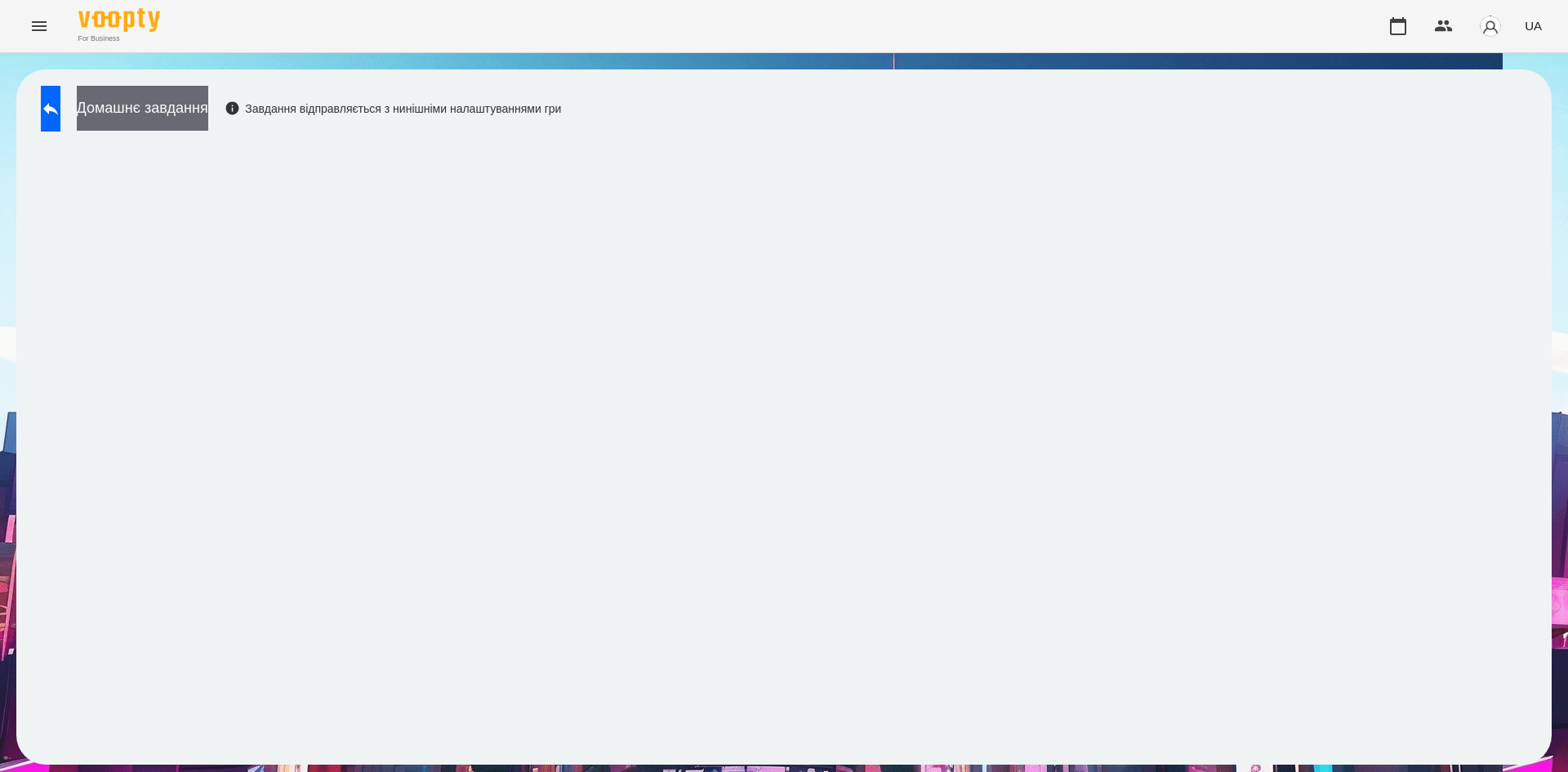
click at [193, 97] on button "Домашнє завдання" at bounding box center [142, 108] width 131 height 45
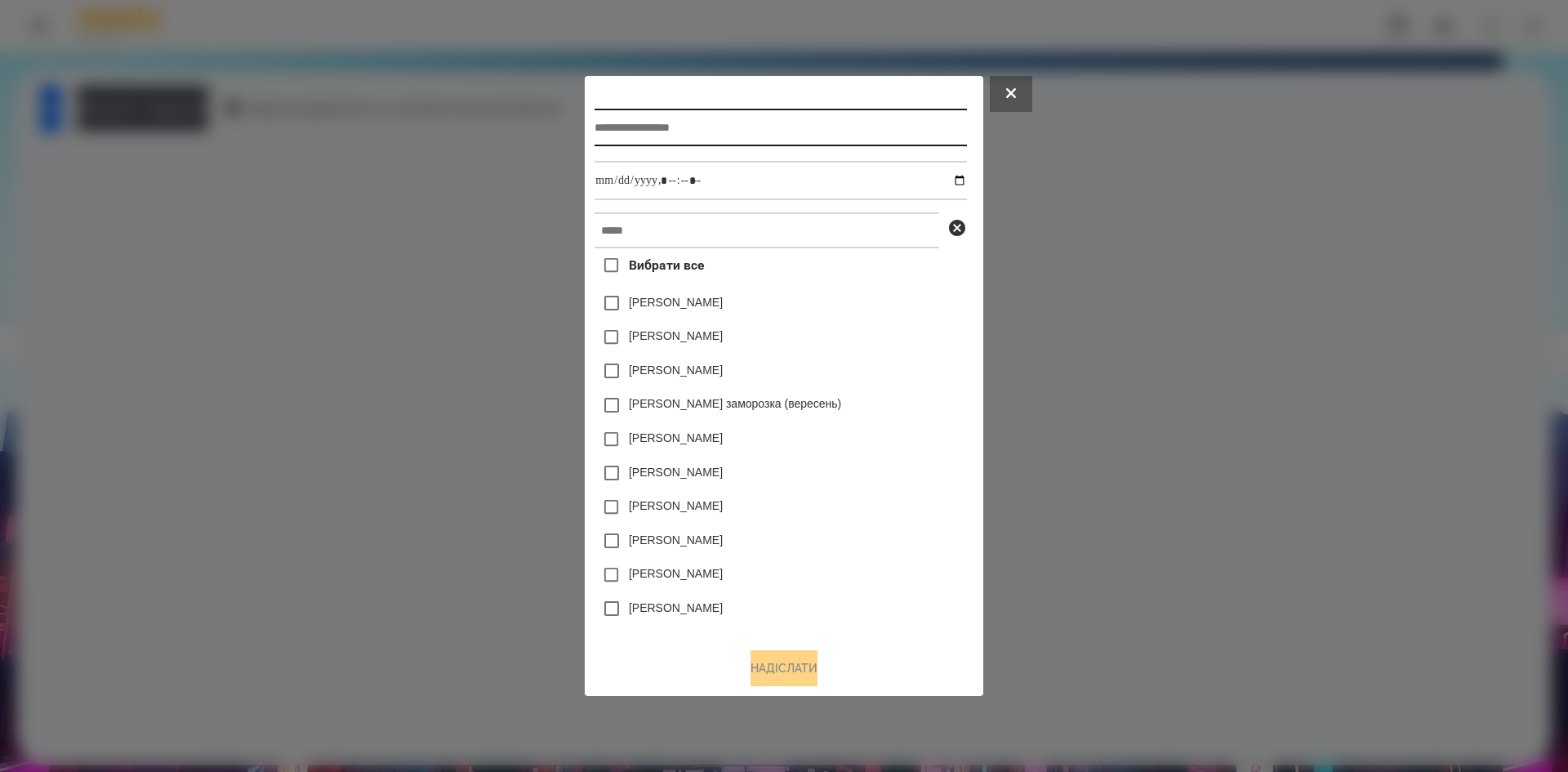
click at [642, 142] on input "text" at bounding box center [780, 128] width 372 height 37
type input "**********"
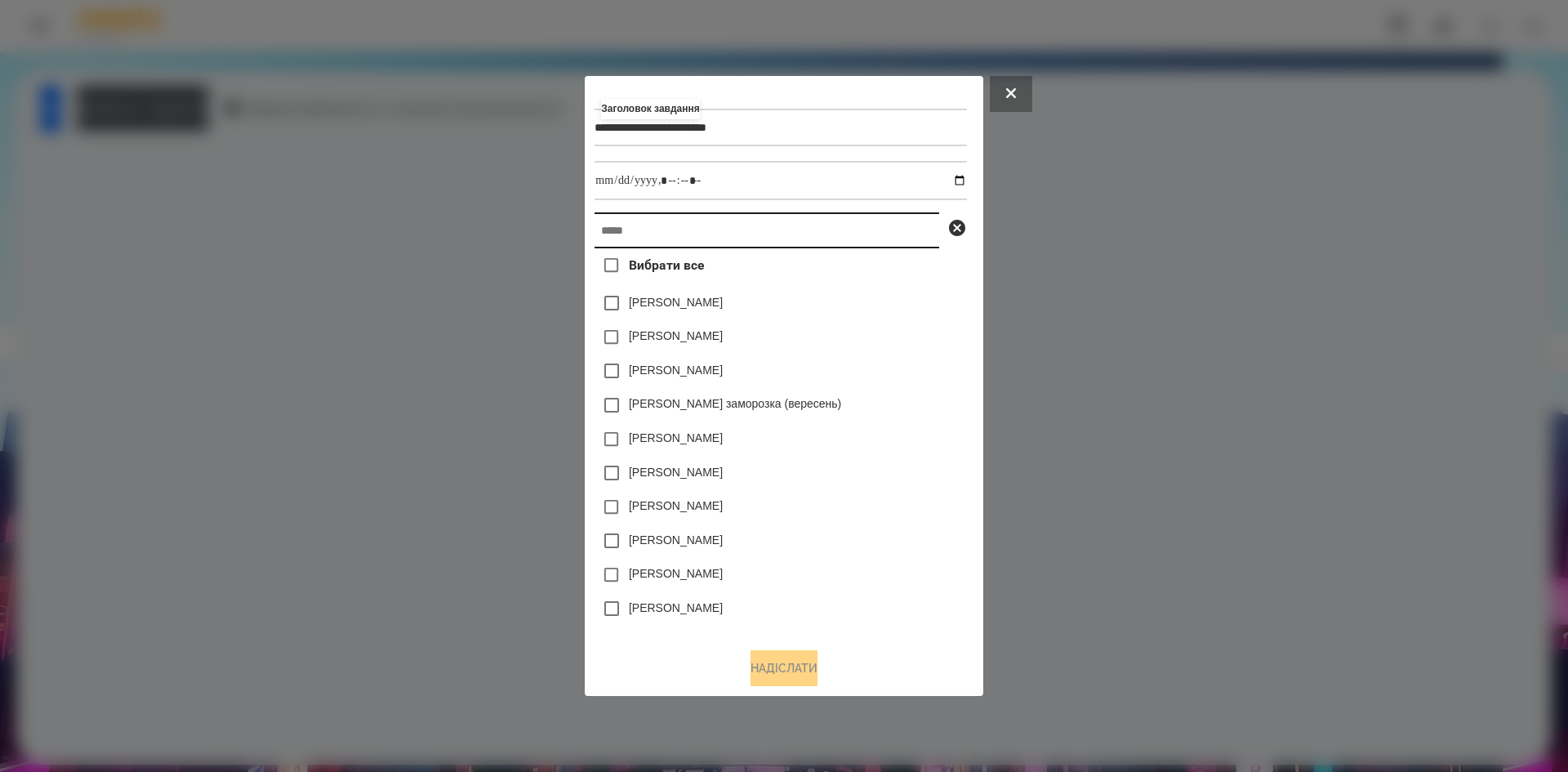
click at [654, 223] on input "text" at bounding box center [767, 230] width 345 height 36
type input "*"
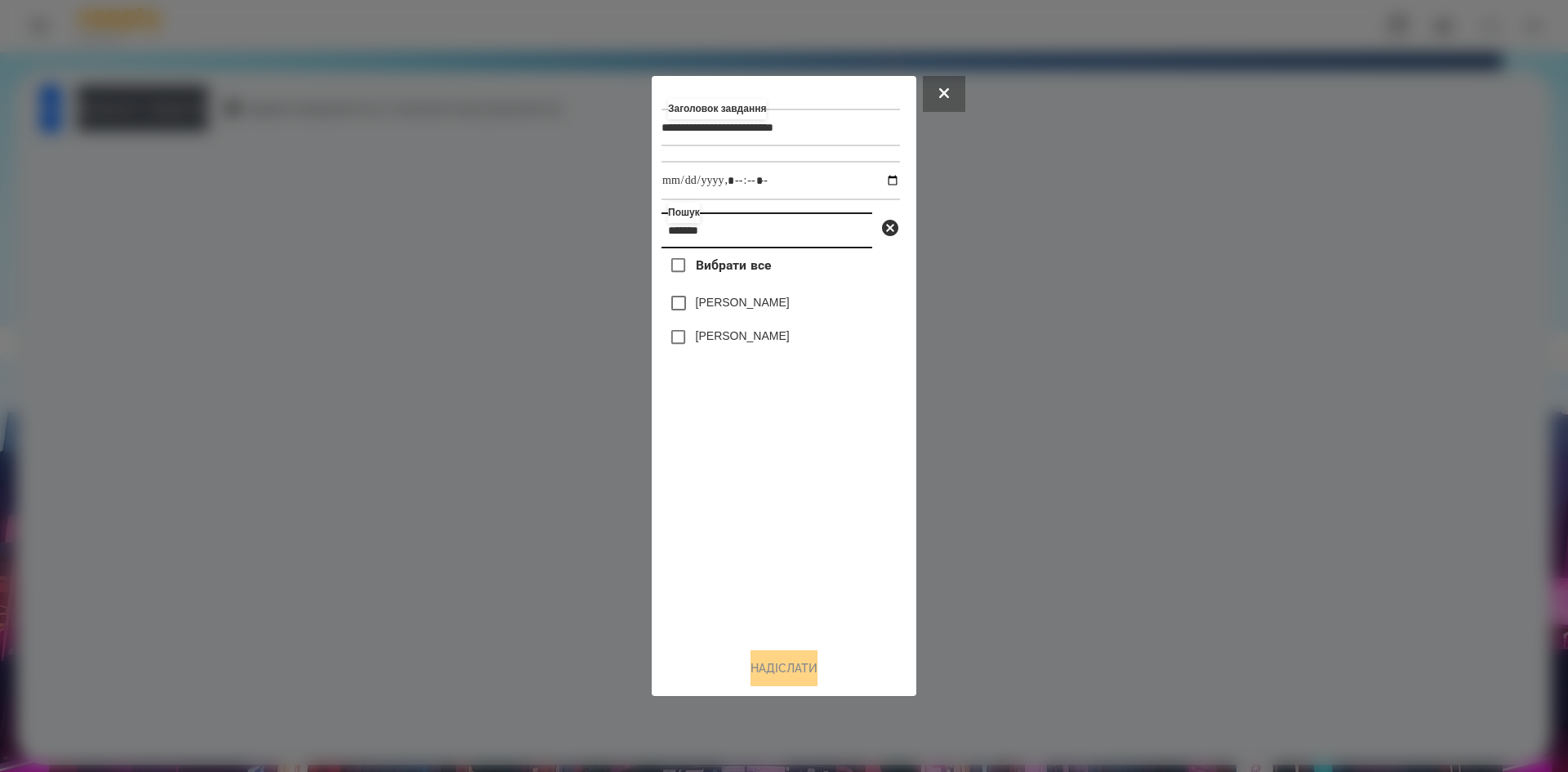
type input "*******"
click at [885, 169] on input "datetime-local" at bounding box center [781, 181] width 238 height 39
click at [881, 176] on input "datetime-local" at bounding box center [781, 181] width 238 height 39
type input "**********"
click at [752, 585] on div "Вибрати все [PERSON_NAME] [PERSON_NAME]" at bounding box center [781, 441] width 238 height 386
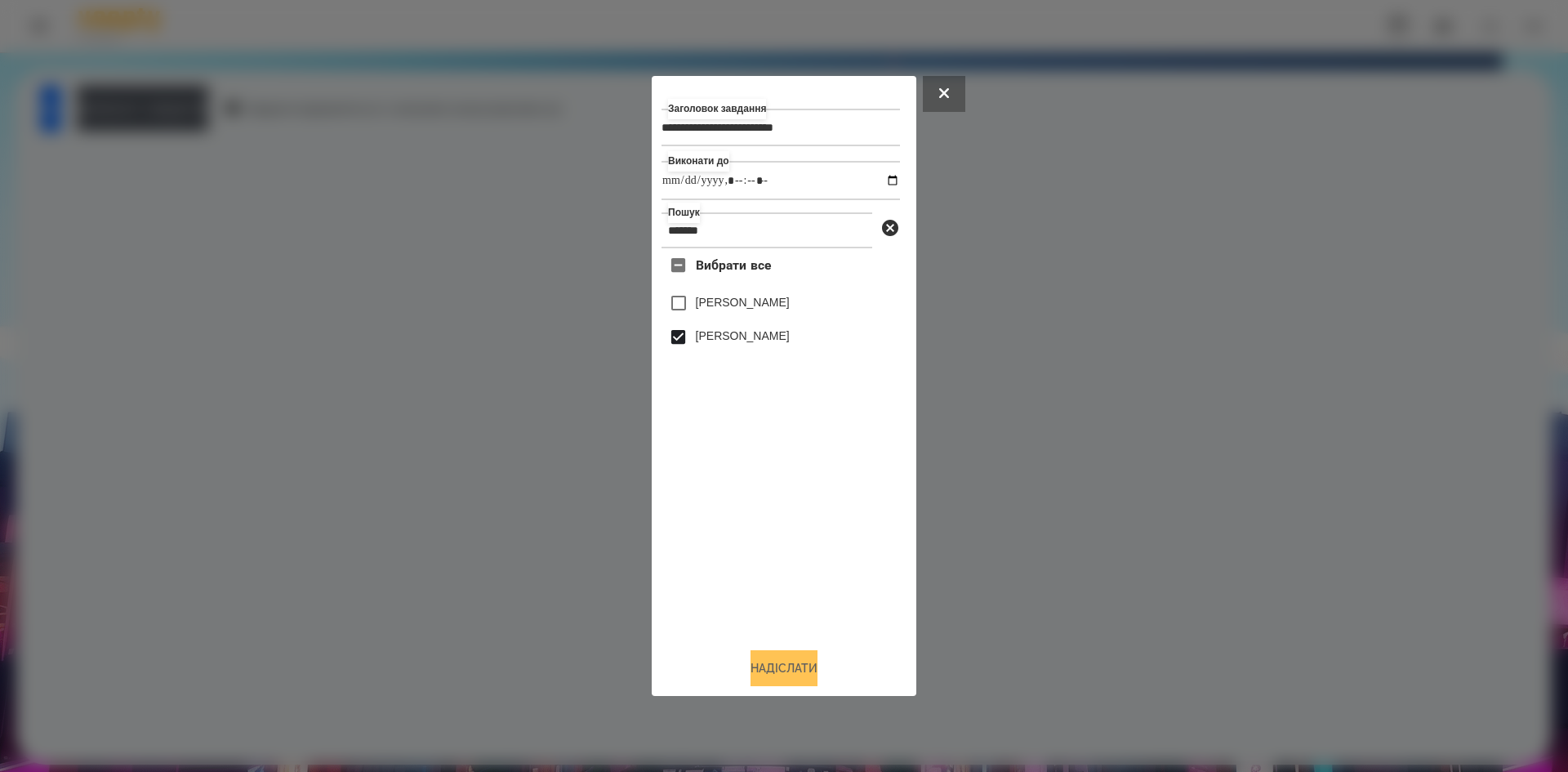
click at [769, 669] on button "Надіслати" at bounding box center [784, 668] width 67 height 36
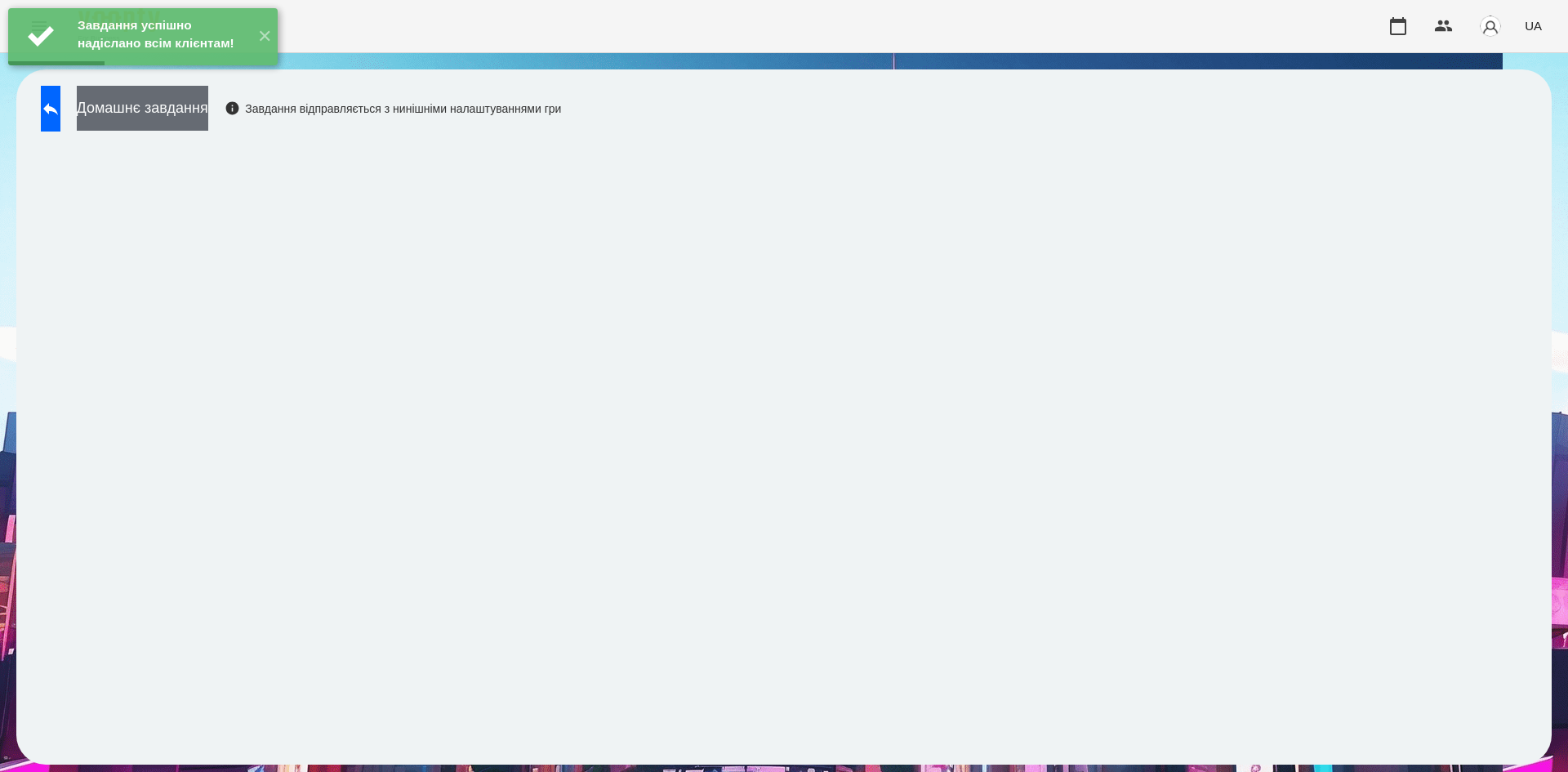
click at [173, 113] on button "Домашнє завдання" at bounding box center [142, 108] width 131 height 45
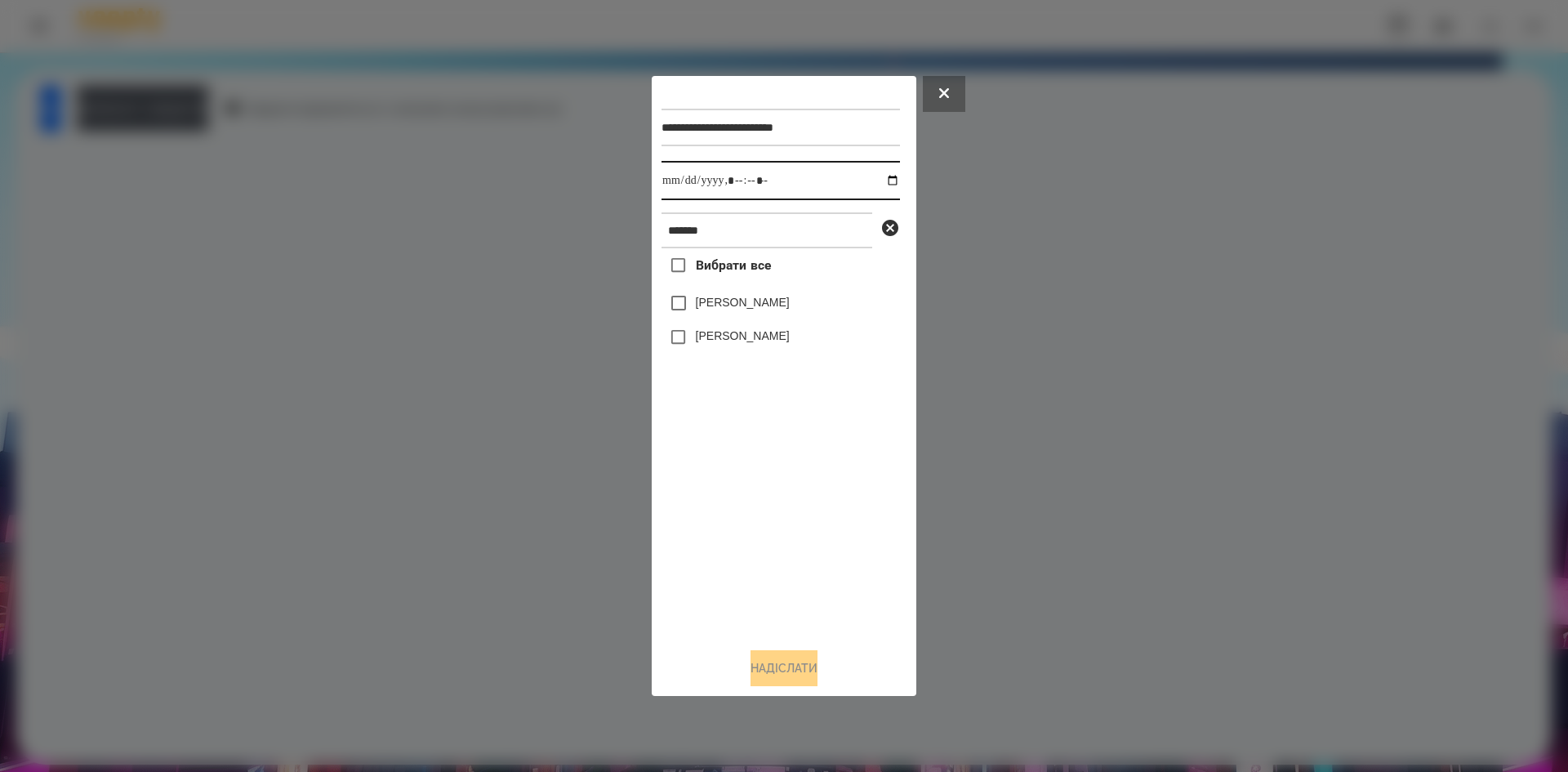
click at [882, 176] on input "datetime-local" at bounding box center [781, 181] width 238 height 39
type input "**********"
click at [701, 494] on div "Вибрати все [PERSON_NAME] [PERSON_NAME]" at bounding box center [781, 441] width 238 height 386
click at [767, 683] on button "Надіслати" at bounding box center [784, 668] width 67 height 36
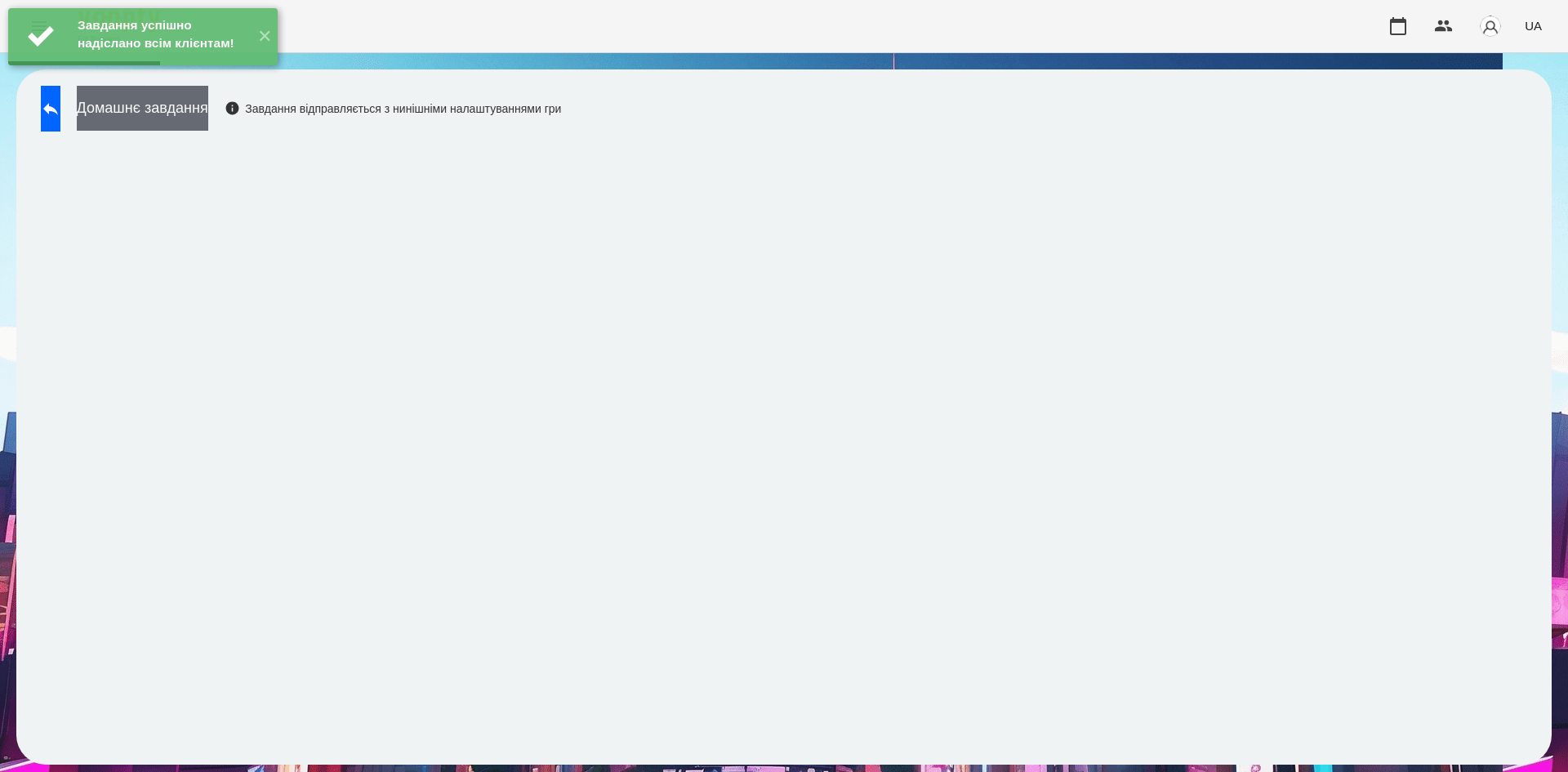
click at [209, 114] on button "Домашнє завдання" at bounding box center [142, 108] width 131 height 45
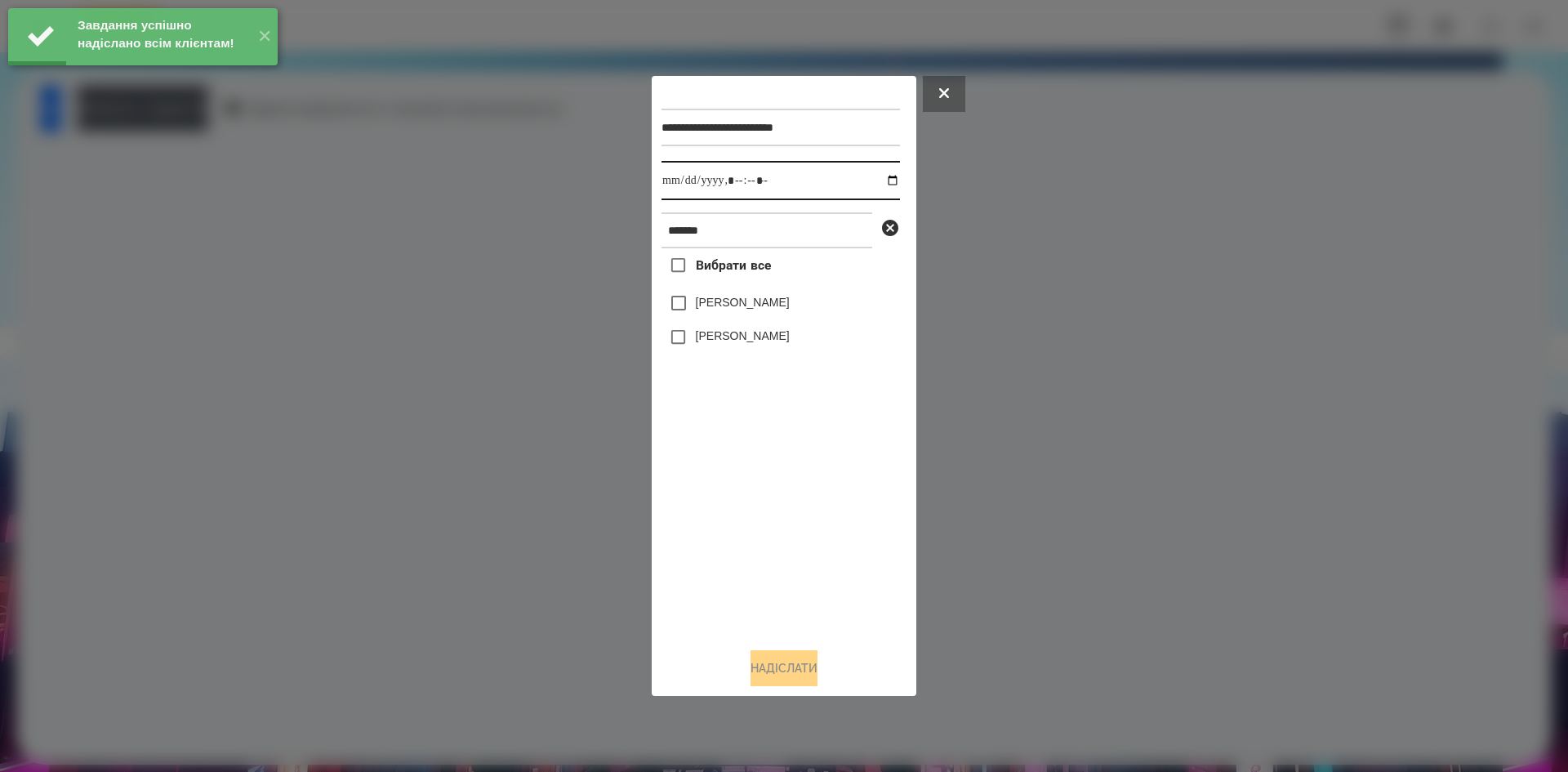
click at [877, 178] on input "datetime-local" at bounding box center [781, 181] width 238 height 39
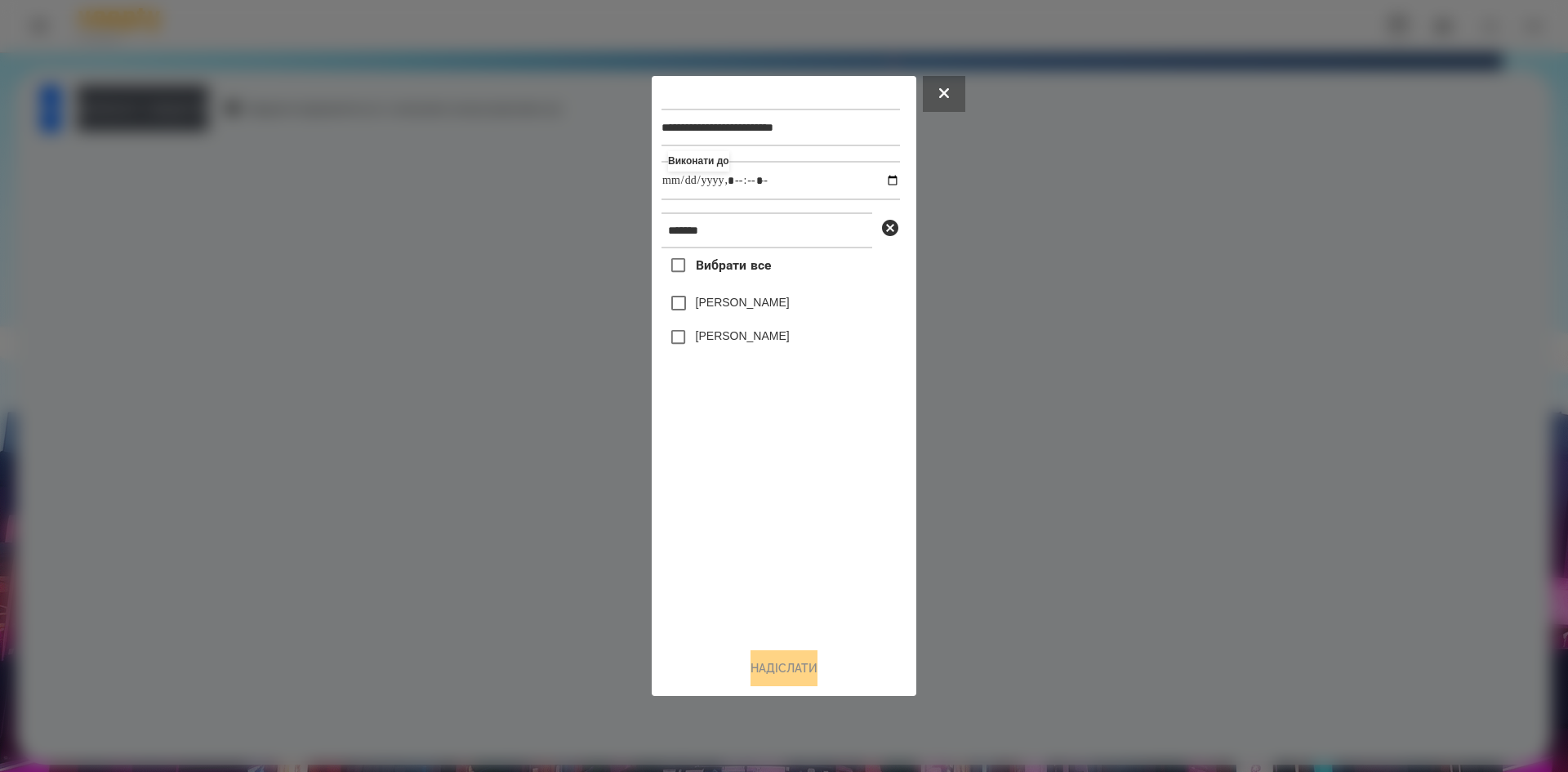
type input "**********"
click at [716, 476] on div "Вибрати все [PERSON_NAME] [PERSON_NAME]" at bounding box center [781, 441] width 238 height 386
click at [789, 676] on button "Надіслати" at bounding box center [784, 668] width 67 height 36
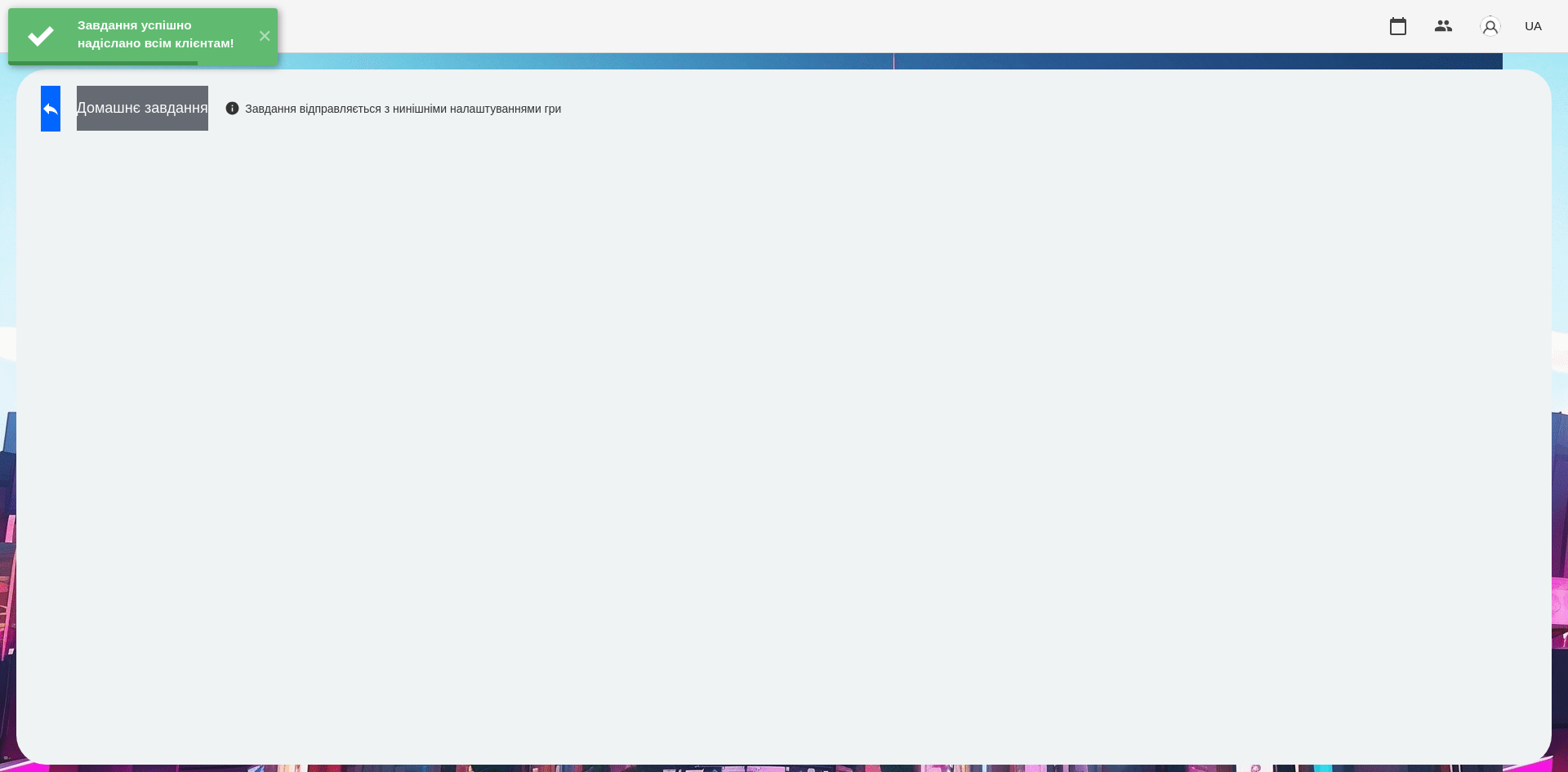
click at [209, 124] on button "Домашнє завдання" at bounding box center [142, 108] width 131 height 45
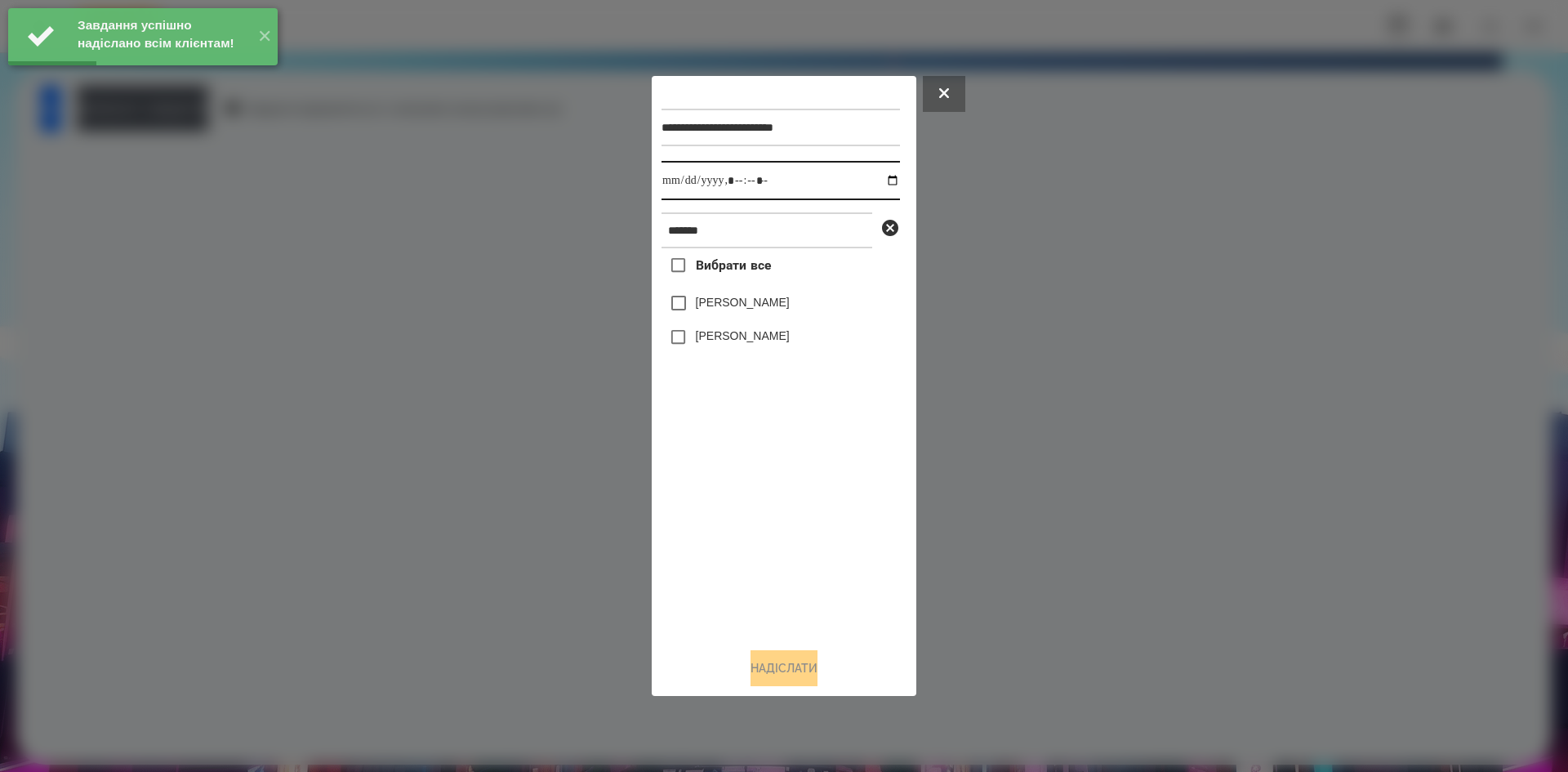
click at [880, 183] on input "datetime-local" at bounding box center [781, 181] width 238 height 39
type input "**********"
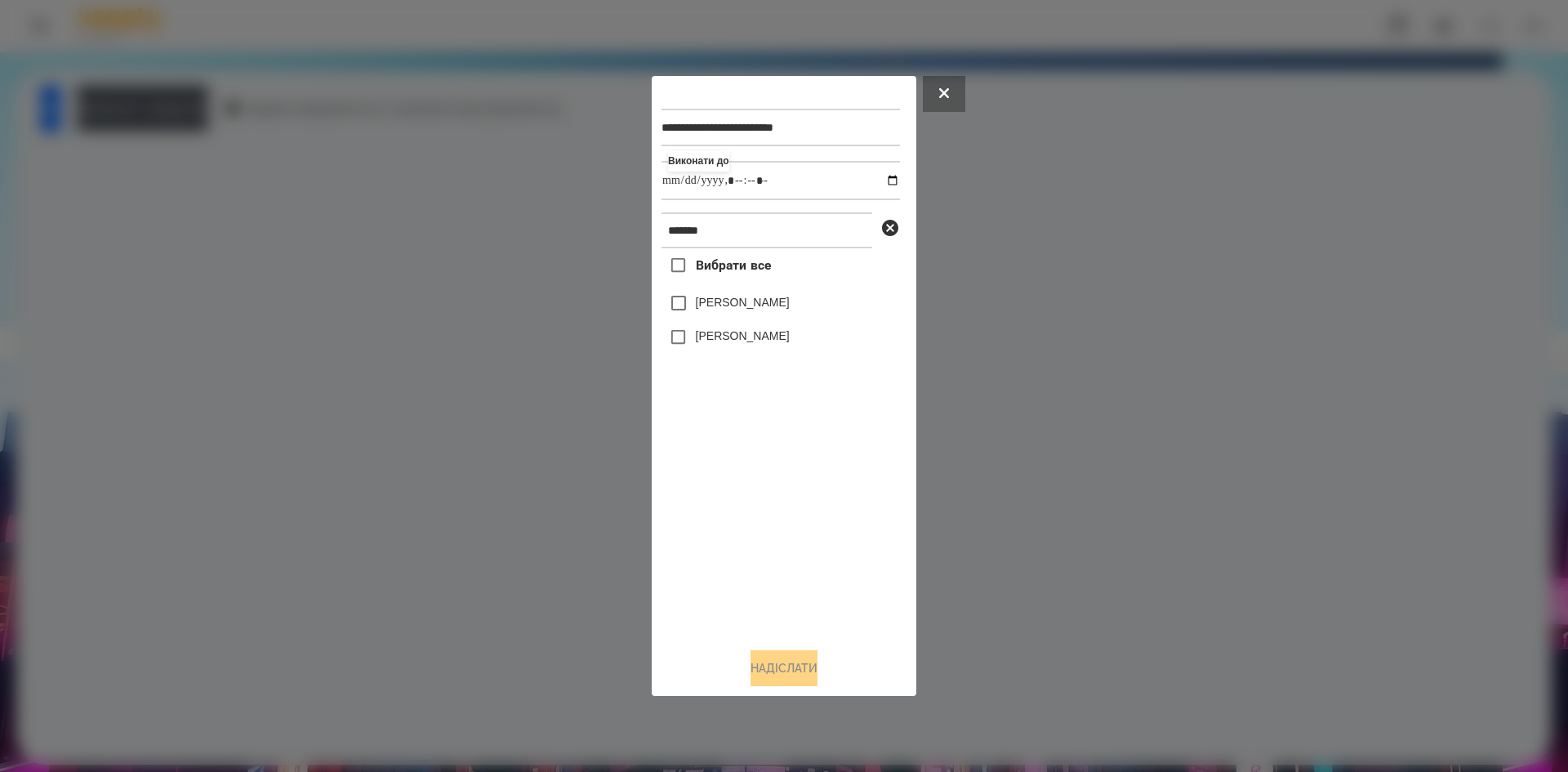
click at [727, 526] on div "Вибрати все [PERSON_NAME] [PERSON_NAME]" at bounding box center [781, 441] width 238 height 386
click at [769, 667] on button "Надіслати" at bounding box center [784, 668] width 67 height 36
